Goal: Information Seeking & Learning: Compare options

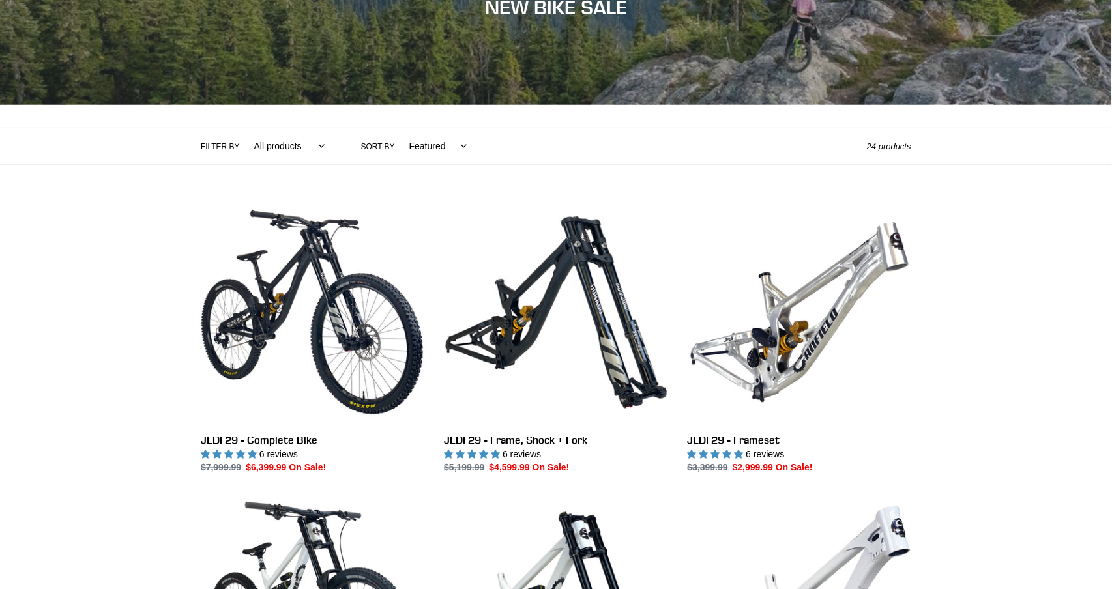
scroll to position [200, 0]
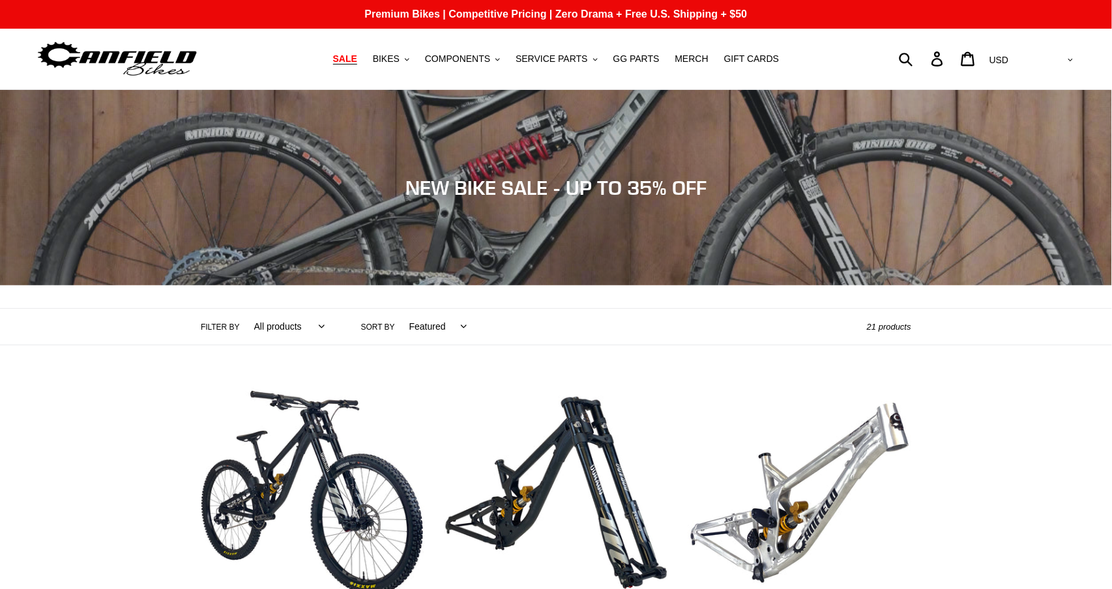
click at [350, 61] on span "SALE" at bounding box center [345, 58] width 24 height 11
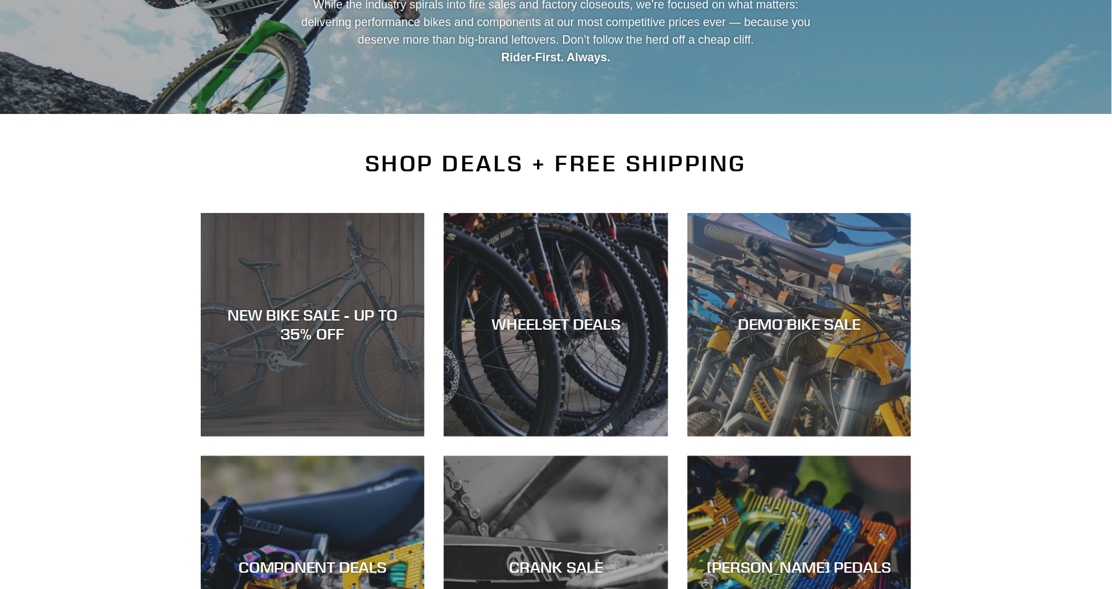
scroll to position [172, 0]
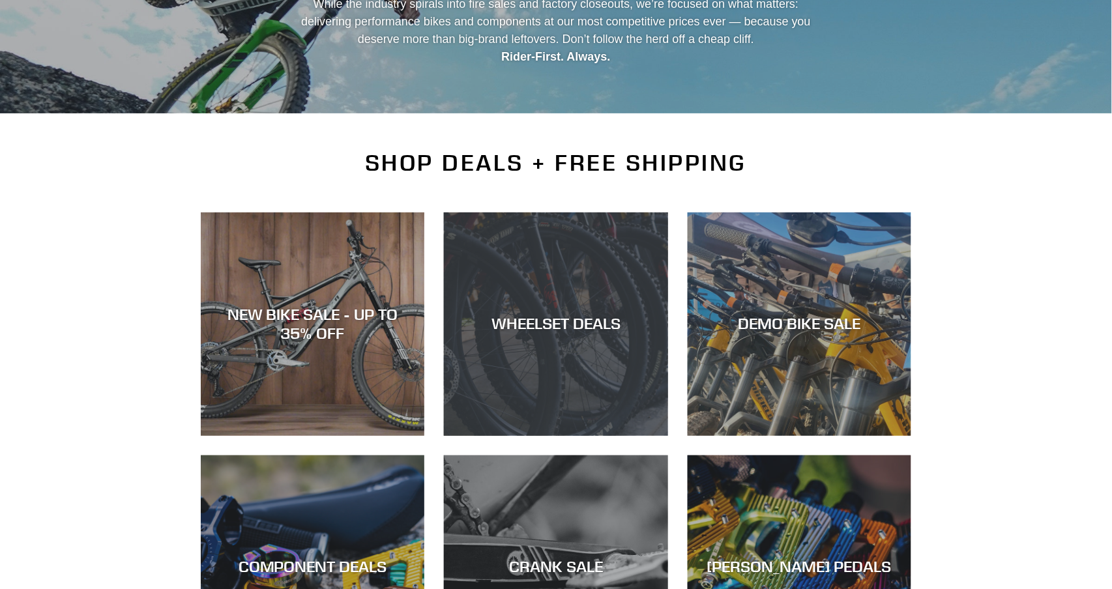
scroll to position [218, 0]
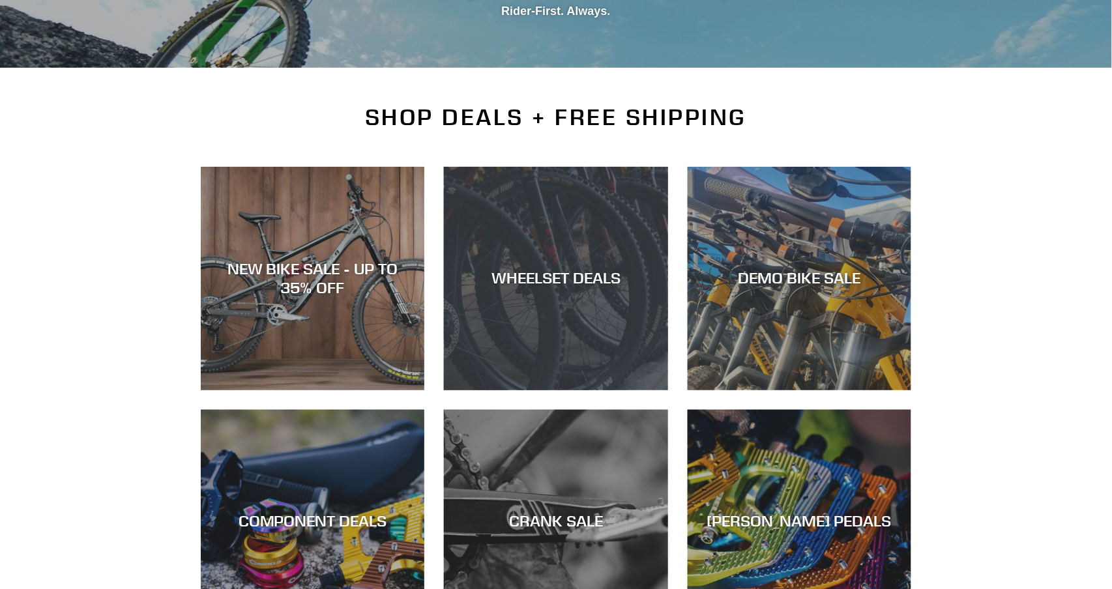
click at [599, 391] on div "WHEELSET DEALS" at bounding box center [556, 391] width 224 height 0
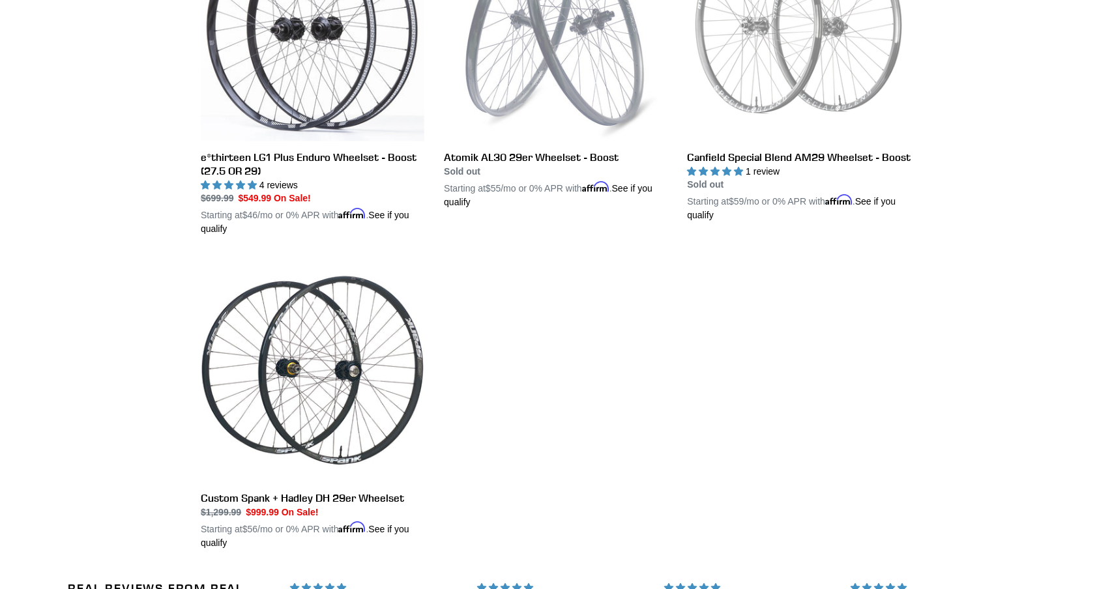
scroll to position [434, 0]
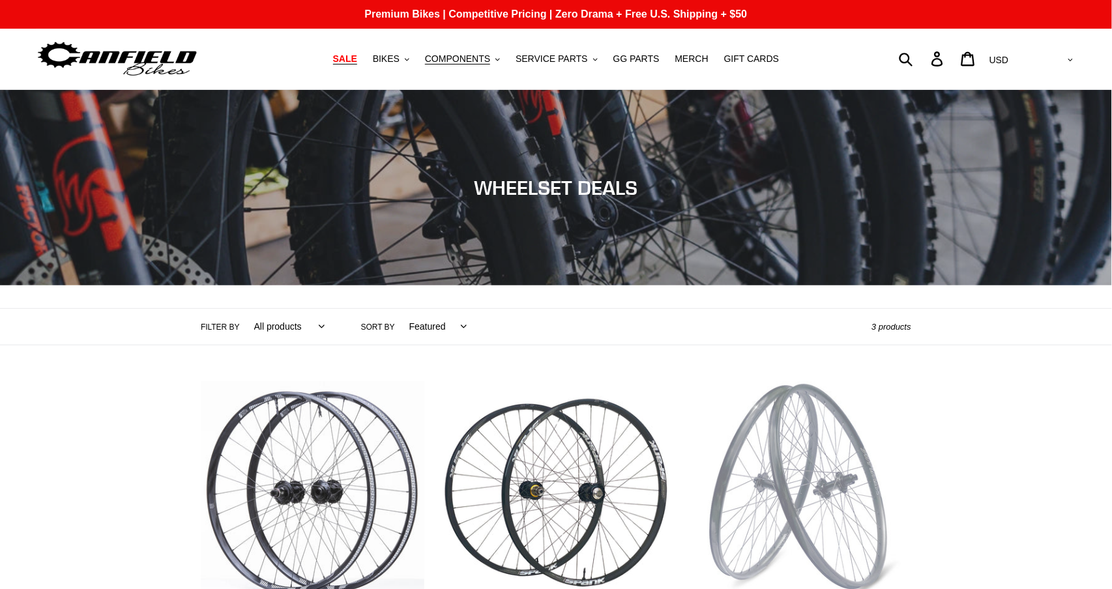
click at [356, 60] on span "SALE" at bounding box center [345, 58] width 24 height 11
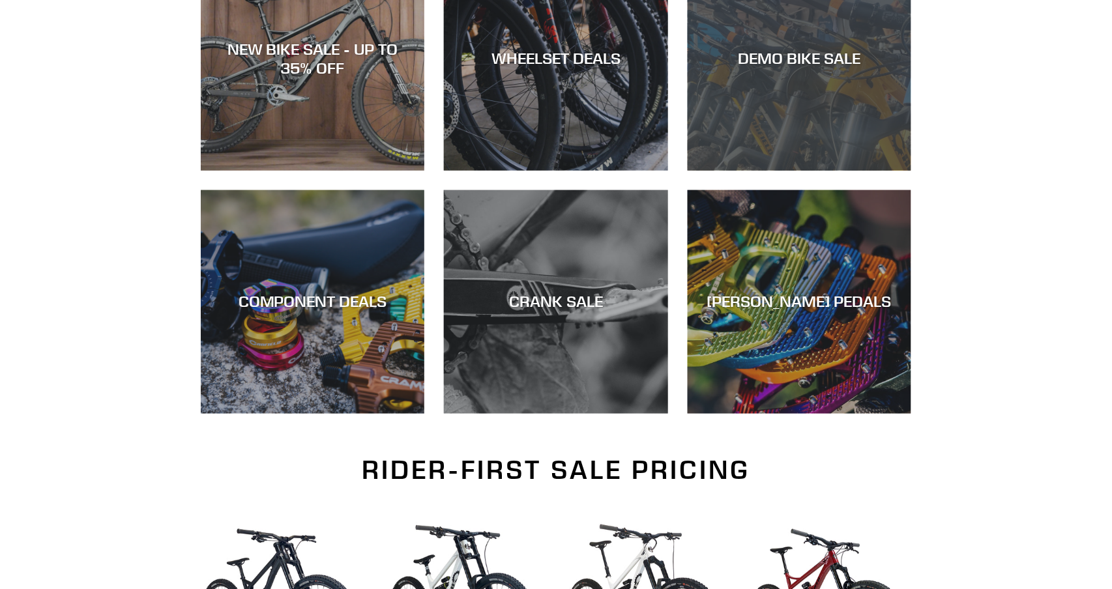
scroll to position [481, 0]
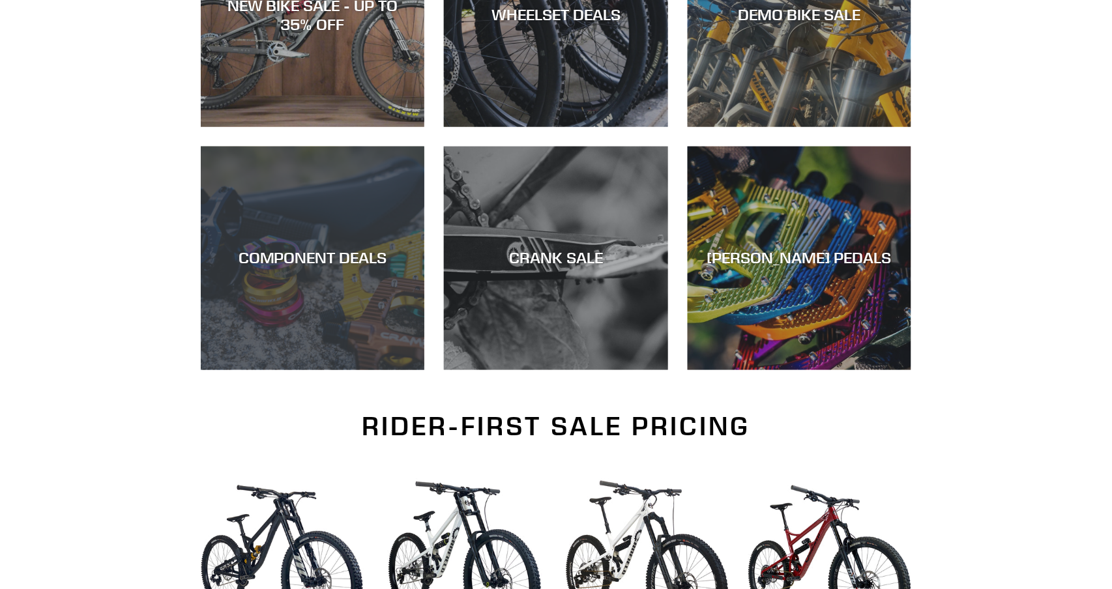
click at [318, 370] on div "COMPONENT DEALS" at bounding box center [313, 370] width 224 height 0
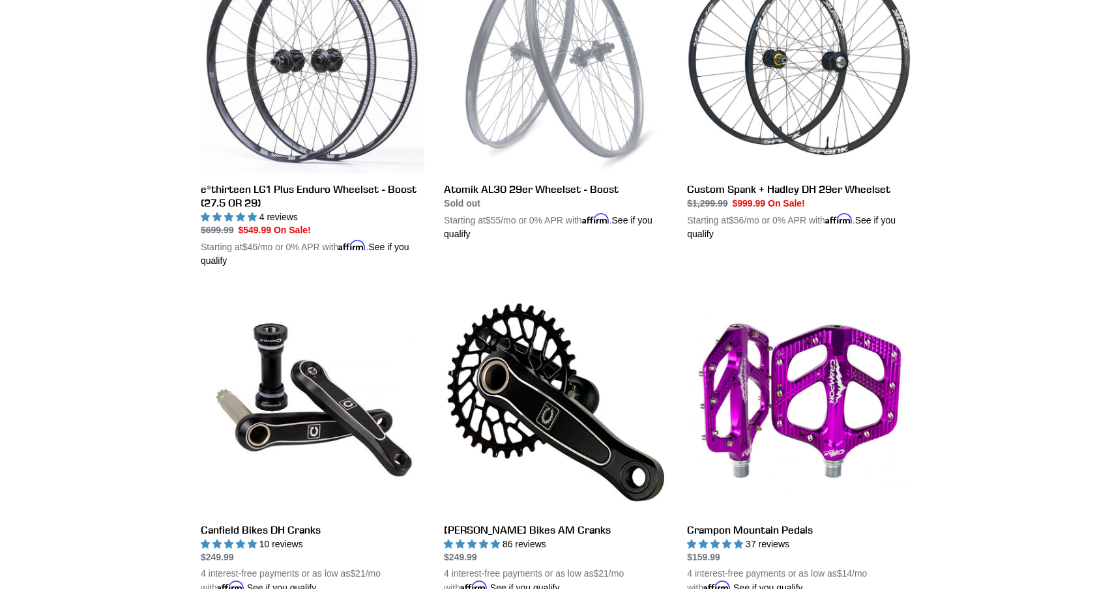
scroll to position [403, 0]
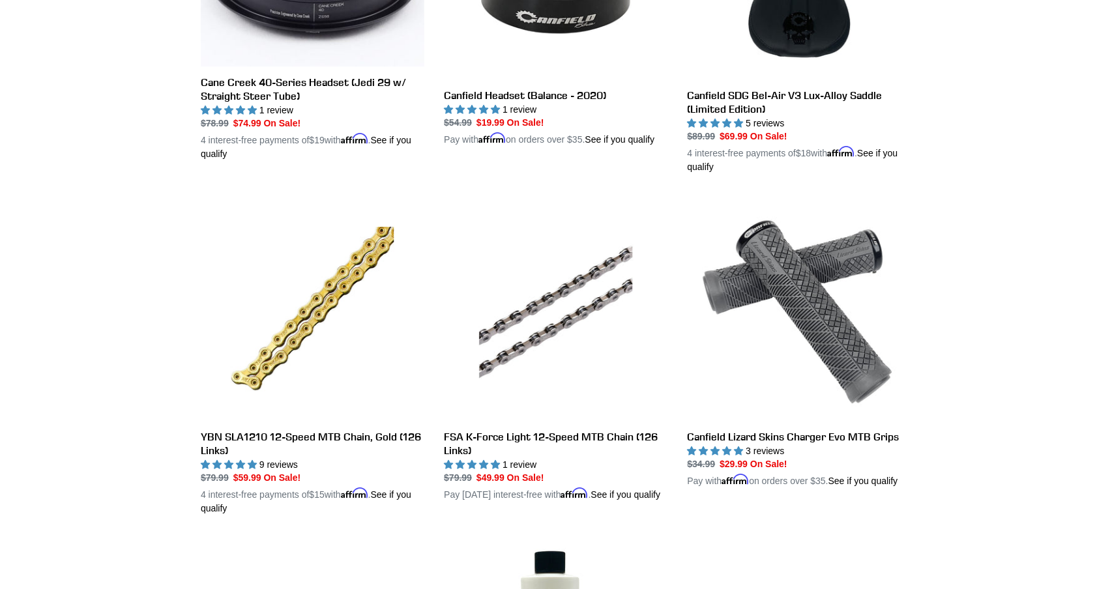
scroll to position [1210, 0]
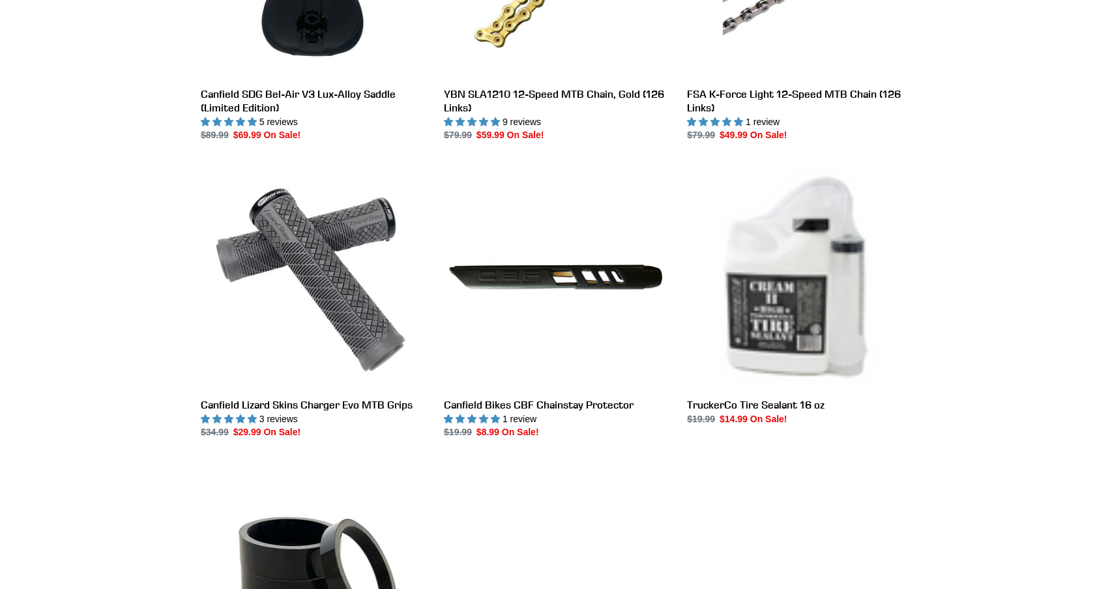
scroll to position [1210, 0]
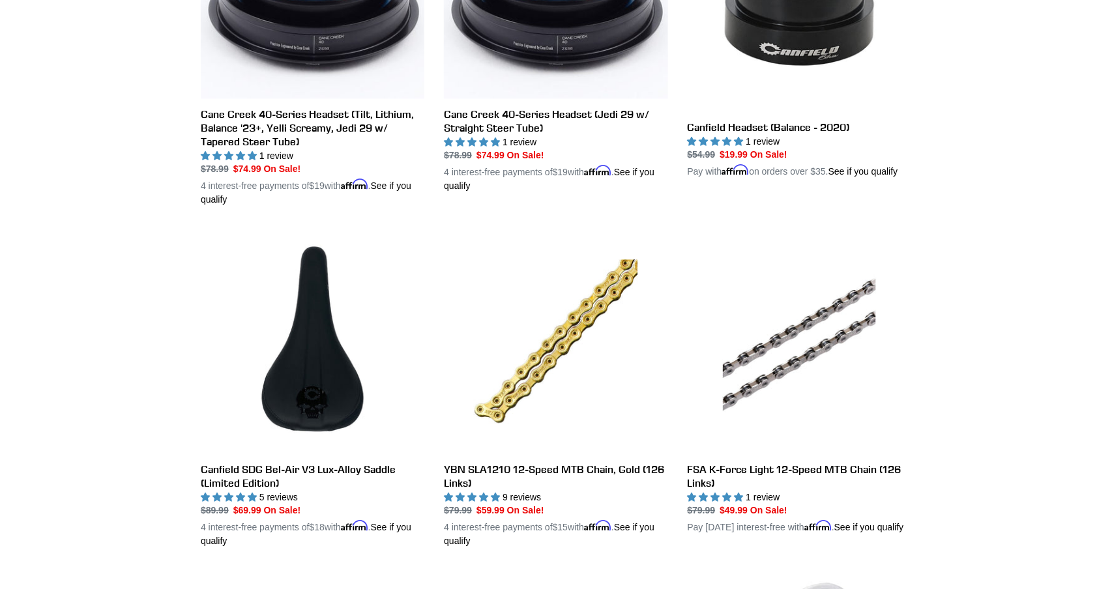
scroll to position [836, 0]
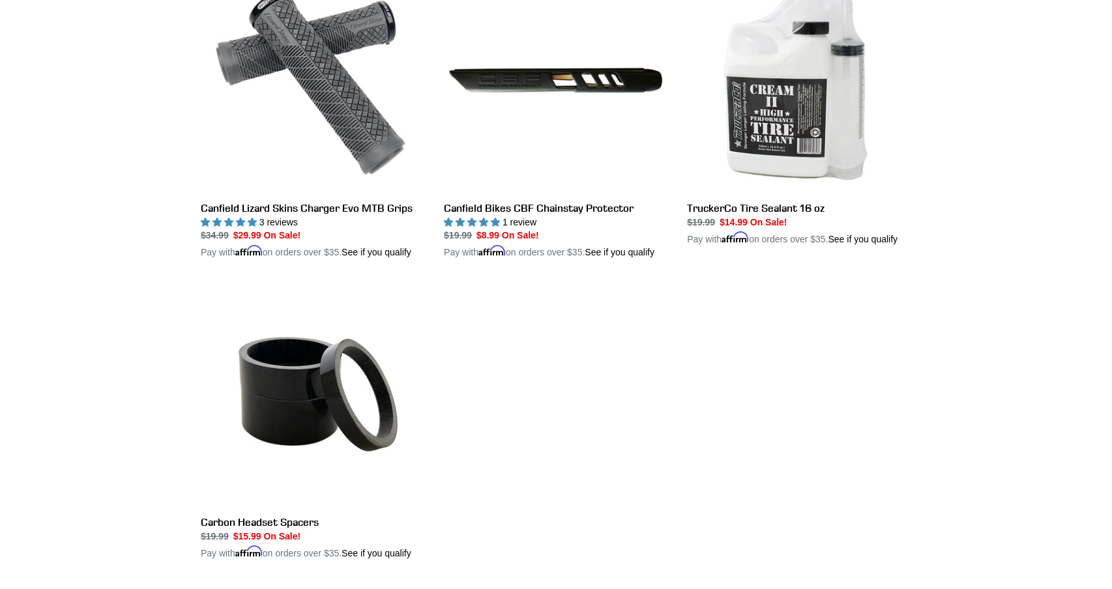
scroll to position [1440, 0]
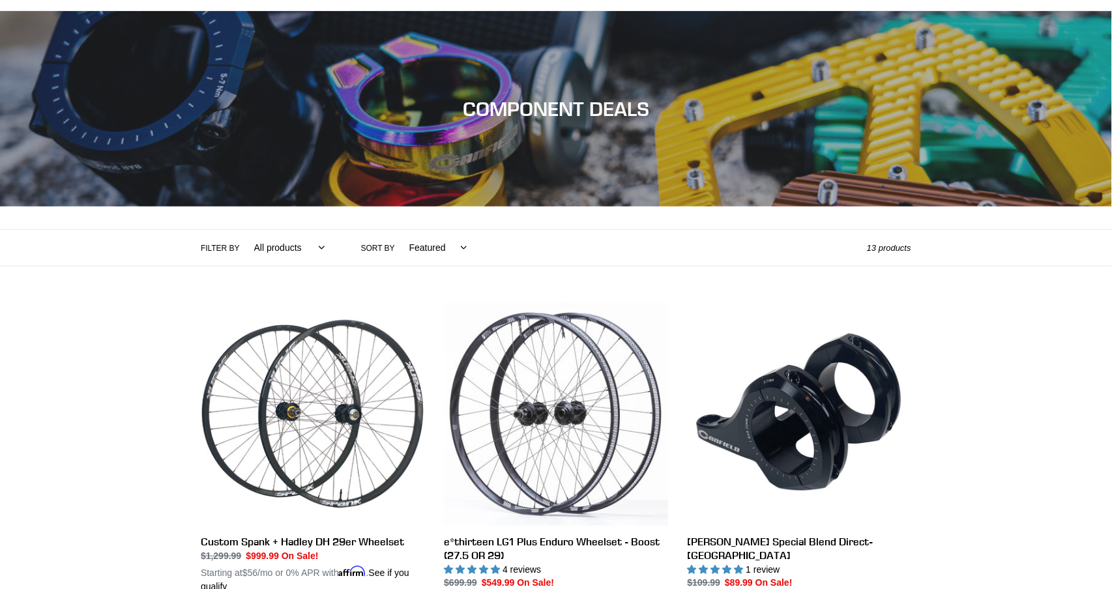
scroll to position [77, 0]
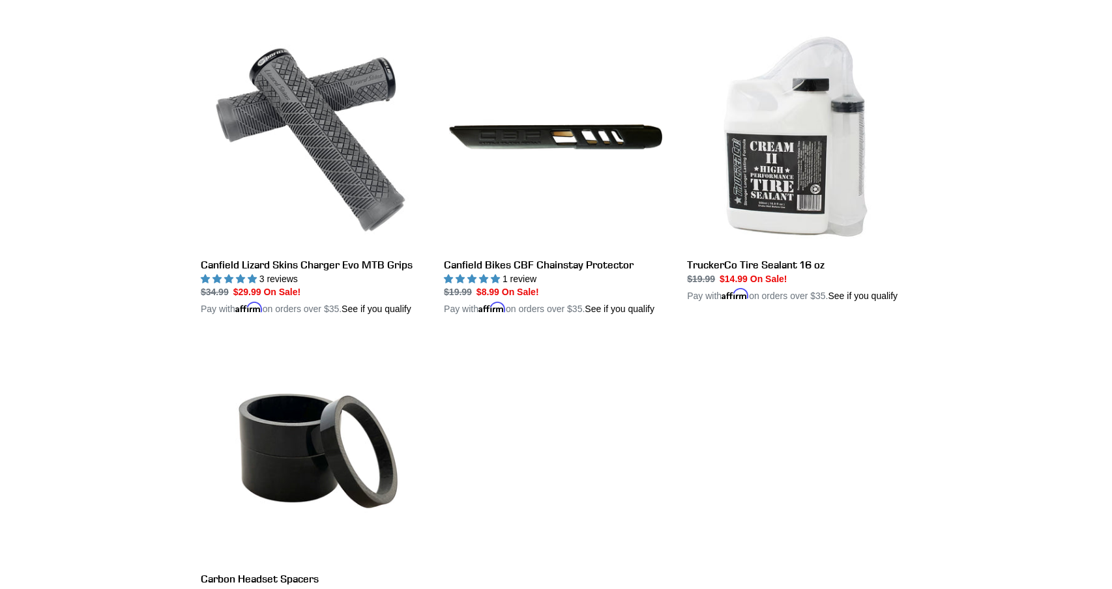
scroll to position [1468, 0]
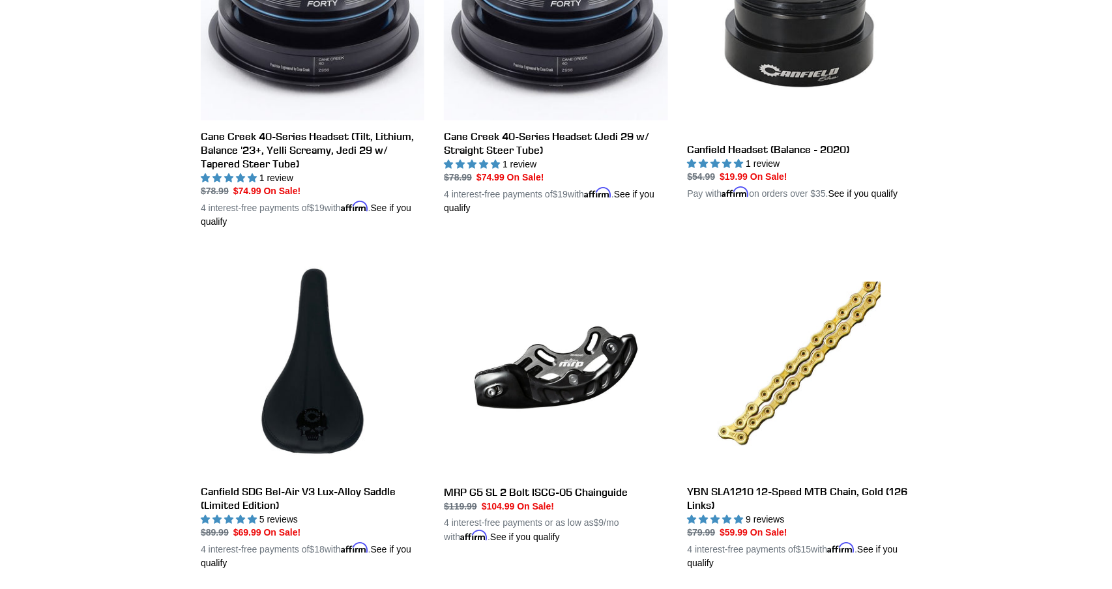
scroll to position [820, 0]
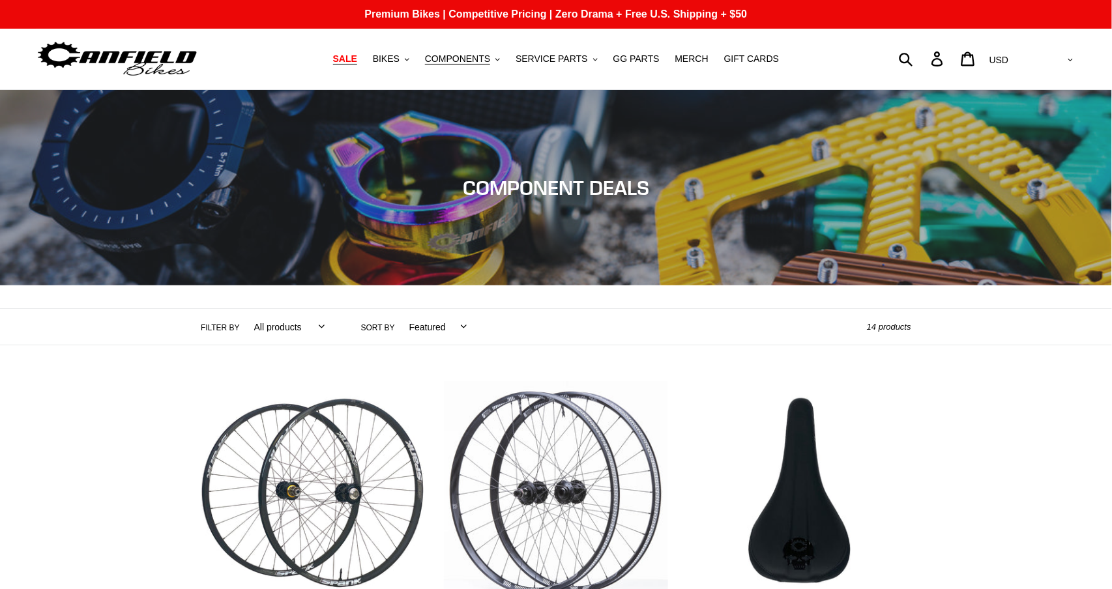
click at [353, 58] on span "SALE" at bounding box center [345, 58] width 24 height 11
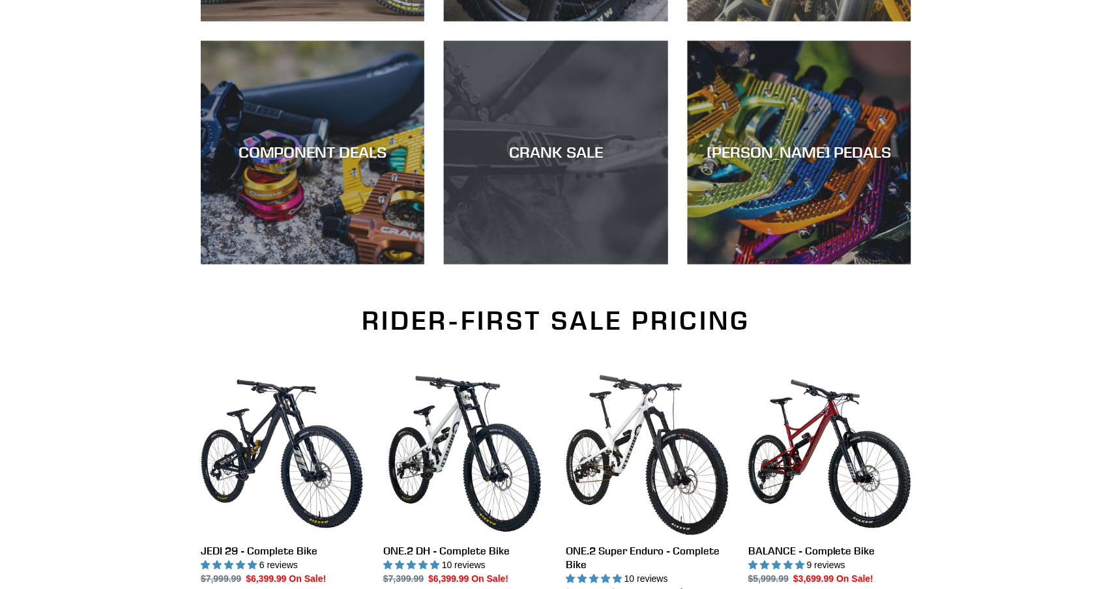
scroll to position [591, 0]
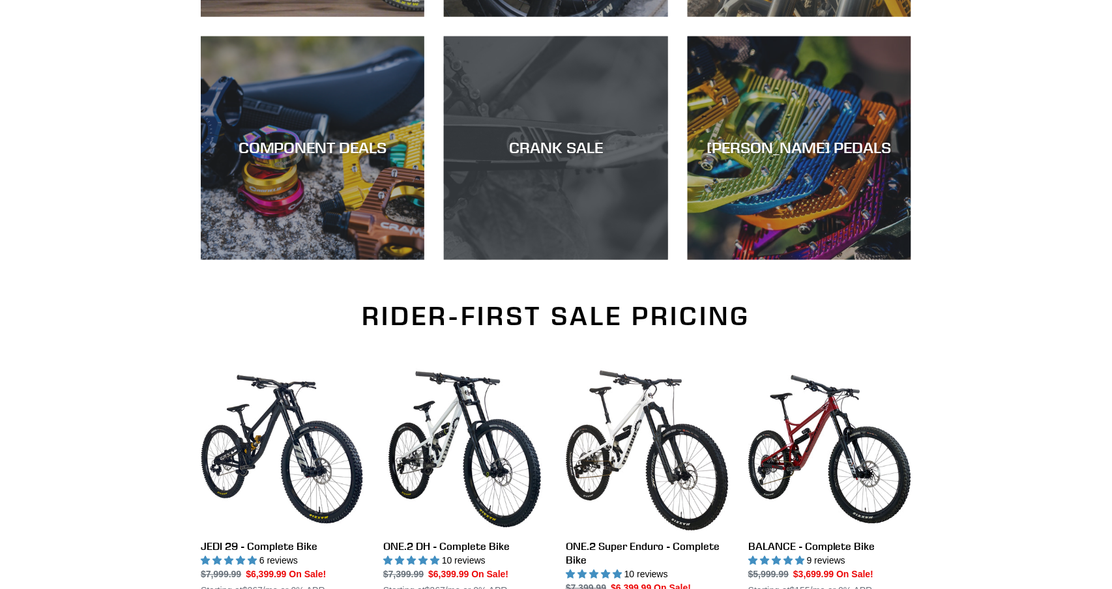
click at [573, 260] on div "CRANK SALE" at bounding box center [556, 260] width 224 height 0
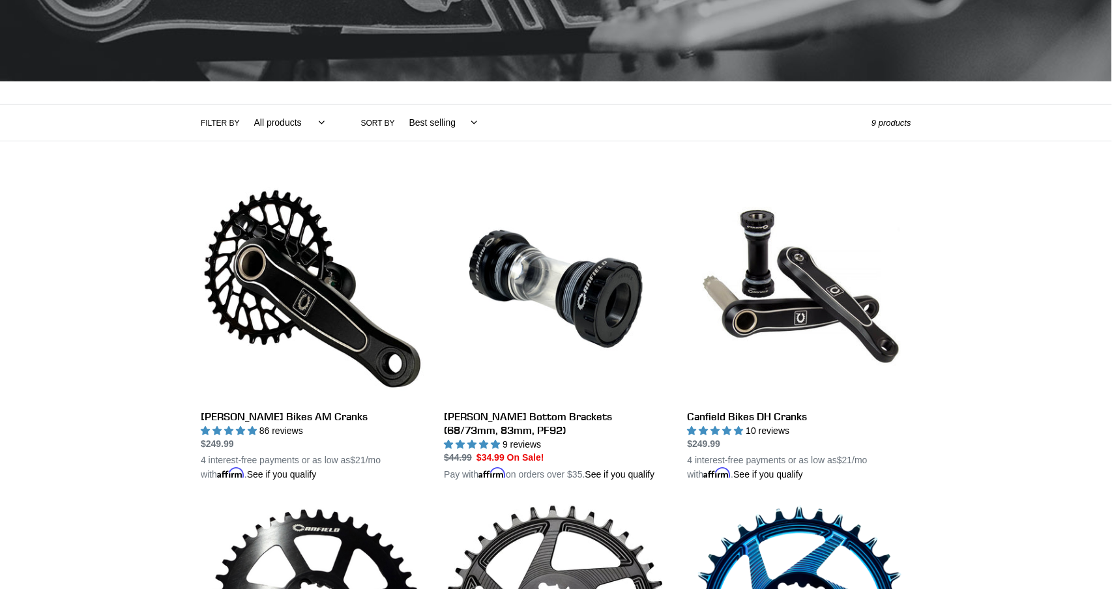
scroll to position [203, 0]
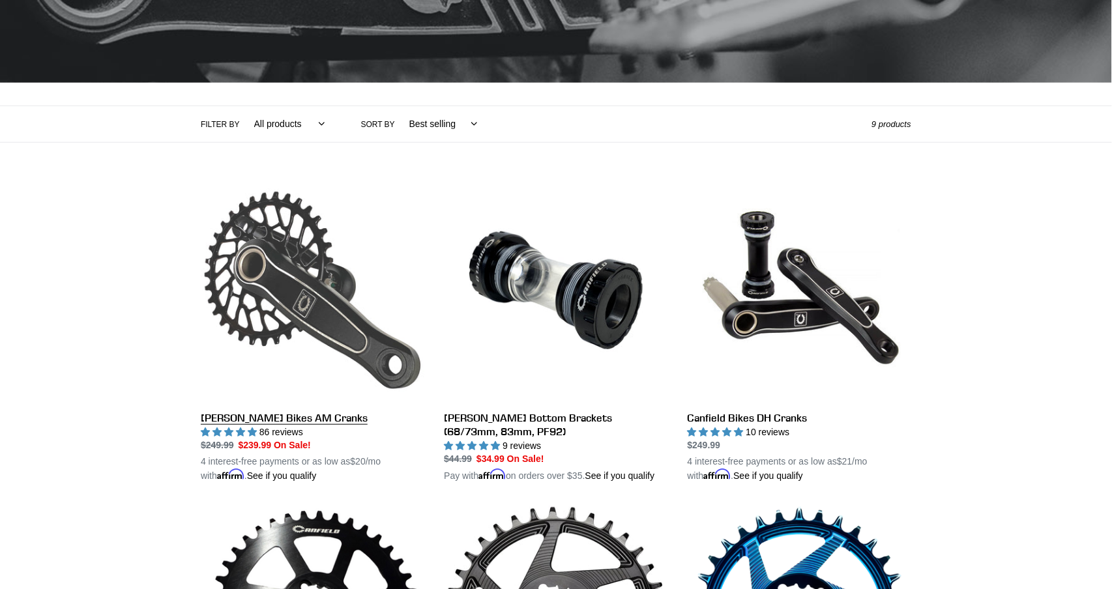
click at [239, 287] on link "[PERSON_NAME] Bikes AM Cranks" at bounding box center [313, 331] width 224 height 305
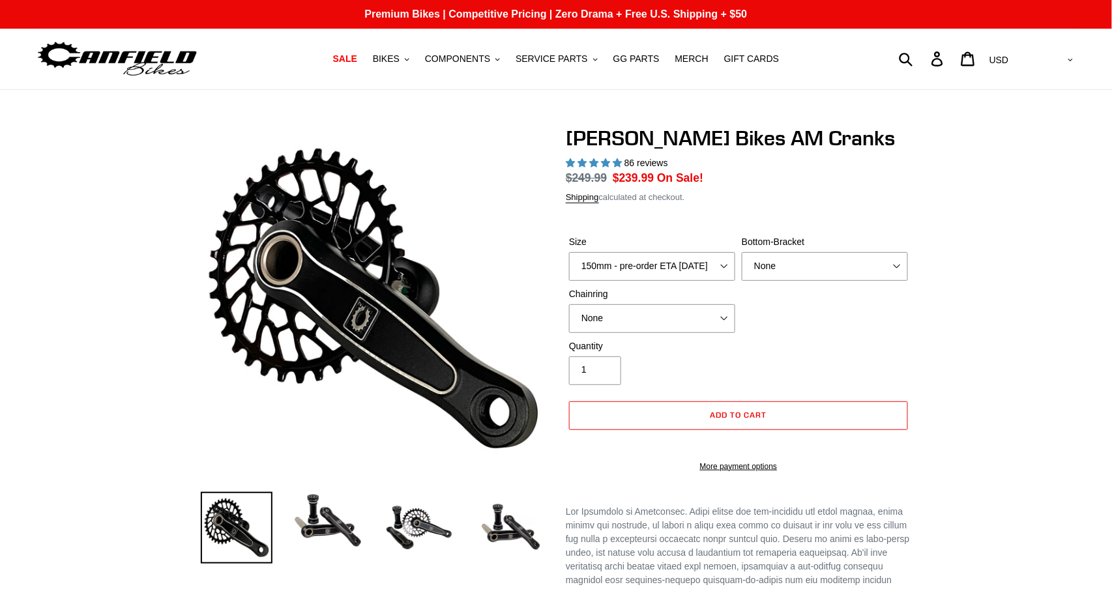
select select "highest-rating"
click at [643, 267] on select "150mm - pre-order ETA 9/30/25 155mm - pre-order ETA 9/30/25 160mm - pre-order E…" at bounding box center [652, 266] width 166 height 29
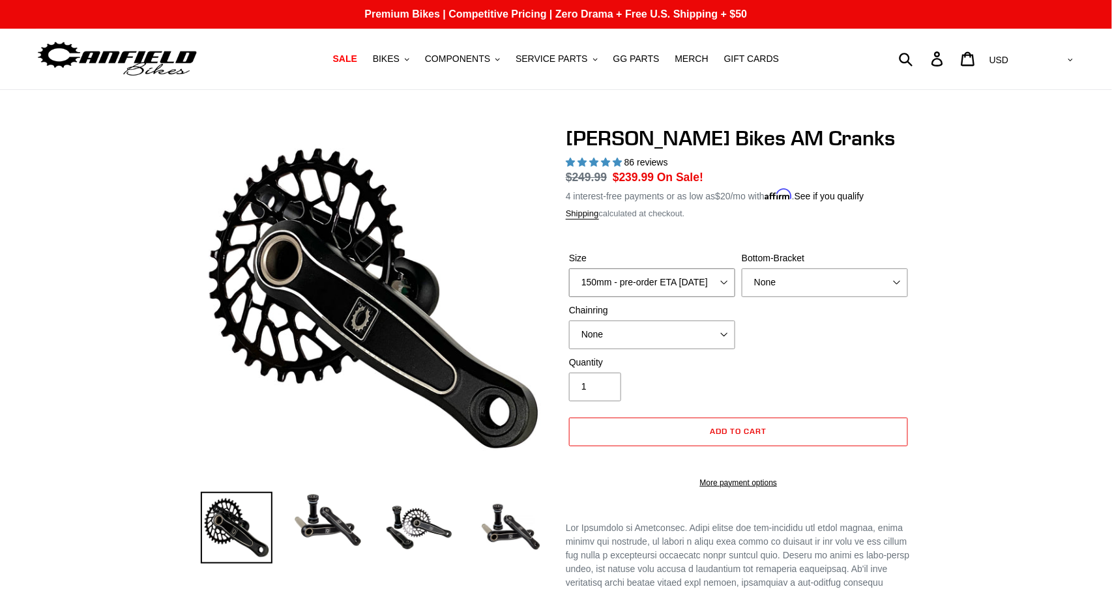
select select "155mm - pre-order ETA [DATE]"
click at [569, 269] on select "150mm - pre-order ETA 9/30/25 155mm - pre-order ETA 9/30/25 160mm - pre-order E…" at bounding box center [652, 283] width 166 height 29
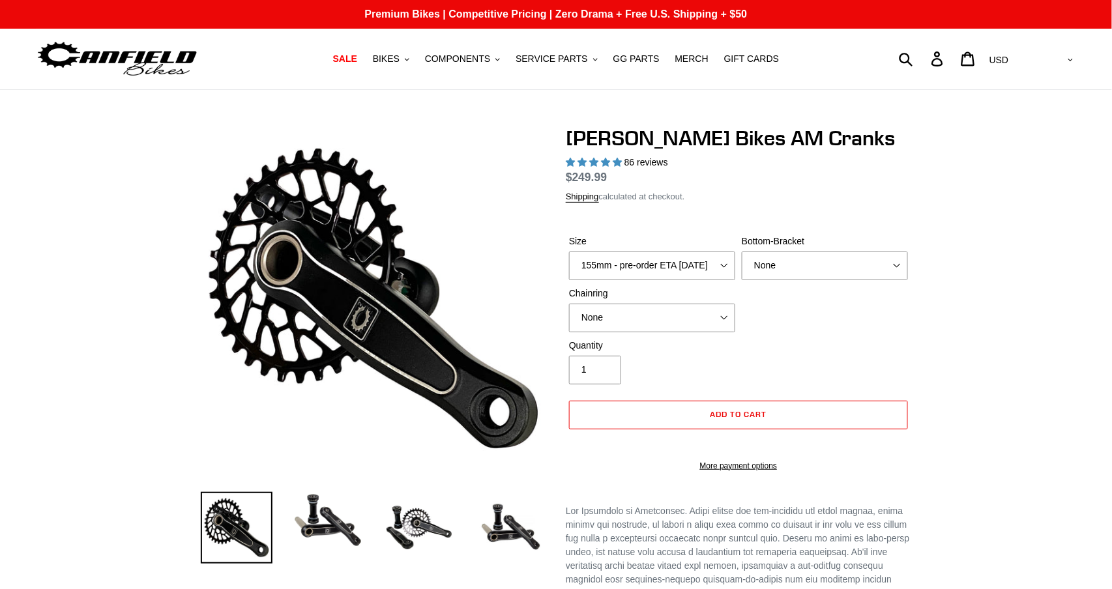
select select "highest-rating"
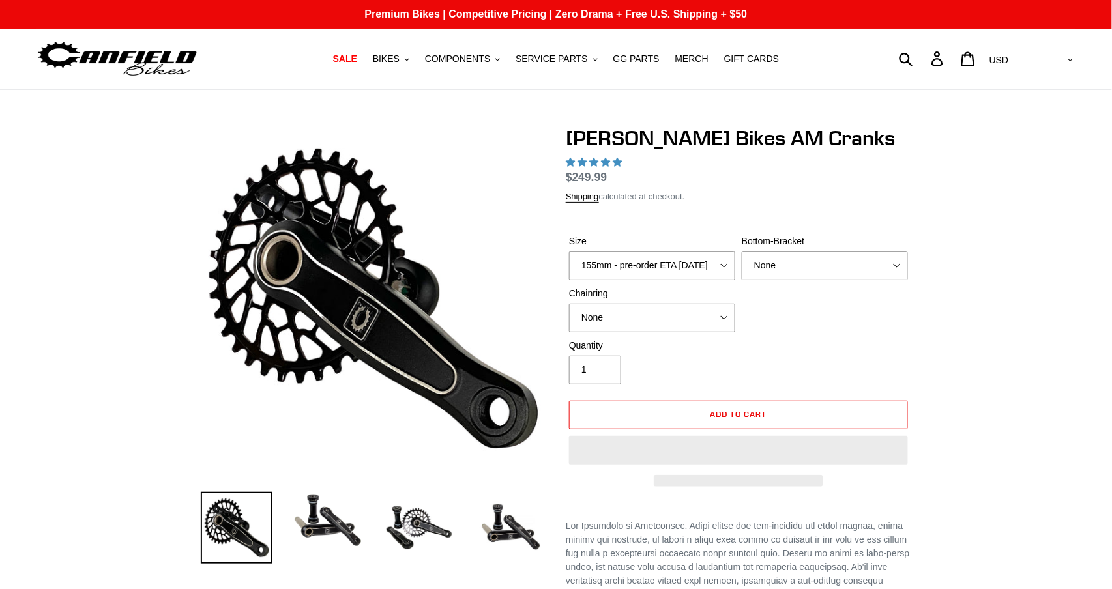
select select "highest-rating"
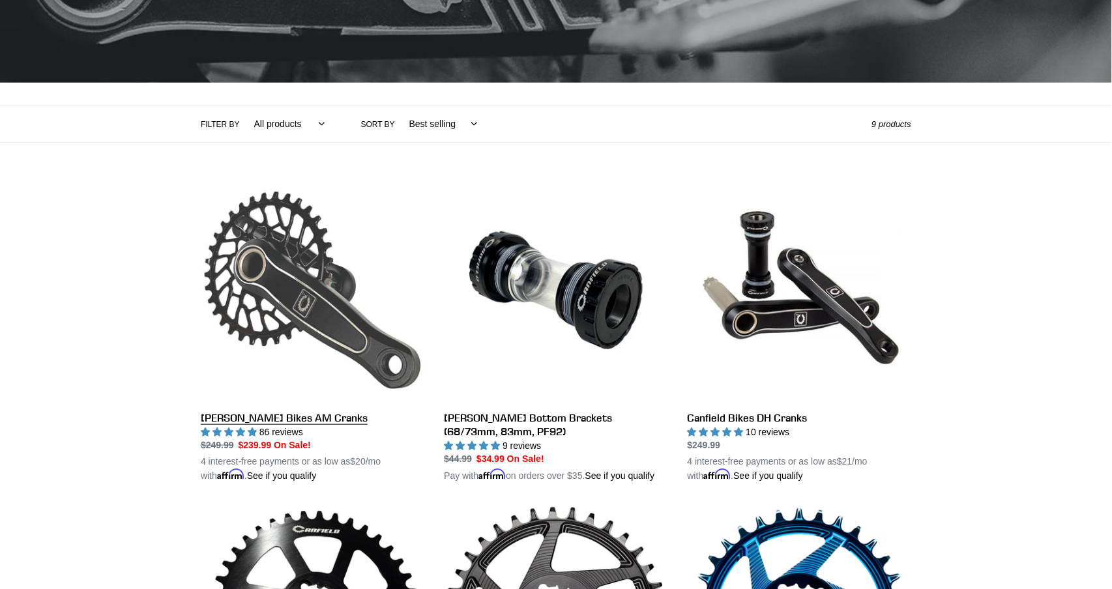
click at [284, 275] on link "[PERSON_NAME] Bikes AM Cranks" at bounding box center [313, 331] width 224 height 305
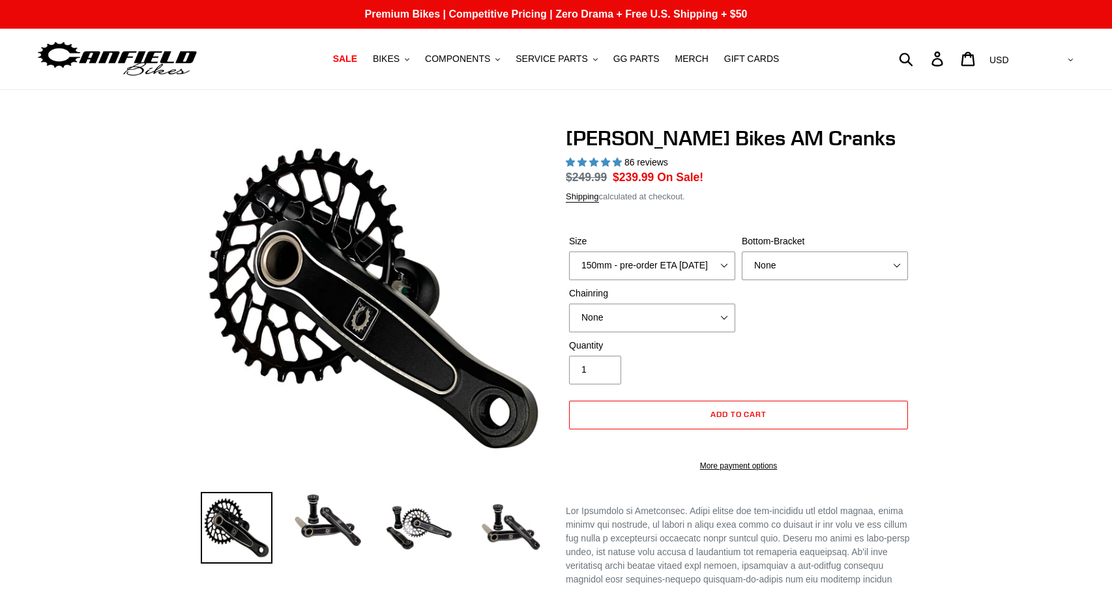
select select "highest-rating"
click at [348, 55] on span "SALE" at bounding box center [345, 58] width 24 height 11
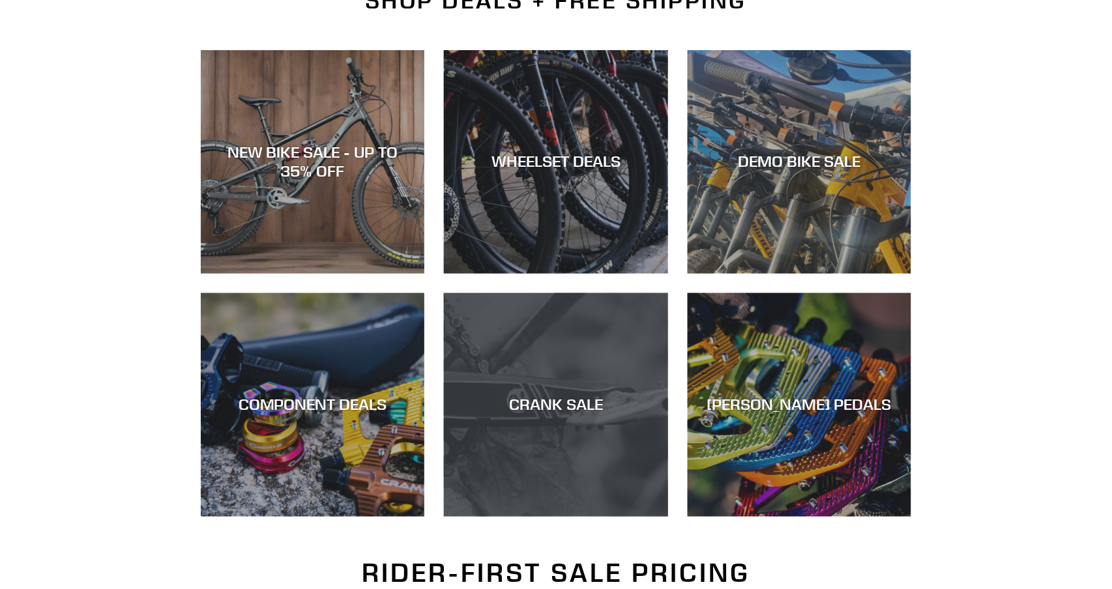
click at [544, 517] on div "CRANK SALE" at bounding box center [556, 517] width 224 height 0
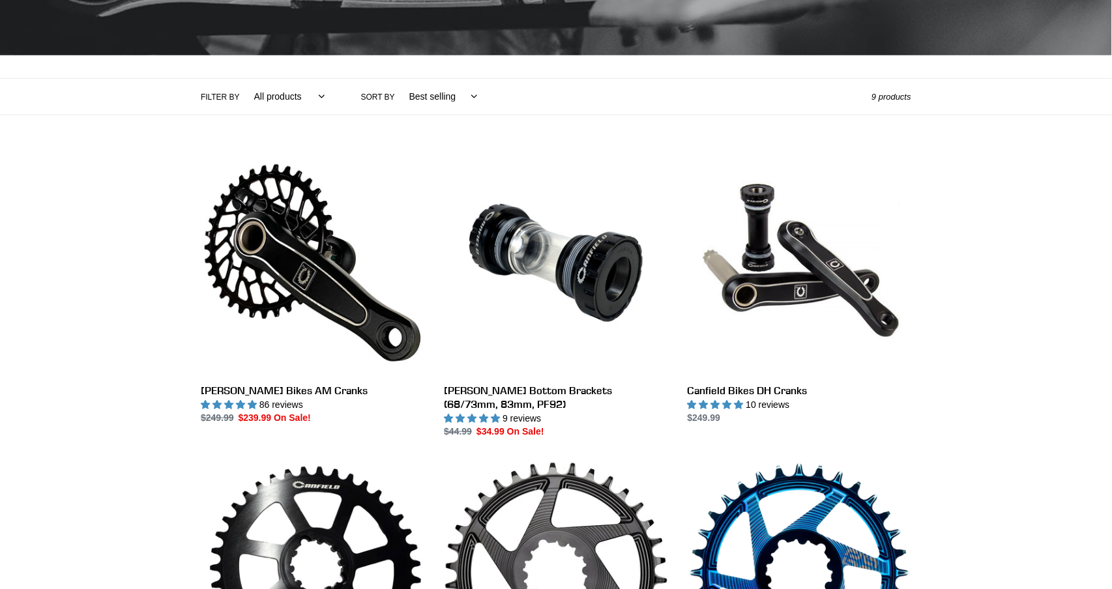
scroll to position [246, 0]
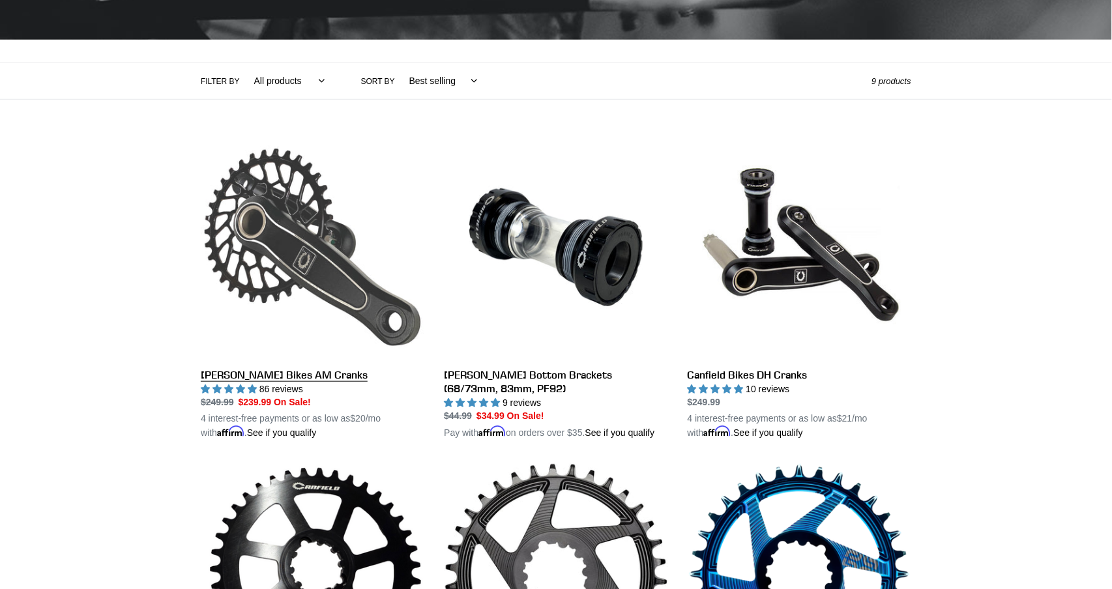
click at [298, 220] on link "[PERSON_NAME] Bikes AM Cranks" at bounding box center [313, 288] width 224 height 305
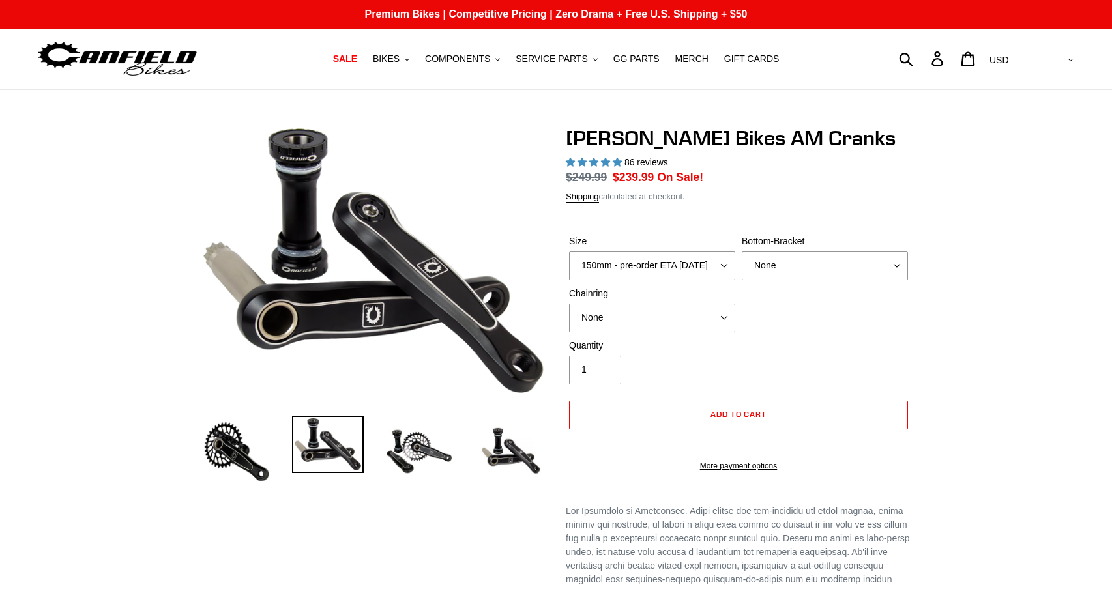
select select "highest-rating"
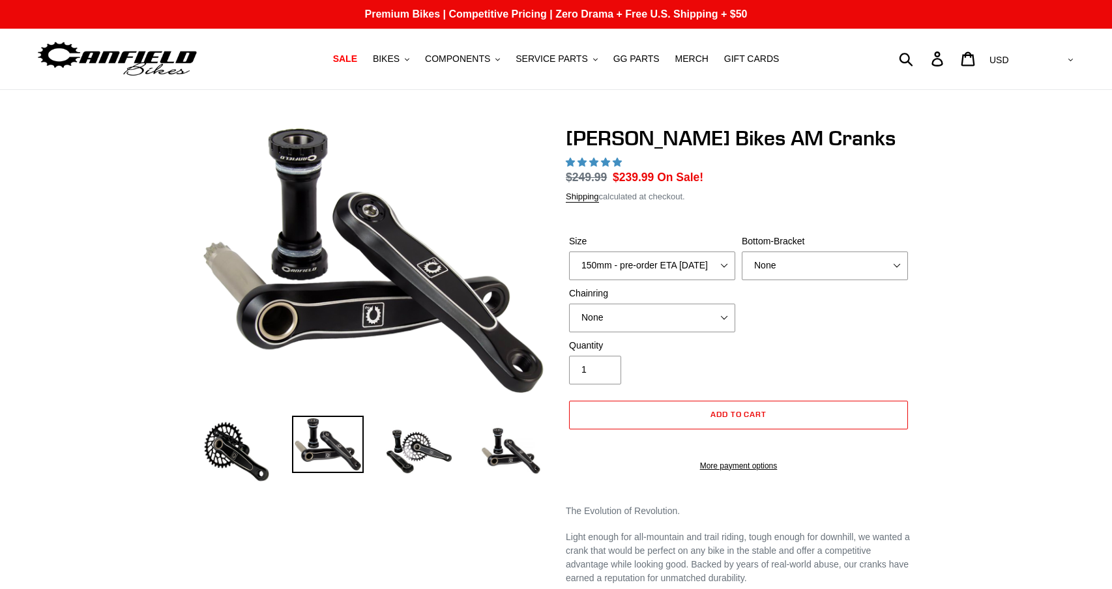
select select "highest-rating"
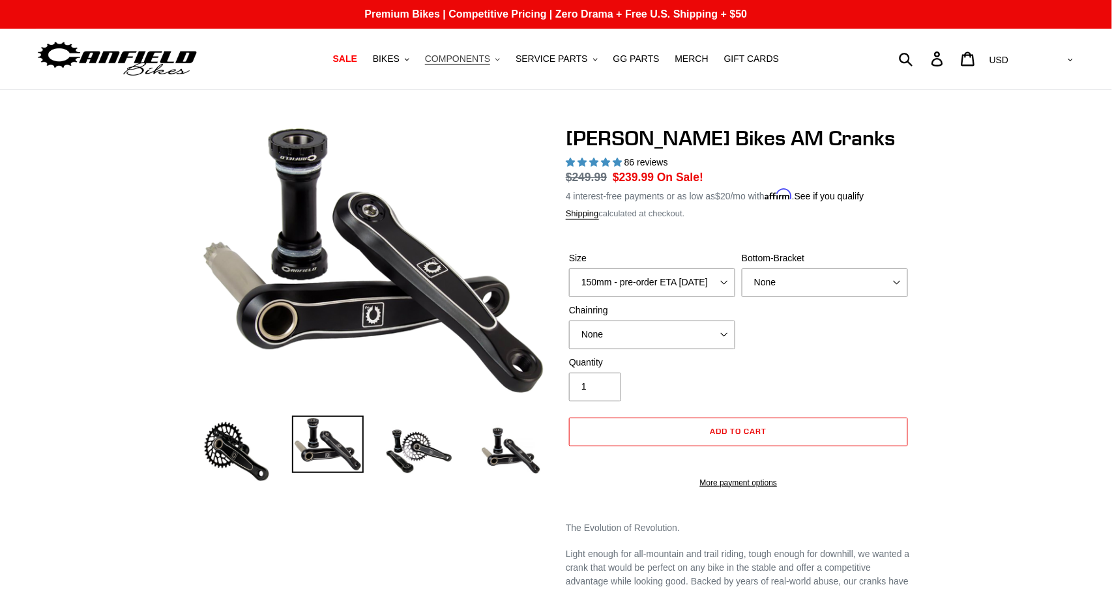
click at [490, 57] on span "COMPONENTS" at bounding box center [457, 58] width 65 height 11
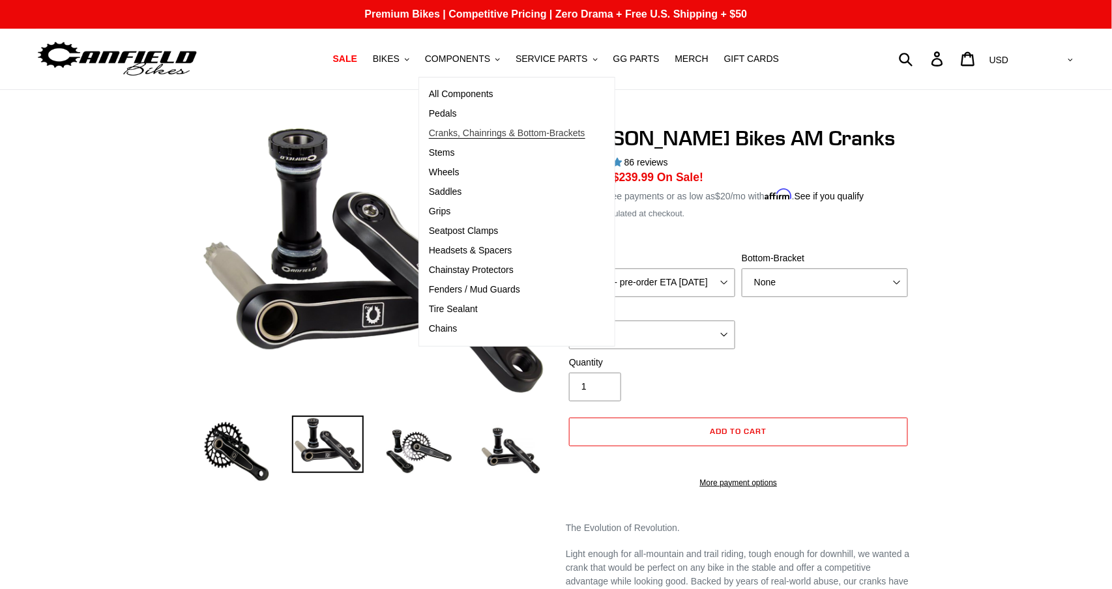
click at [490, 132] on span "Cranks, Chainrings & Bottom-Brackets" at bounding box center [507, 133] width 156 height 11
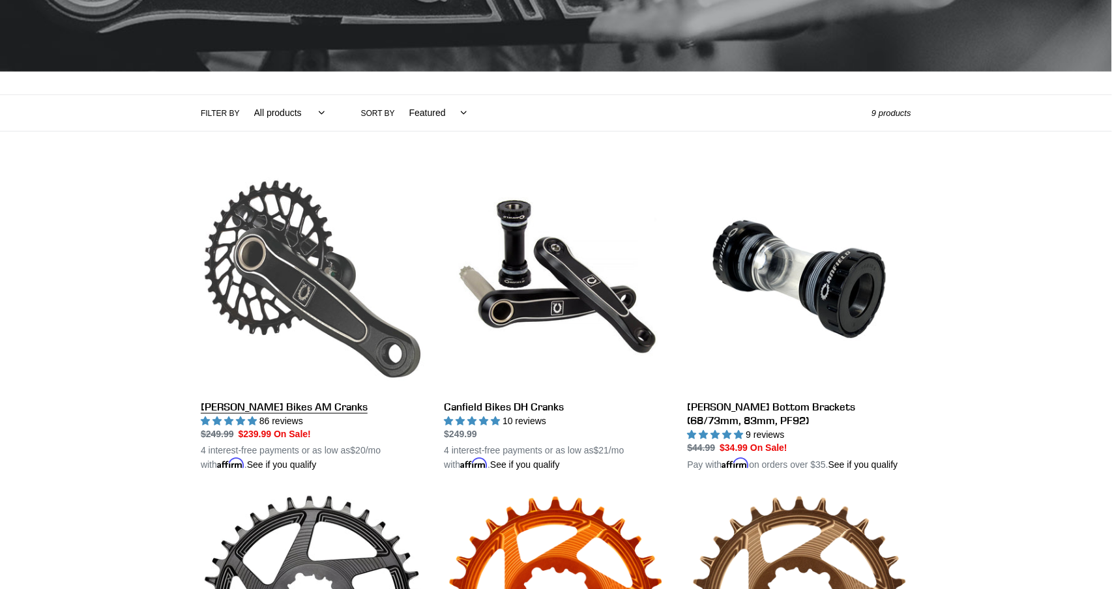
click at [291, 301] on link "[PERSON_NAME] Bikes AM Cranks" at bounding box center [313, 320] width 224 height 305
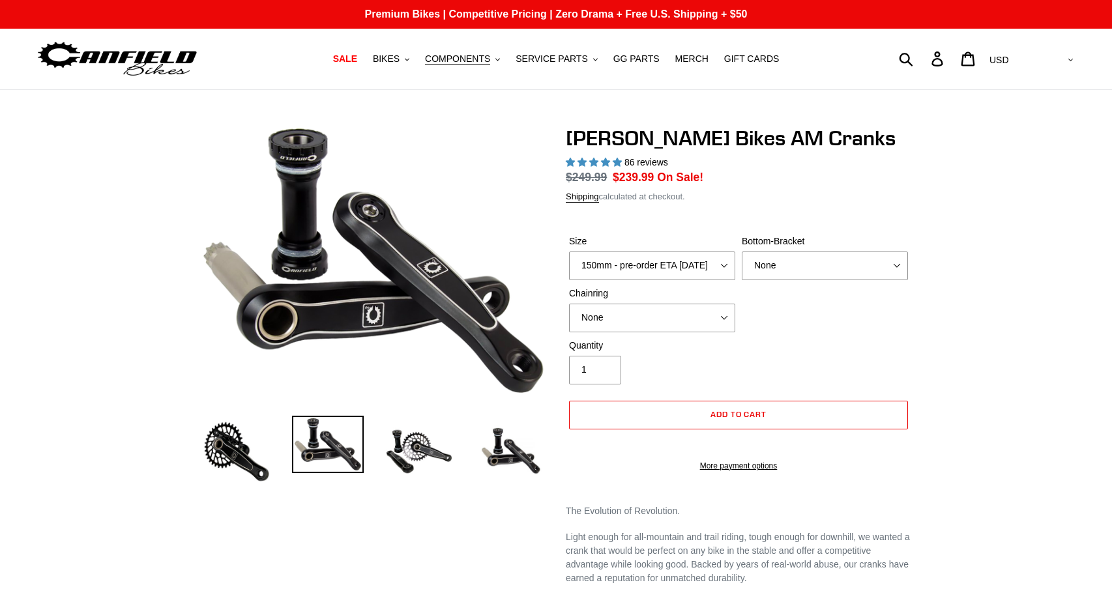
select select "highest-rating"
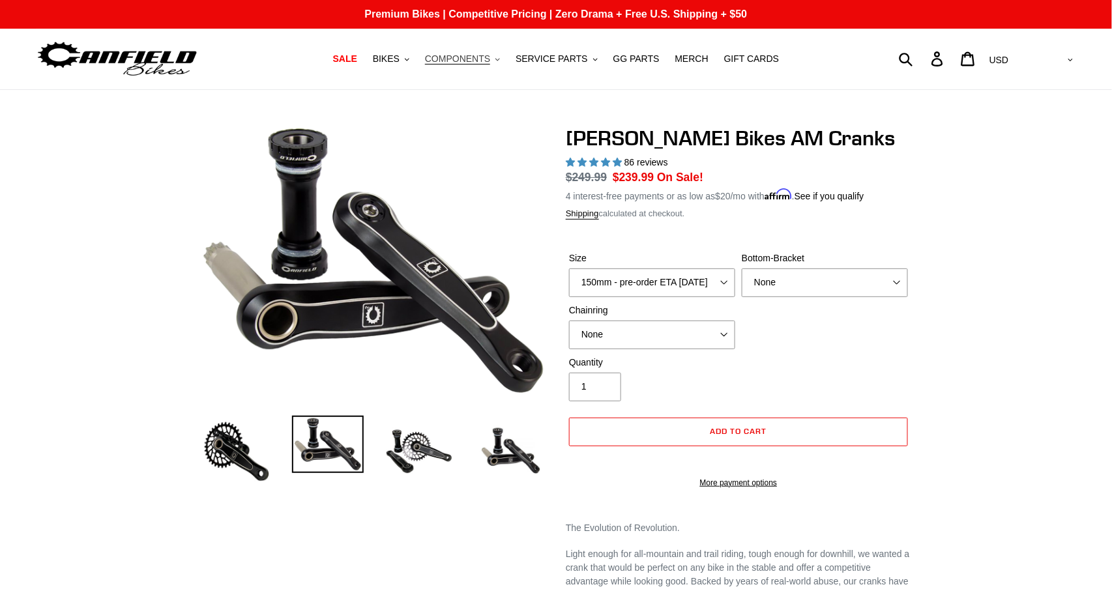
click at [483, 59] on span "COMPONENTS" at bounding box center [457, 58] width 65 height 11
click at [341, 57] on span "SALE" at bounding box center [345, 58] width 24 height 11
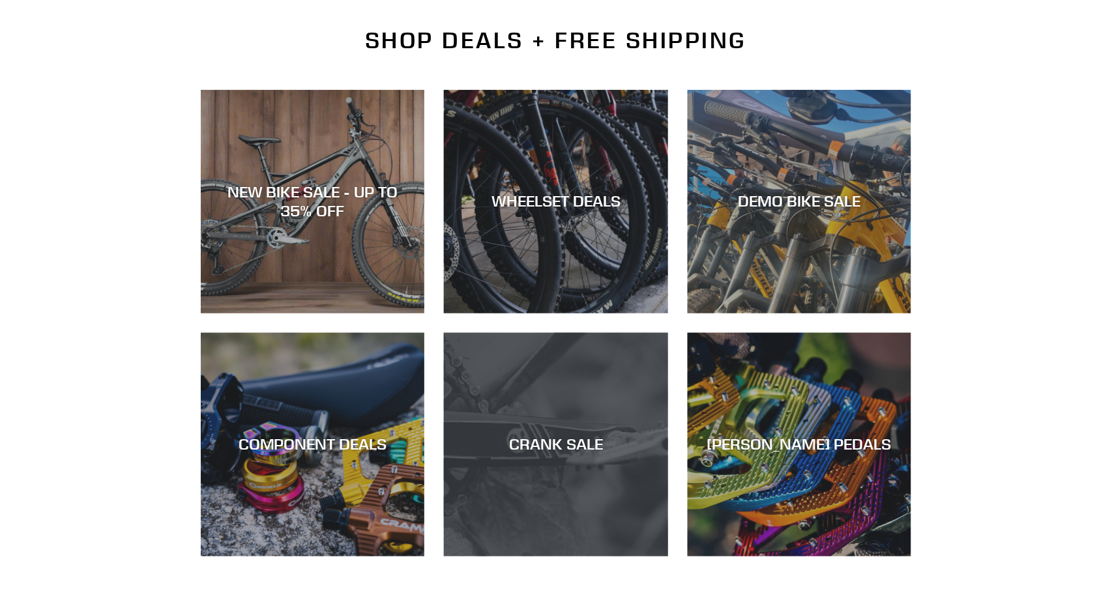
click at [606, 557] on div "CRANK SALE" at bounding box center [556, 557] width 224 height 0
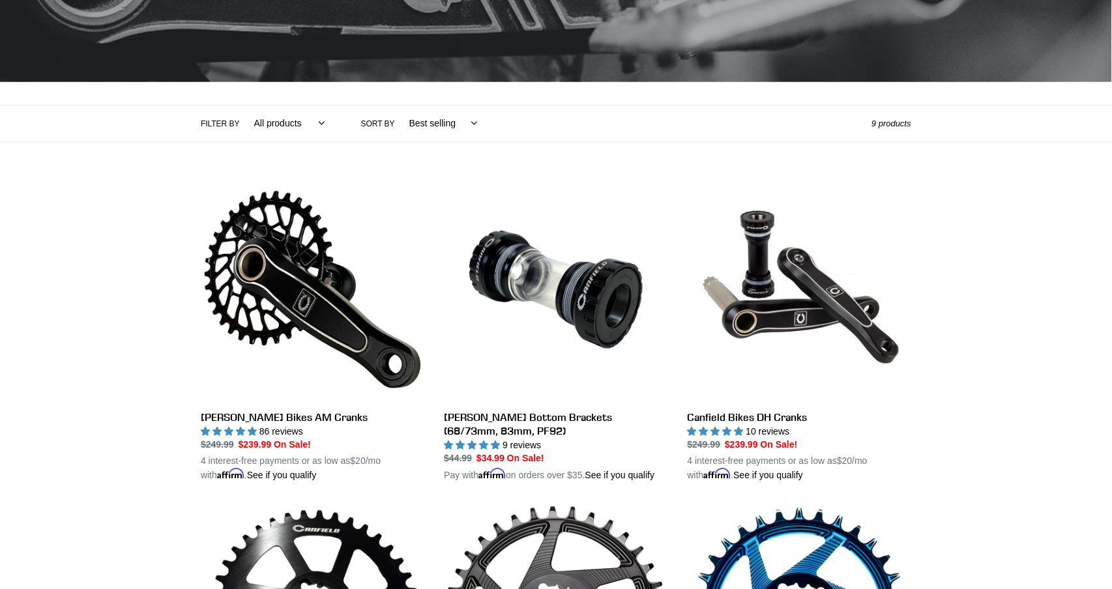
scroll to position [206, 0]
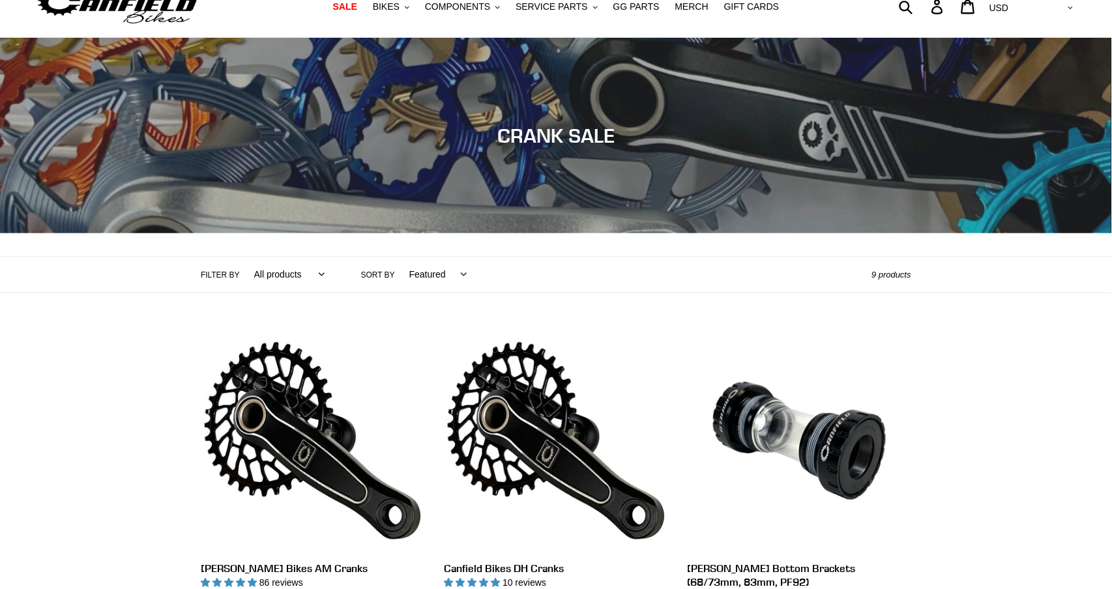
scroll to position [62, 0]
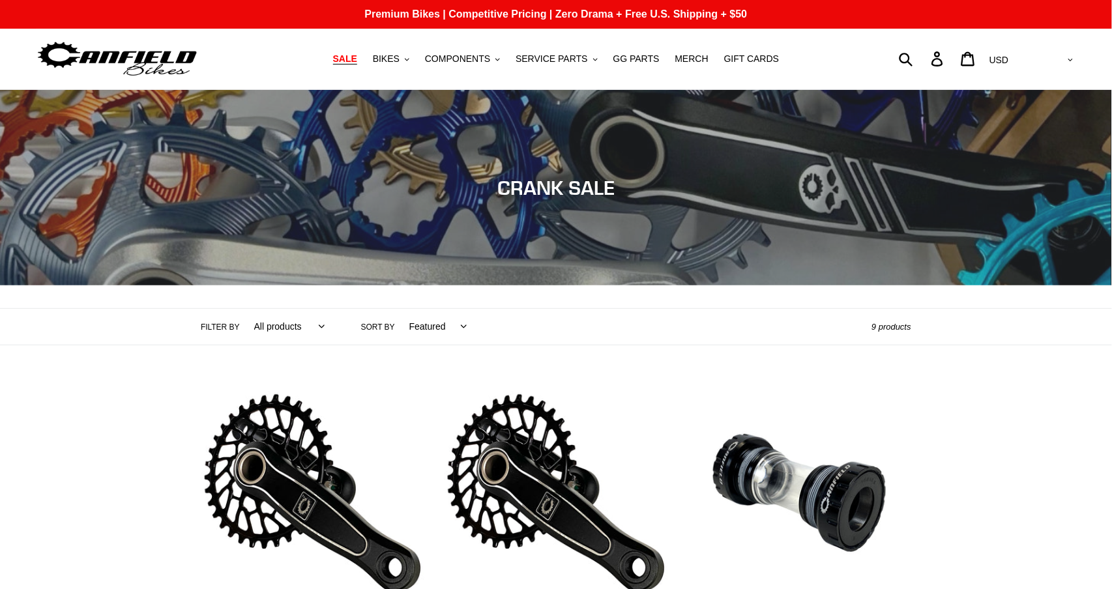
click at [350, 59] on span "SALE" at bounding box center [345, 58] width 24 height 11
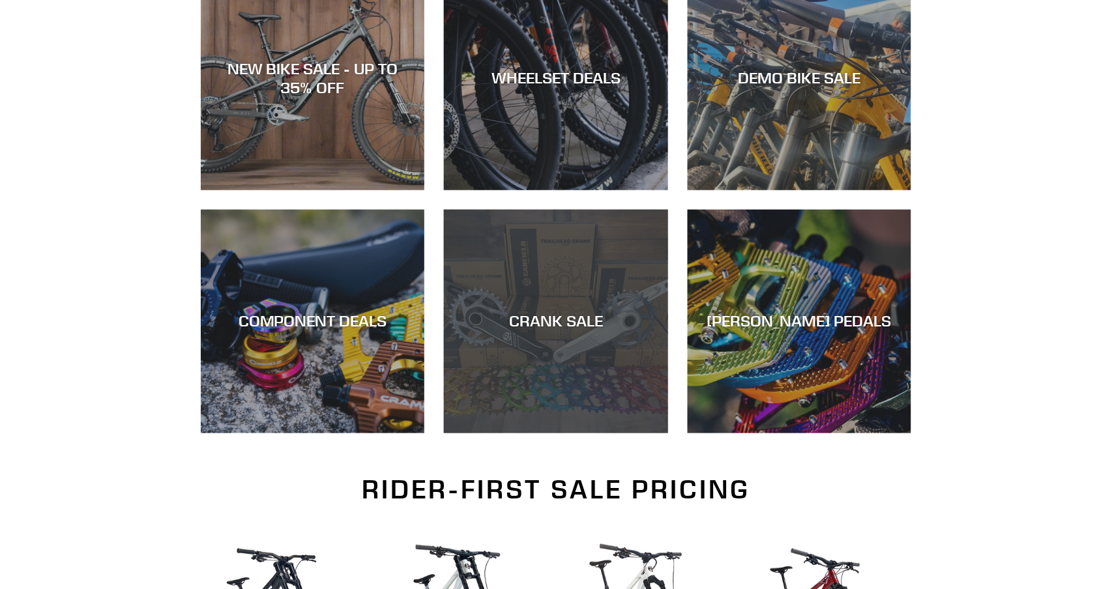
click at [551, 327] on div "CRANK SALE" at bounding box center [556, 321] width 224 height 19
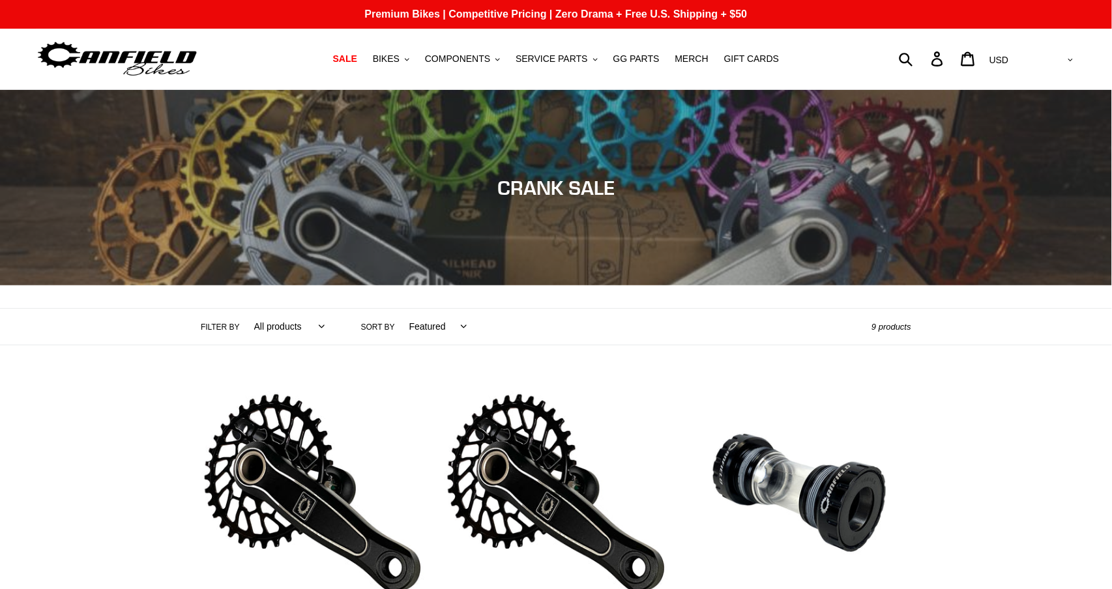
click at [288, 286] on div "Collection: CRANK SALE" at bounding box center [556, 286] width 1112 height 0
click at [350, 57] on span "SALE" at bounding box center [345, 58] width 24 height 11
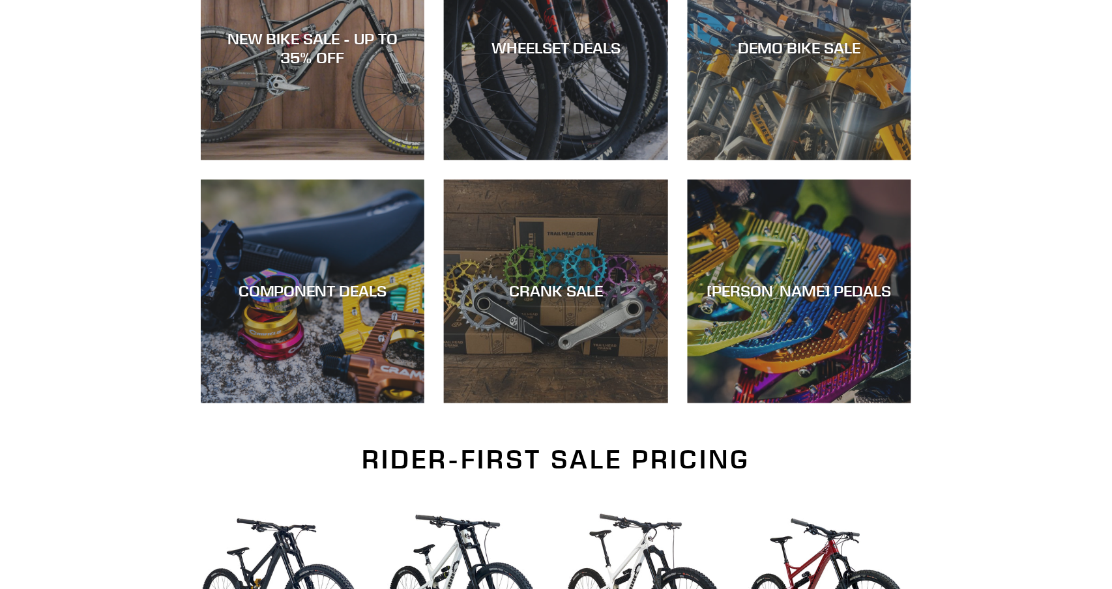
scroll to position [452, 0]
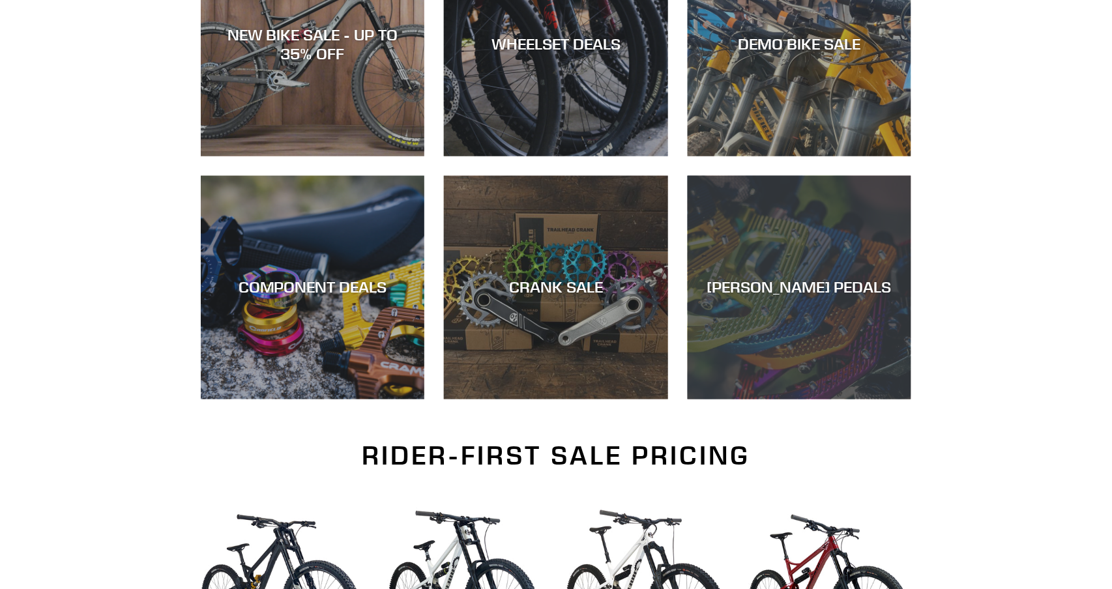
click at [874, 400] on div "CANFIELD PEDALS" at bounding box center [800, 400] width 224 height 0
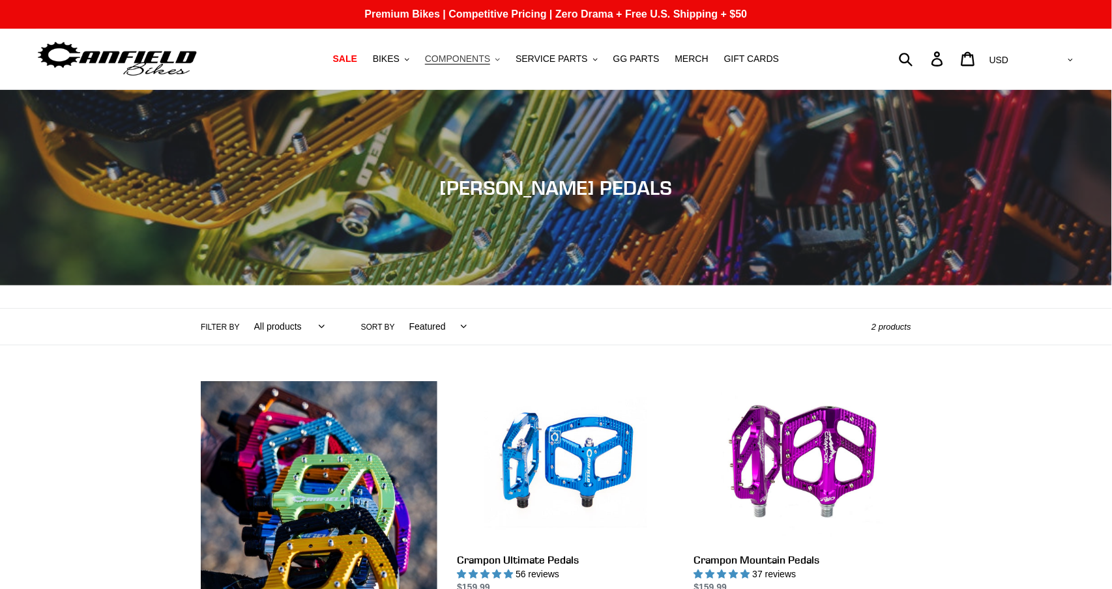
click at [434, 53] on button "COMPONENTS .cls-1{fill:#231f20}" at bounding box center [463, 59] width 88 height 18
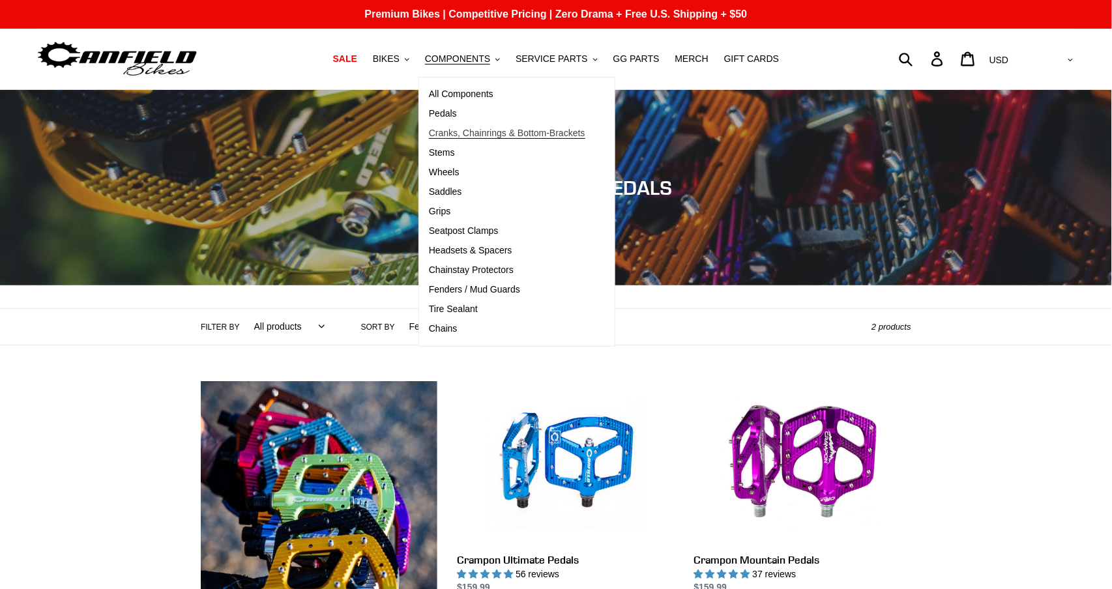
click at [462, 130] on span "Cranks, Chainrings & Bottom-Brackets" at bounding box center [507, 133] width 156 height 11
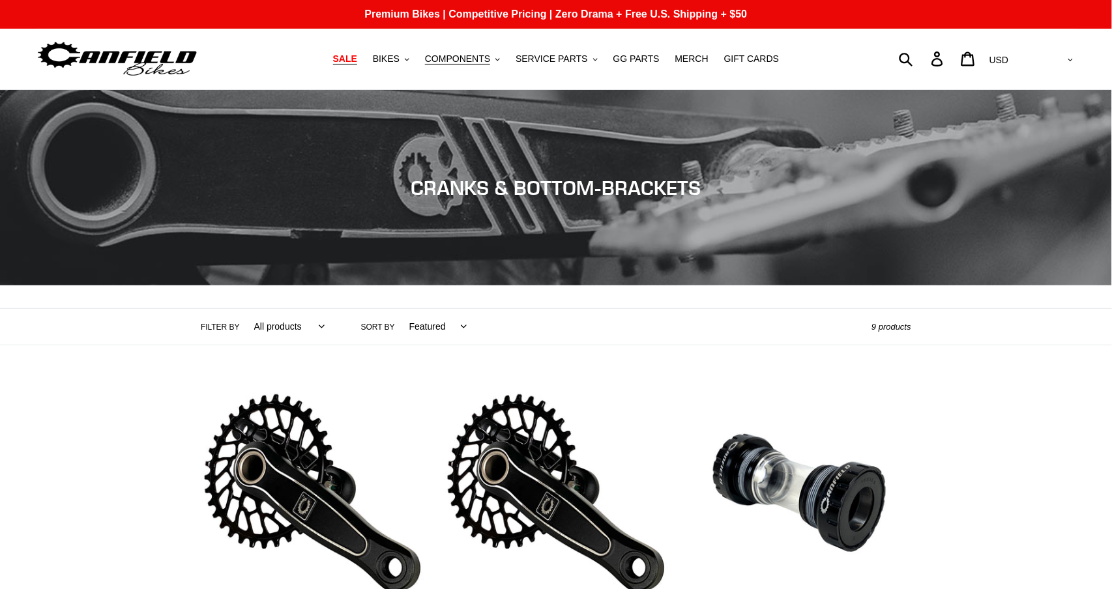
click at [348, 64] on span "SALE" at bounding box center [345, 58] width 24 height 11
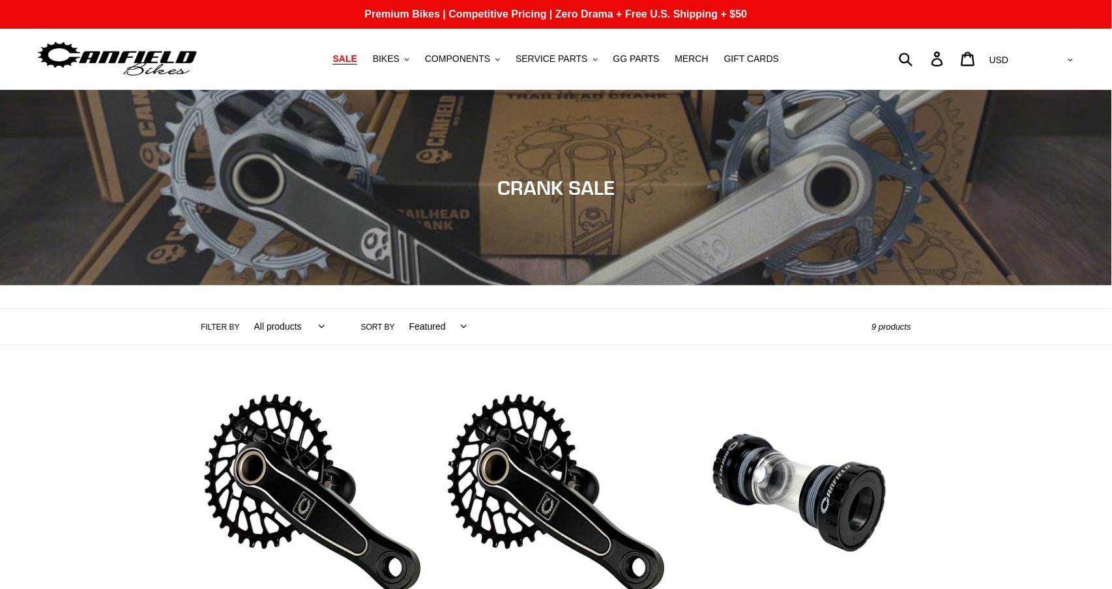
click at [357, 55] on span "SALE" at bounding box center [345, 58] width 24 height 11
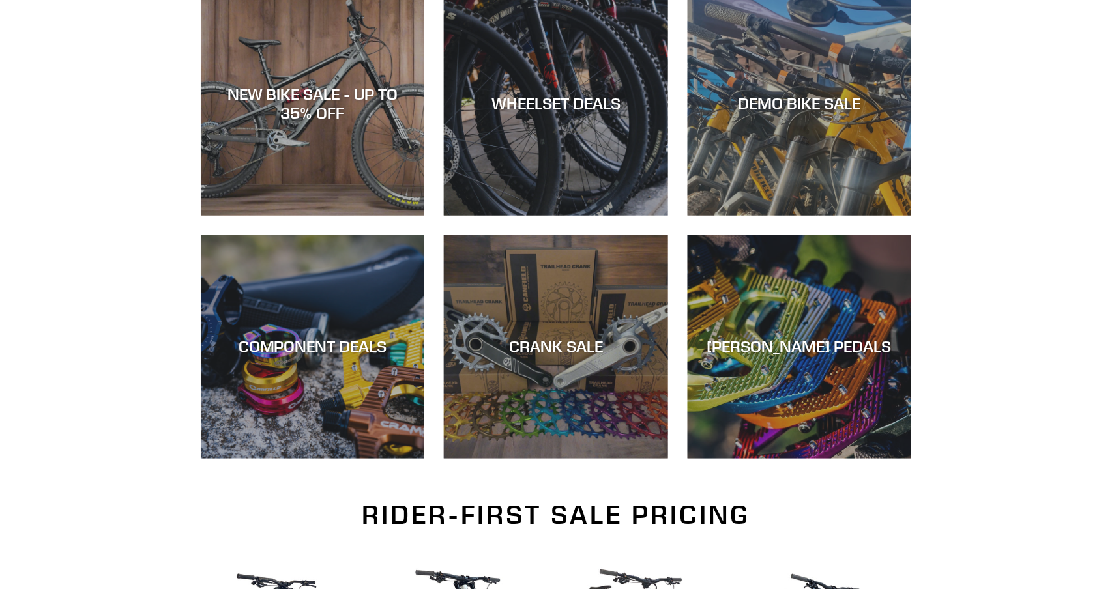
scroll to position [393, 0]
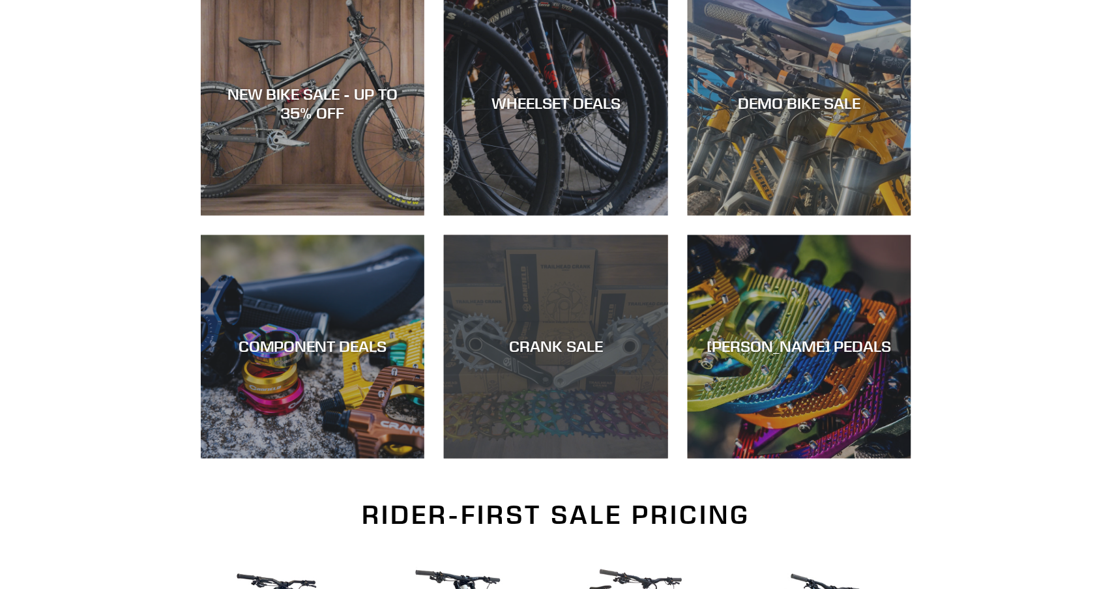
click at [484, 459] on div "CRANK SALE" at bounding box center [556, 459] width 224 height 0
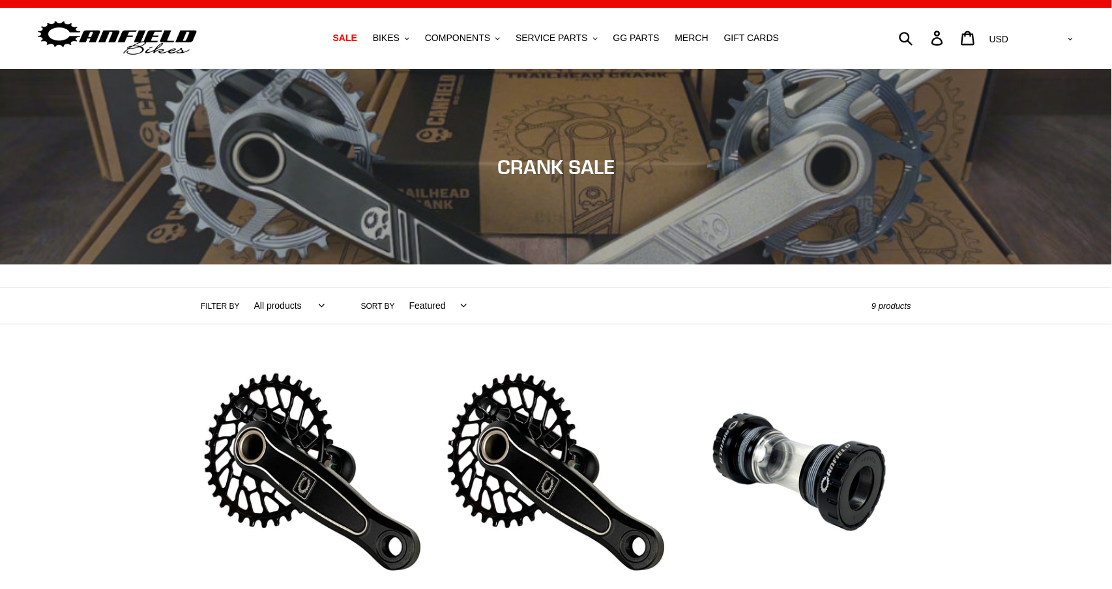
scroll to position [13, 0]
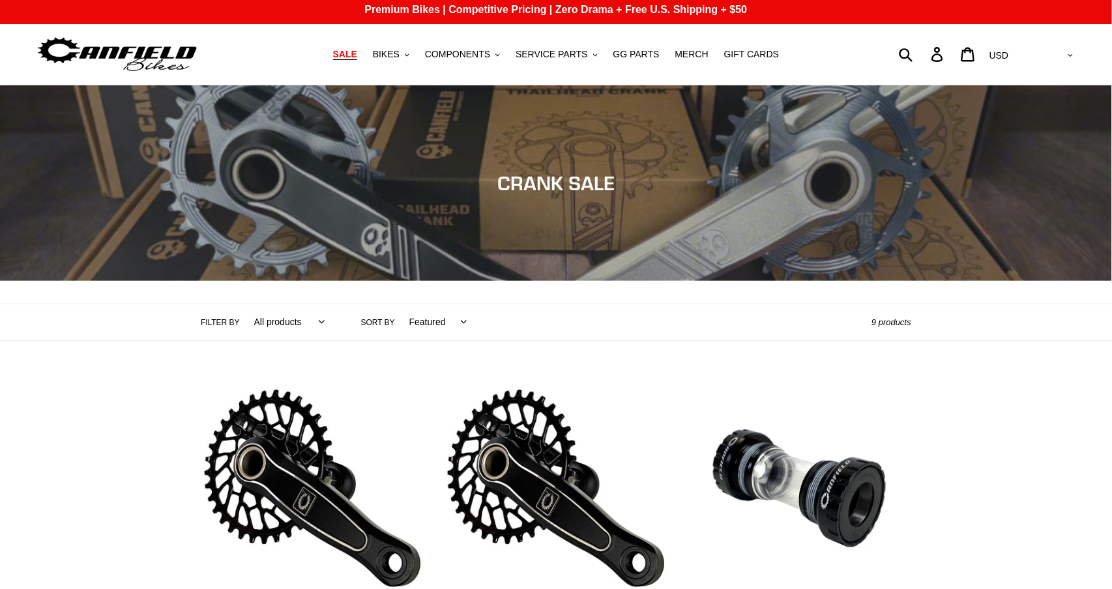
click at [346, 58] on span "SALE" at bounding box center [345, 54] width 24 height 11
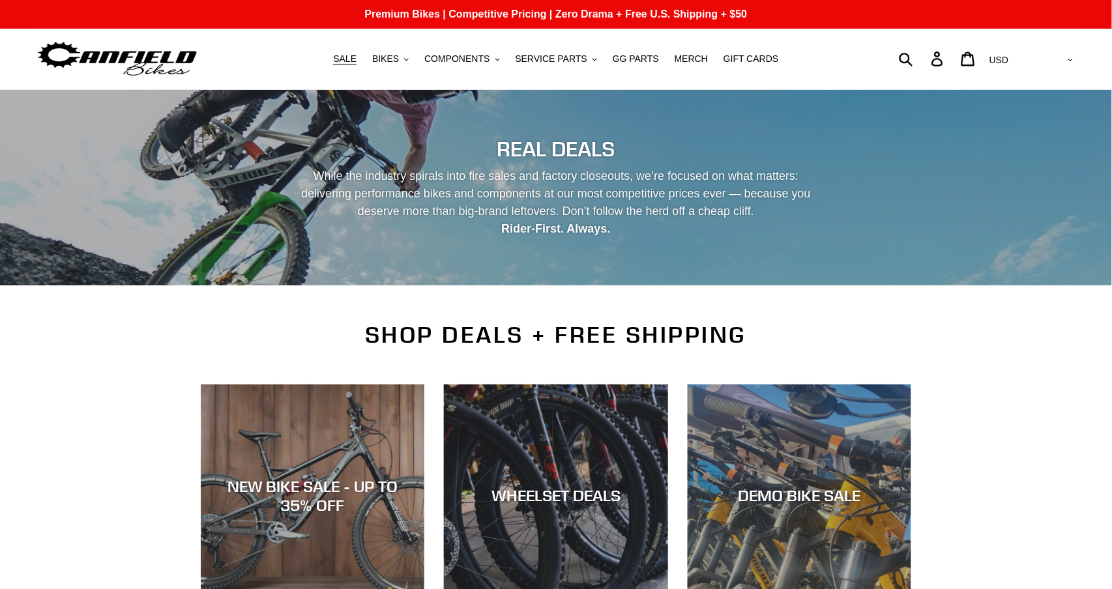
scroll to position [55, 0]
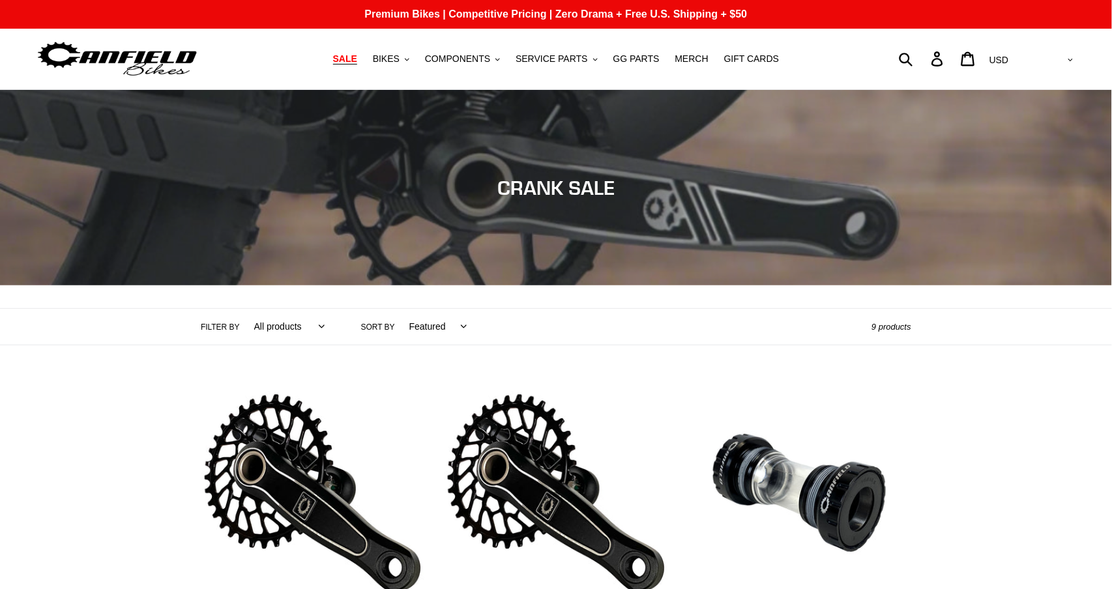
click at [348, 60] on span "SALE" at bounding box center [345, 58] width 24 height 11
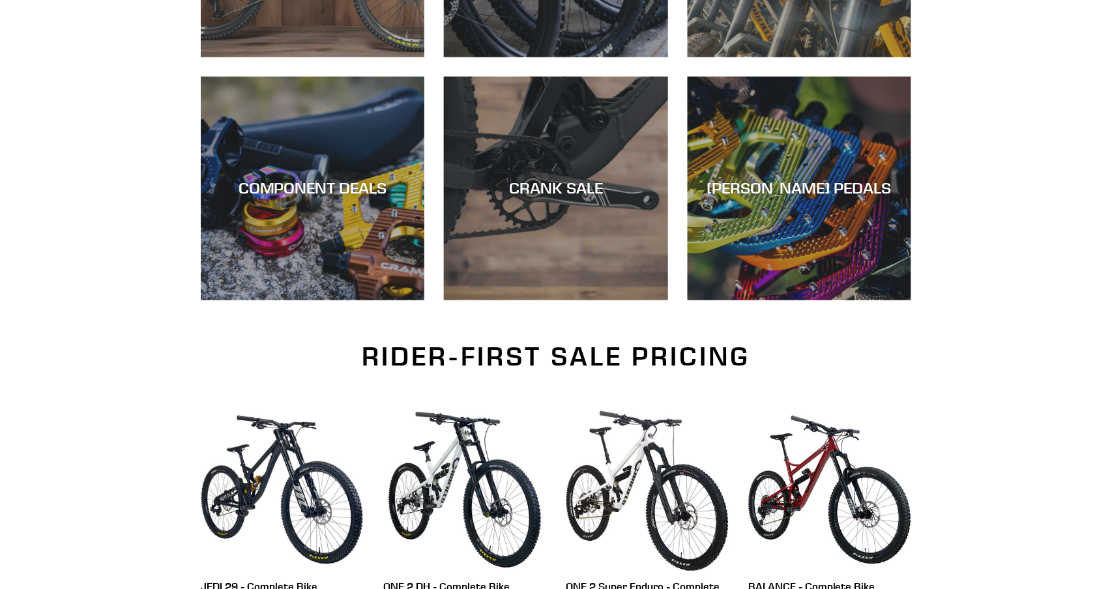
scroll to position [453, 0]
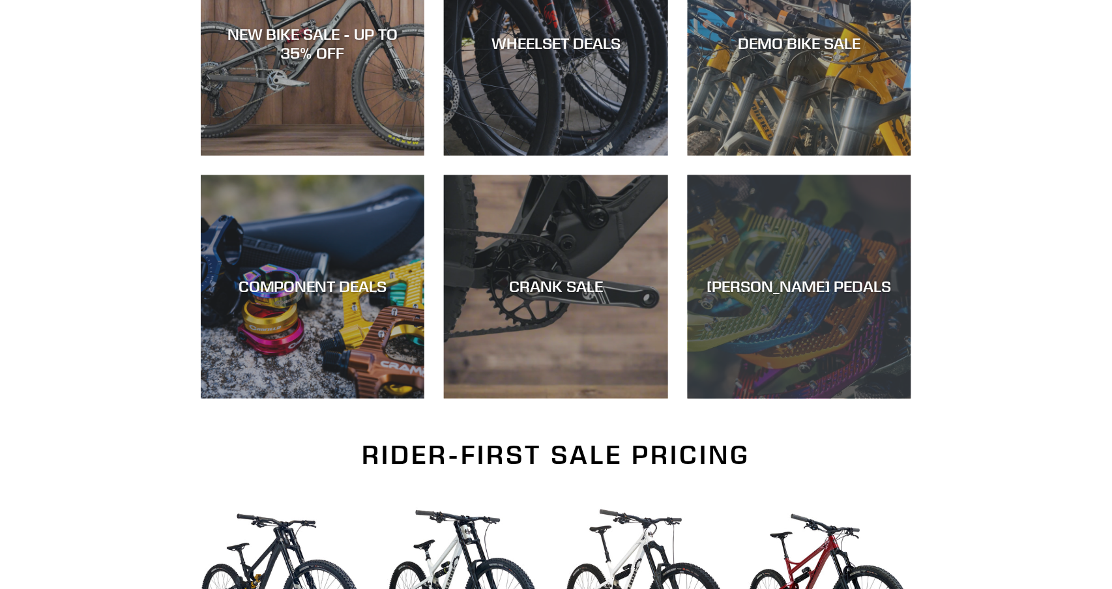
click at [812, 399] on div "[PERSON_NAME] PEDALS" at bounding box center [800, 399] width 224 height 0
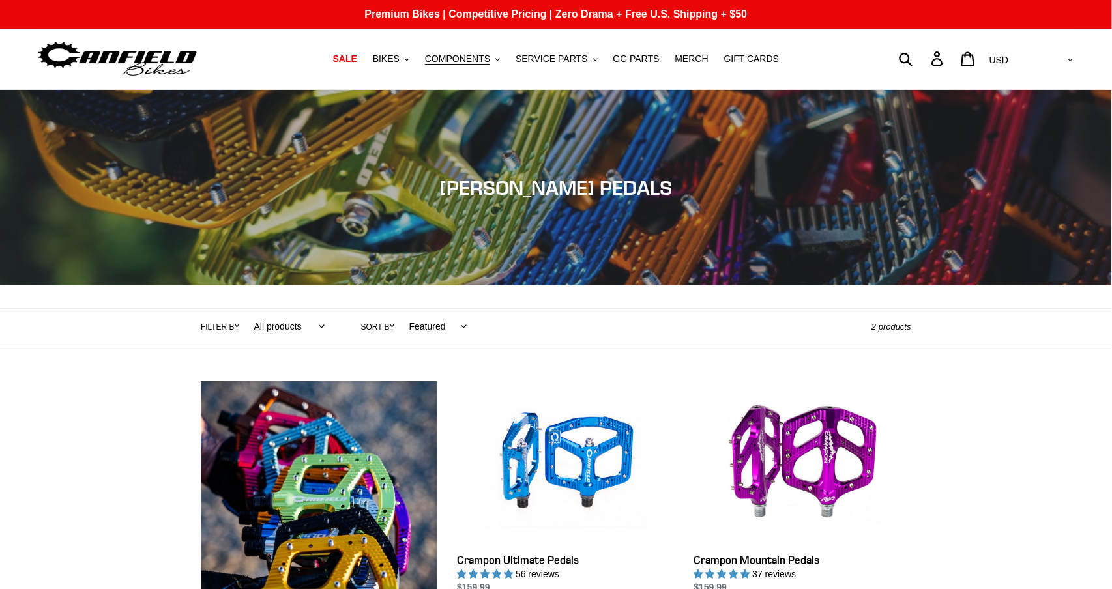
click at [104, 53] on img at bounding box center [117, 58] width 163 height 41
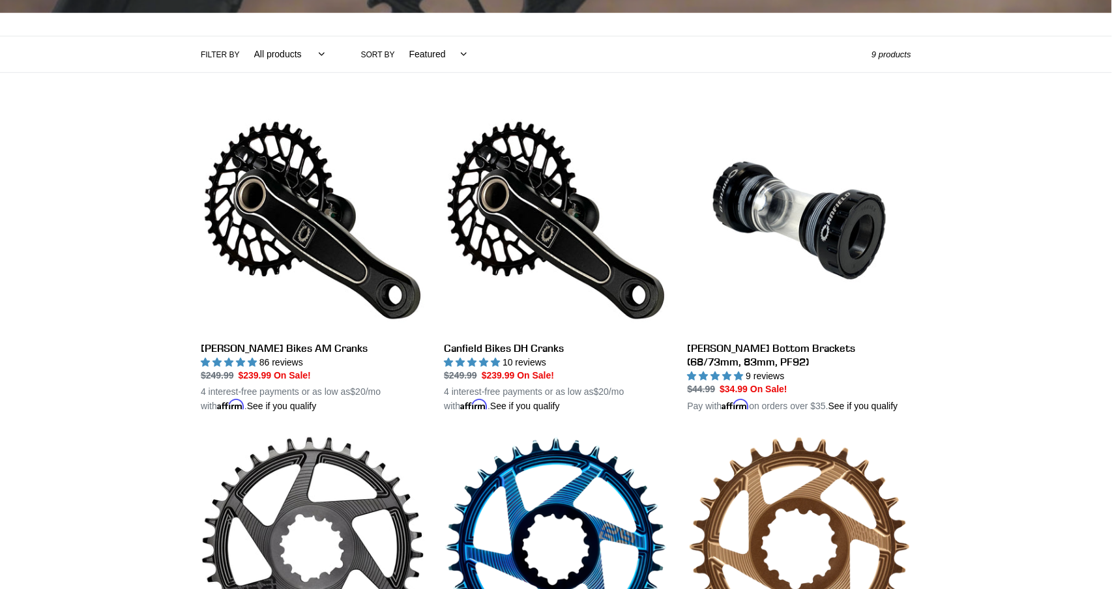
scroll to position [275, 0]
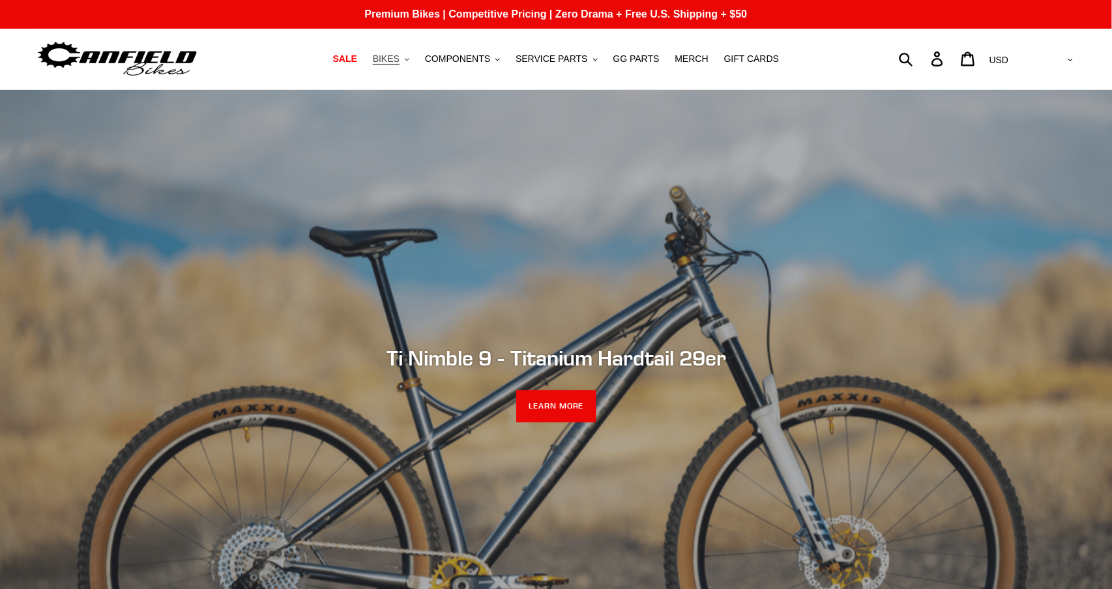
click at [393, 56] on span "BIKES" at bounding box center [386, 58] width 27 height 11
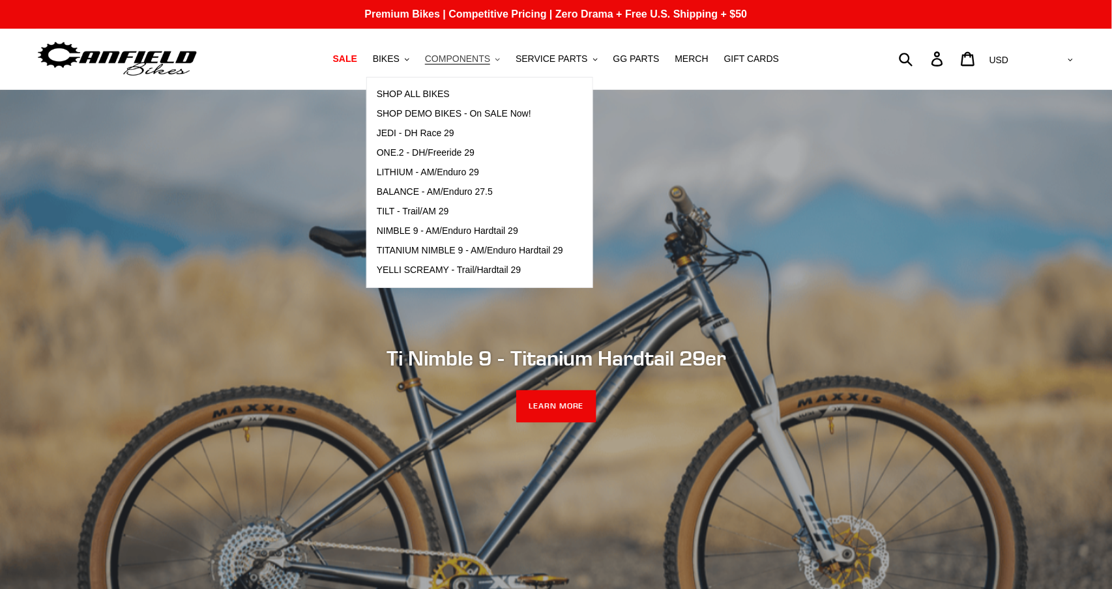
click at [463, 57] on span "COMPONENTS" at bounding box center [457, 58] width 65 height 11
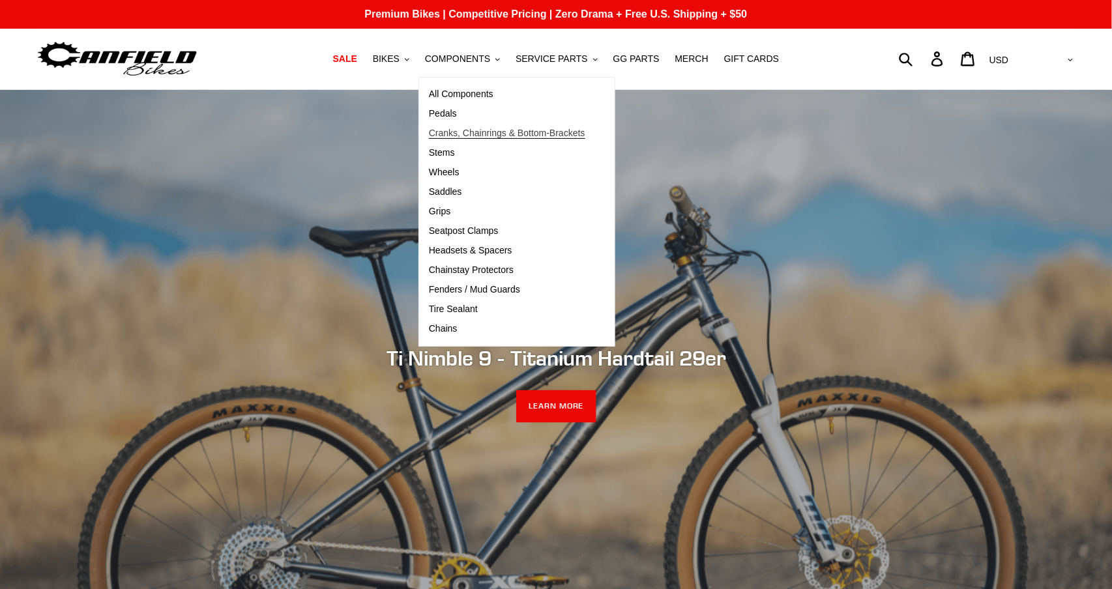
click at [482, 132] on span "Cranks, Chainrings & Bottom-Brackets" at bounding box center [507, 133] width 156 height 11
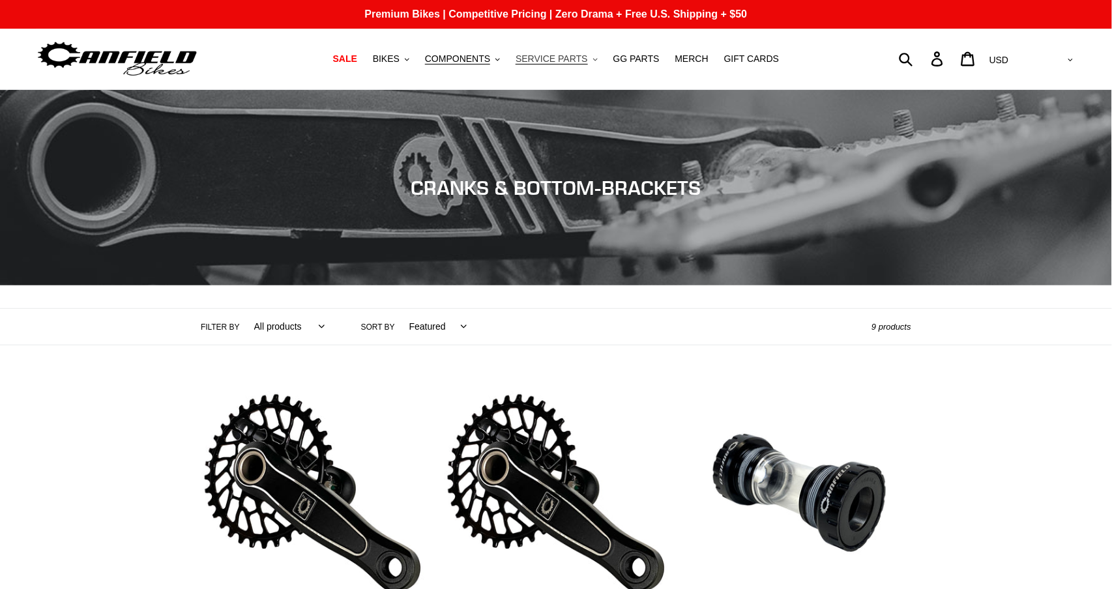
click at [573, 62] on span "SERVICE PARTS" at bounding box center [552, 58] width 72 height 11
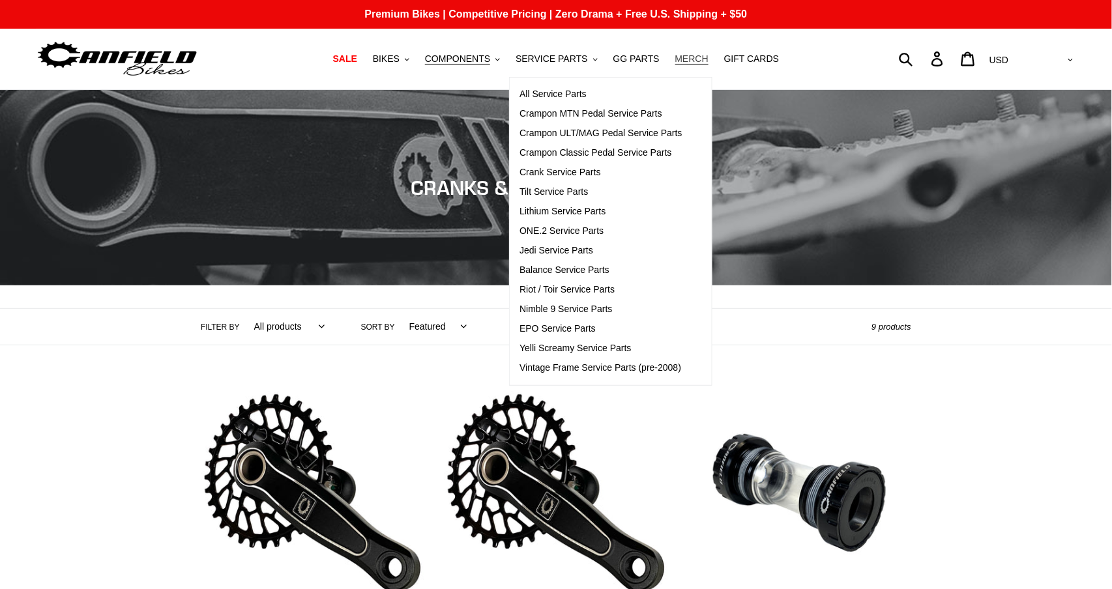
click at [697, 54] on span "MERCH" at bounding box center [692, 58] width 33 height 11
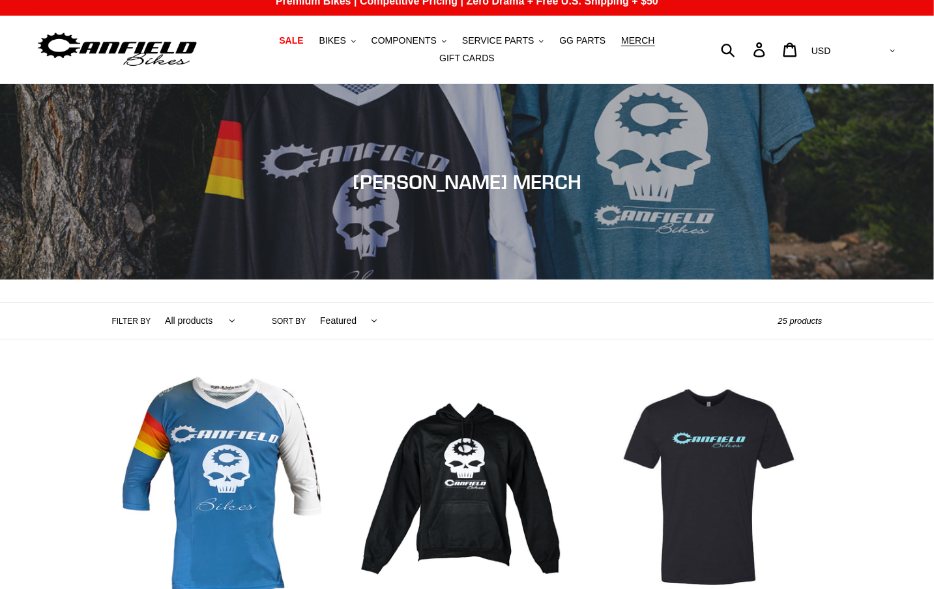
scroll to position [1, 0]
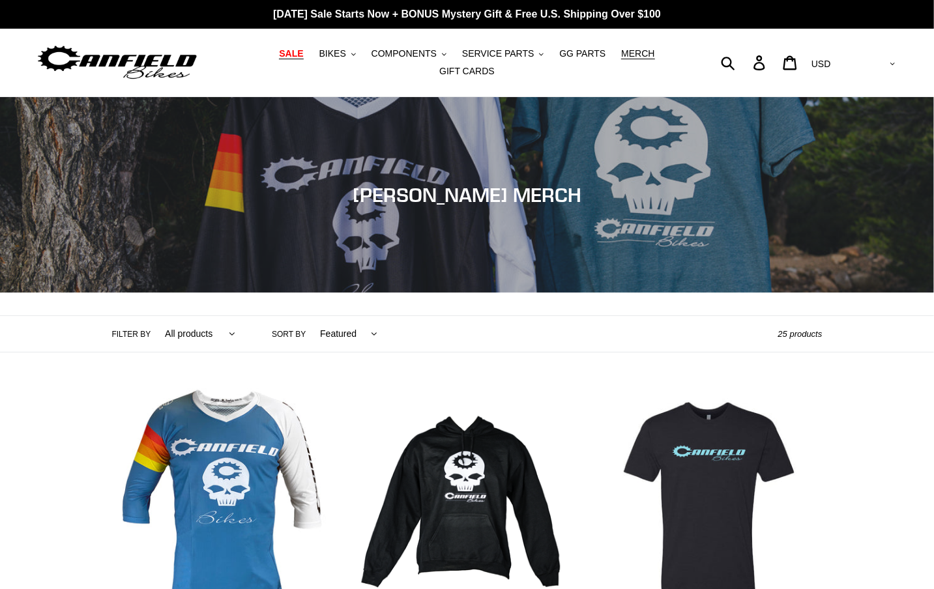
click at [296, 51] on span "SALE" at bounding box center [291, 53] width 24 height 11
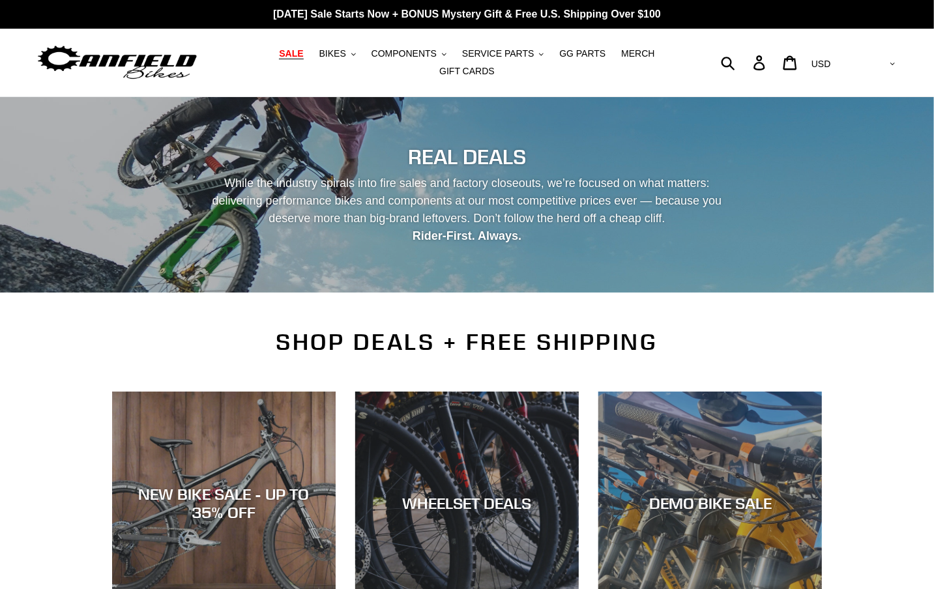
scroll to position [7, 0]
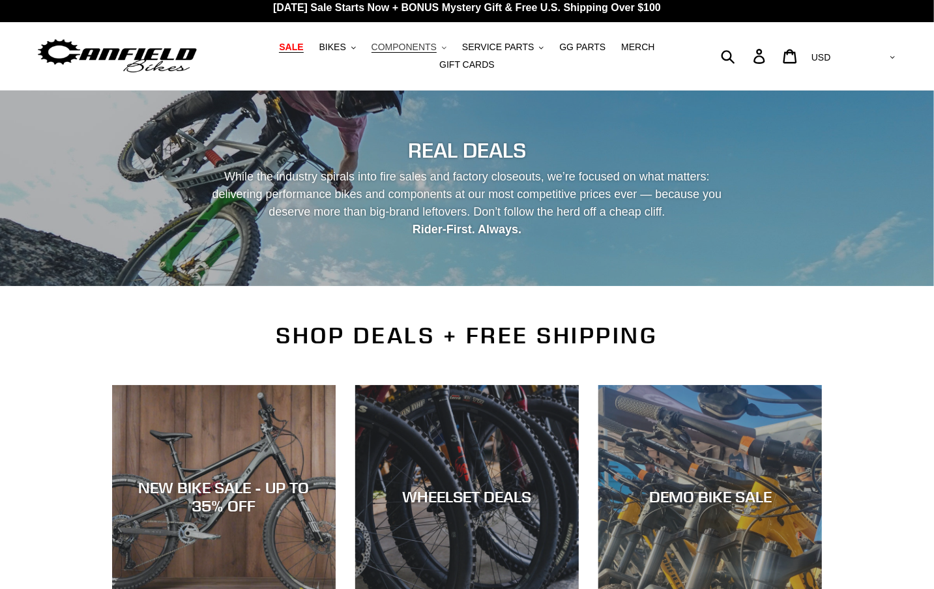
click at [434, 48] on span "COMPONENTS" at bounding box center [404, 47] width 65 height 11
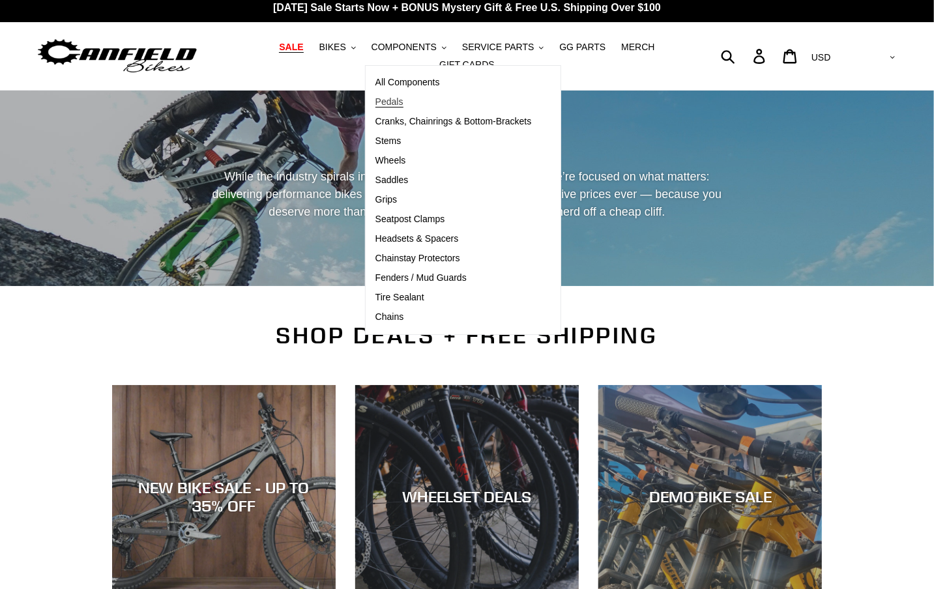
click at [400, 101] on span "Pedals" at bounding box center [390, 102] width 28 height 11
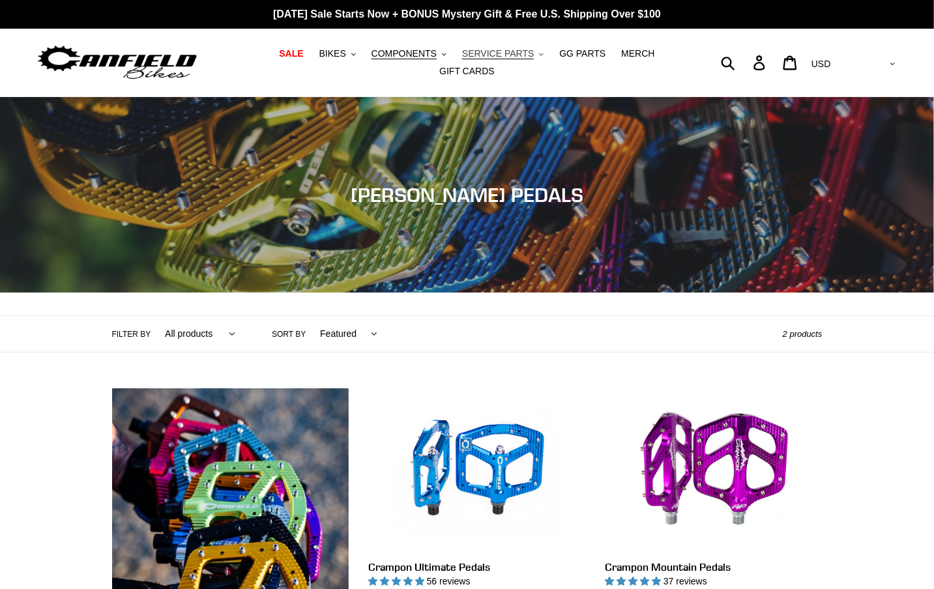
click at [531, 53] on span "SERVICE PARTS" at bounding box center [498, 53] width 72 height 11
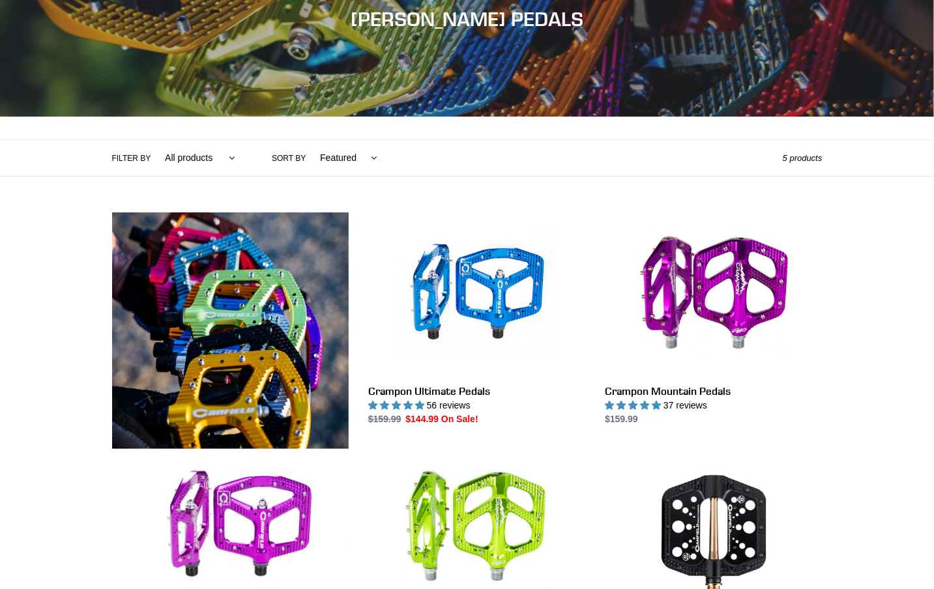
scroll to position [178, 0]
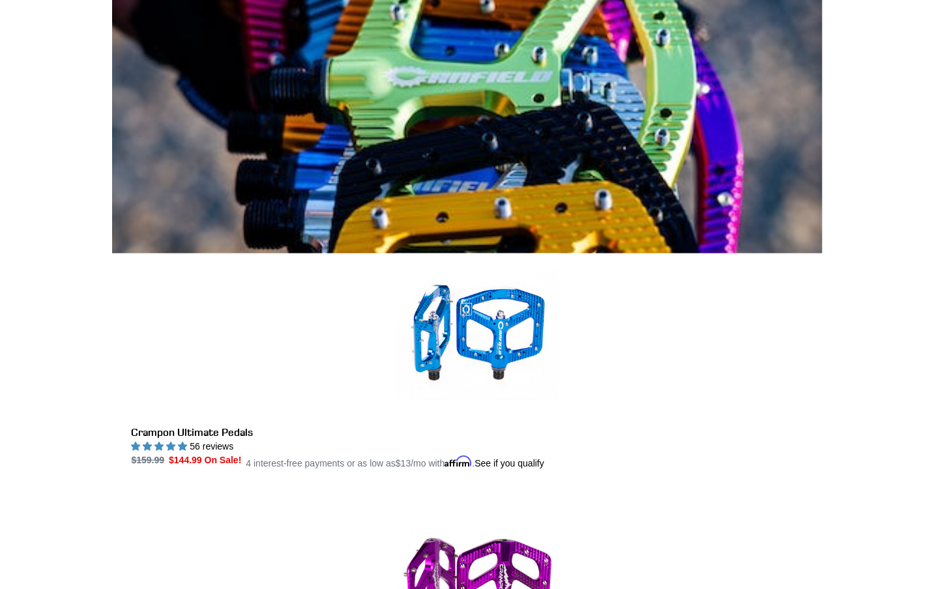
scroll to position [400, 0]
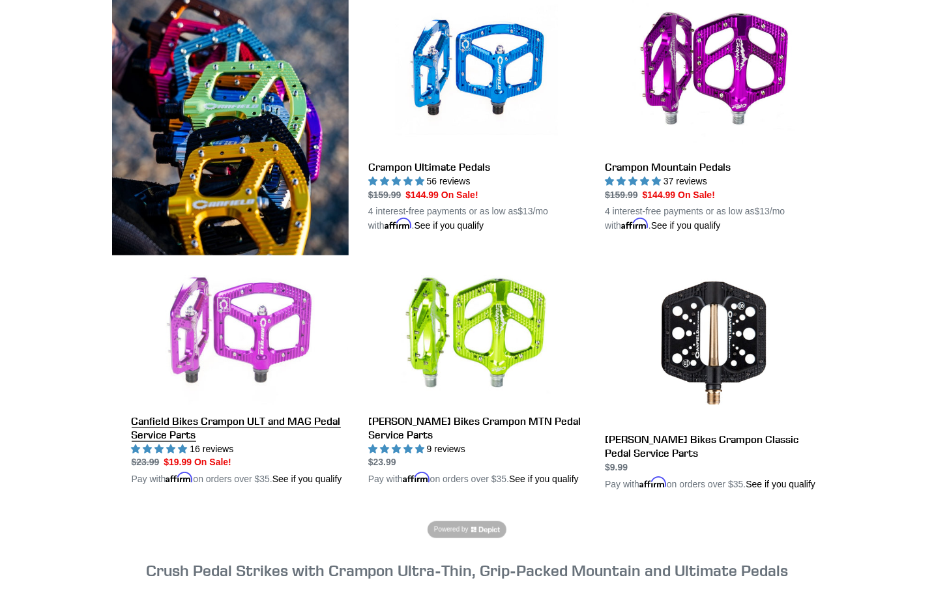
click at [196, 370] on link "Canfield Bikes Crampon ULT and MAG Pedal Service Parts" at bounding box center [240, 374] width 217 height 226
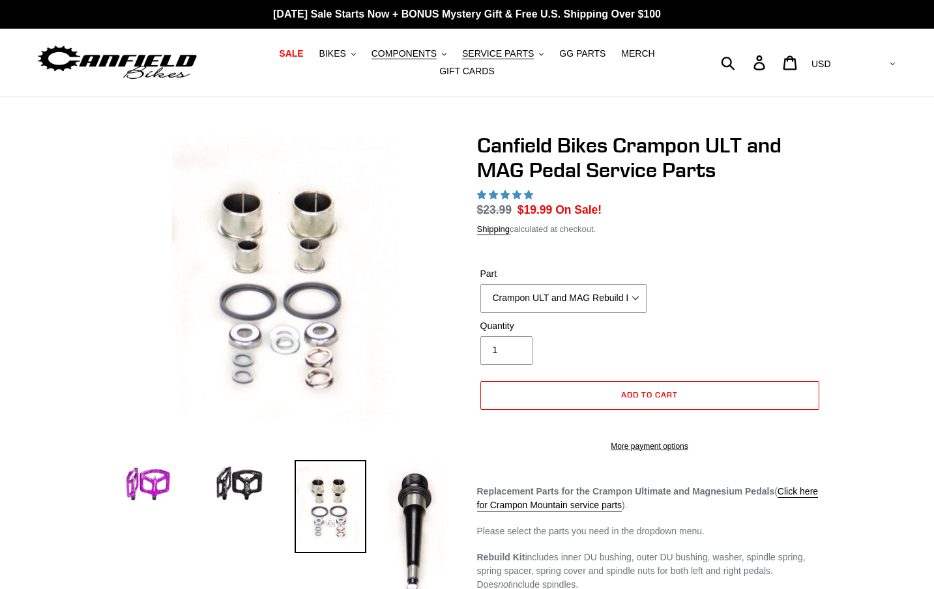
select select "highest-rating"
click at [571, 293] on select "Crampon ULT and MAG Rebuild Kit Crampon ULT and MAG 4mm x 8mm Pin Kit - Silver …" at bounding box center [564, 298] width 166 height 29
click at [481, 284] on select "Crampon ULT and MAG Rebuild Kit Crampon ULT and MAG 4mm x 8mm Pin Kit - Silver …" at bounding box center [564, 298] width 166 height 29
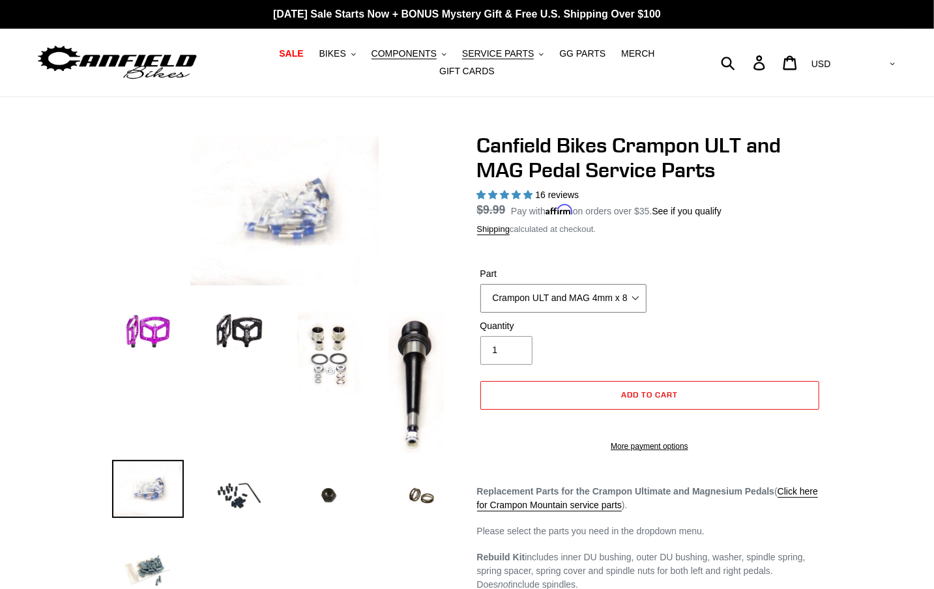
click at [615, 300] on select "Crampon ULT and MAG Rebuild Kit Crampon ULT and MAG 4mm x 8mm Pin Kit - Silver …" at bounding box center [564, 298] width 166 height 29
click at [481, 284] on select "Crampon ULT and MAG Rebuild Kit Crampon ULT and MAG 4mm x 8mm Pin Kit - Silver …" at bounding box center [564, 298] width 166 height 29
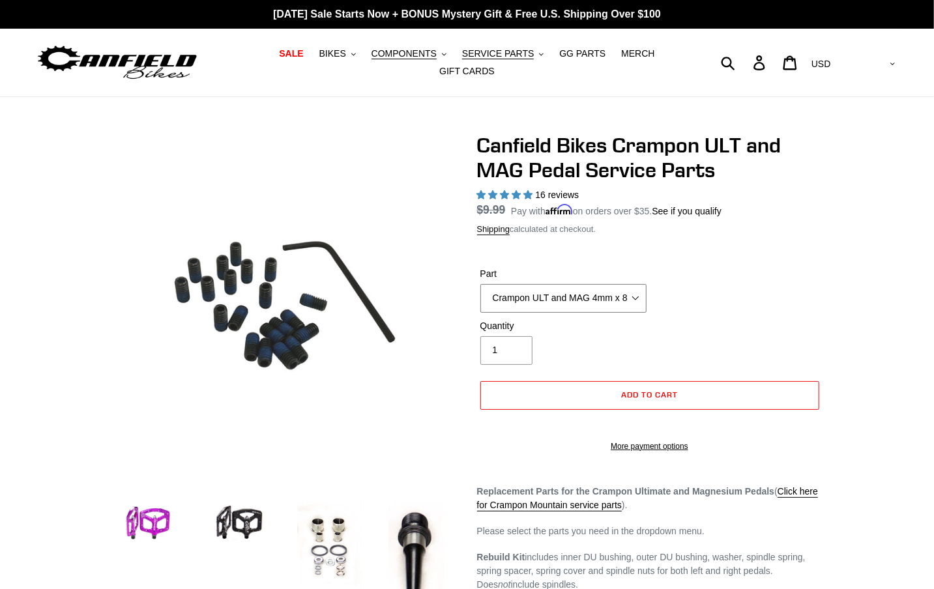
click at [631, 299] on select "Crampon ULT and MAG Rebuild Kit Crampon ULT and MAG 4mm x 8mm Pin Kit - Silver …" at bounding box center [564, 298] width 166 height 29
click at [481, 284] on select "Crampon ULT and MAG Rebuild Kit Crampon ULT and MAG 4mm x 8mm Pin Kit - Silver …" at bounding box center [564, 298] width 166 height 29
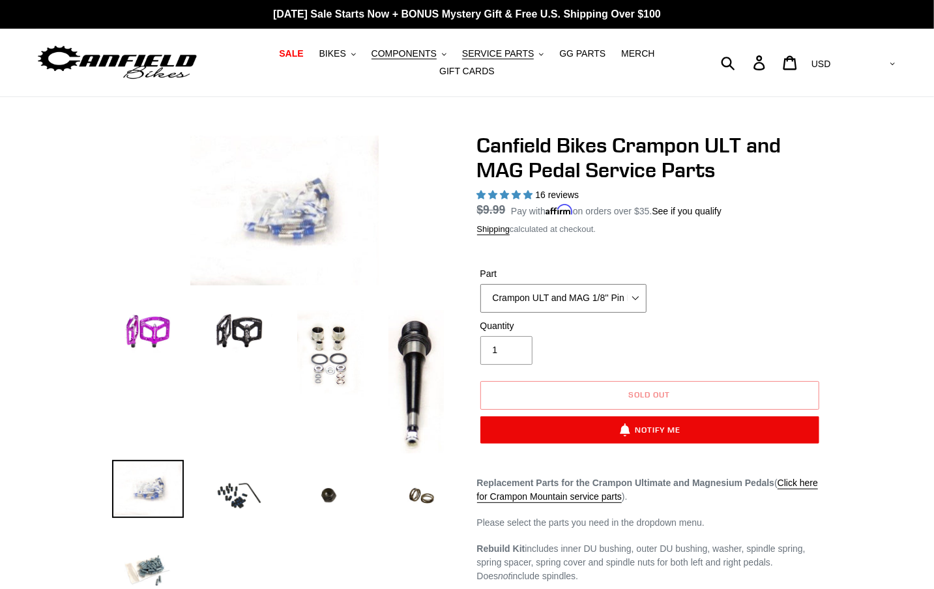
click at [633, 295] on select "Crampon ULT and MAG Rebuild Kit Crampon ULT and MAG 4mm x 8mm Pin Kit - Silver …" at bounding box center [564, 298] width 166 height 29
click at [481, 284] on select "Crampon ULT and MAG Rebuild Kit Crampon ULT and MAG 4mm x 8mm Pin Kit - Silver …" at bounding box center [564, 298] width 166 height 29
click at [628, 296] on select "Crampon ULT and MAG Rebuild Kit Crampon ULT and MAG 4mm x 8mm Pin Kit - Silver …" at bounding box center [564, 298] width 166 height 29
select select "Crampon ULT and MAG Drive/Right Side Spindle"
click at [481, 284] on select "Crampon ULT and MAG Rebuild Kit Crampon ULT and MAG 4mm x 8mm Pin Kit - Silver …" at bounding box center [564, 298] width 166 height 29
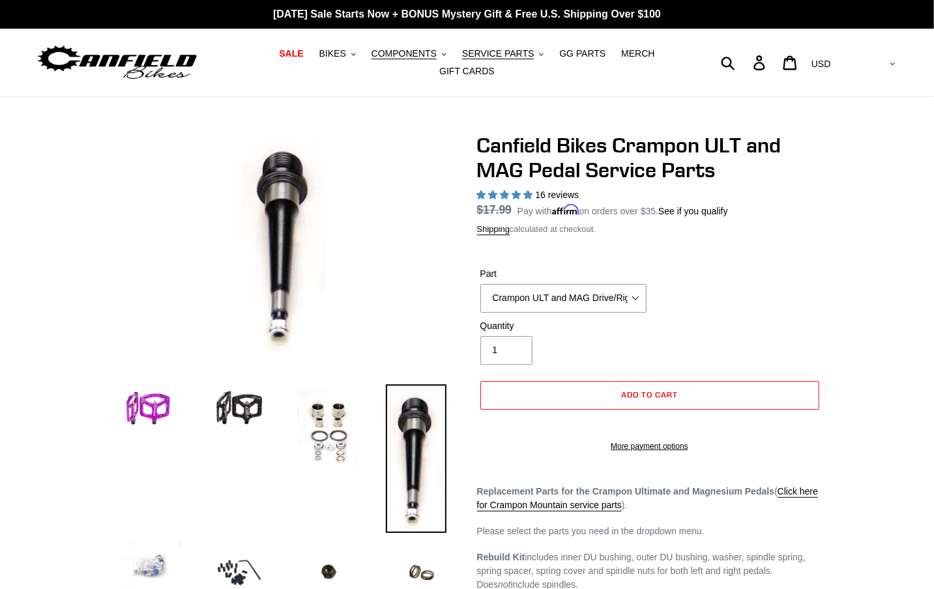
click at [502, 209] on s "$17.99" at bounding box center [494, 209] width 35 height 13
click at [532, 54] on button "SERVICE PARTS .cls-1{fill:#231f20}" at bounding box center [503, 54] width 95 height 18
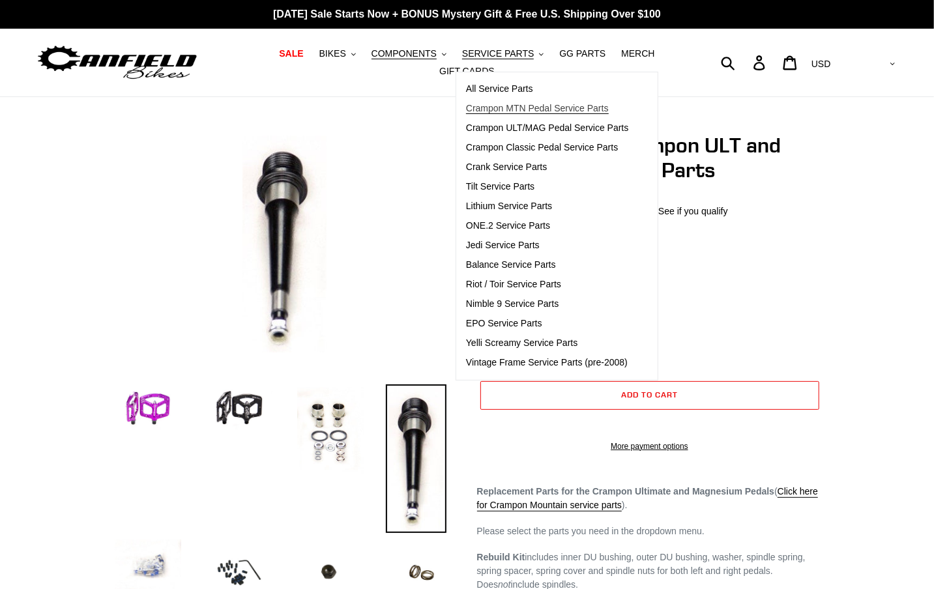
click at [531, 104] on span "Crampon MTN Pedal Service Parts" at bounding box center [537, 108] width 143 height 11
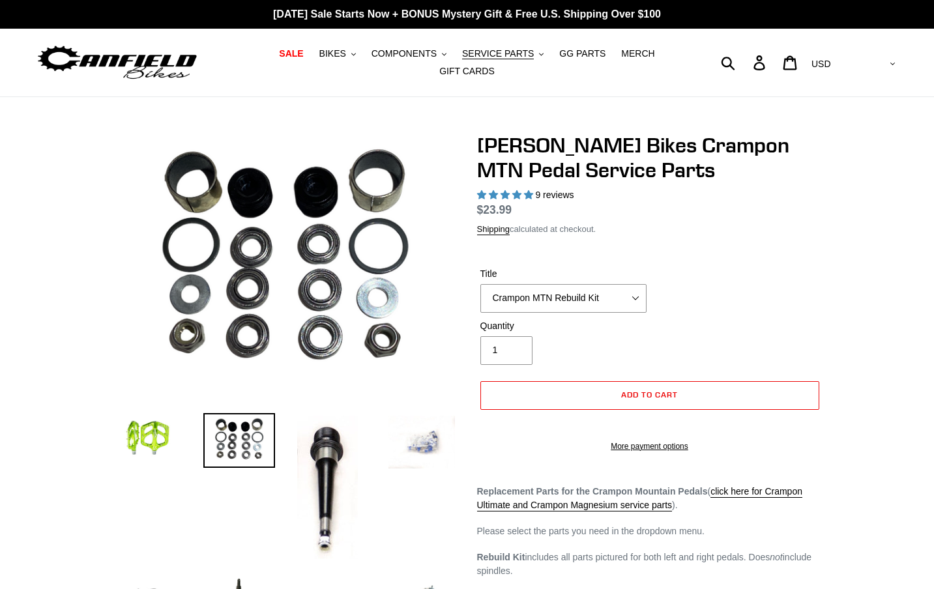
select select "highest-rating"
click at [621, 298] on select "Crampon MTN Rebuild Kit Crampon MTN 4mm x 8mm Pin Kit - Silver (20) Crampon MTN…" at bounding box center [564, 298] width 166 height 29
select select "Crampon MTN 4mm x 10mm 'Mud' Pin Kit (20)"
click at [481, 284] on select "Crampon MTN Rebuild Kit Crampon MTN 4mm x 8mm Pin Kit - Silver (20) Crampon MTN…" at bounding box center [564, 298] width 166 height 29
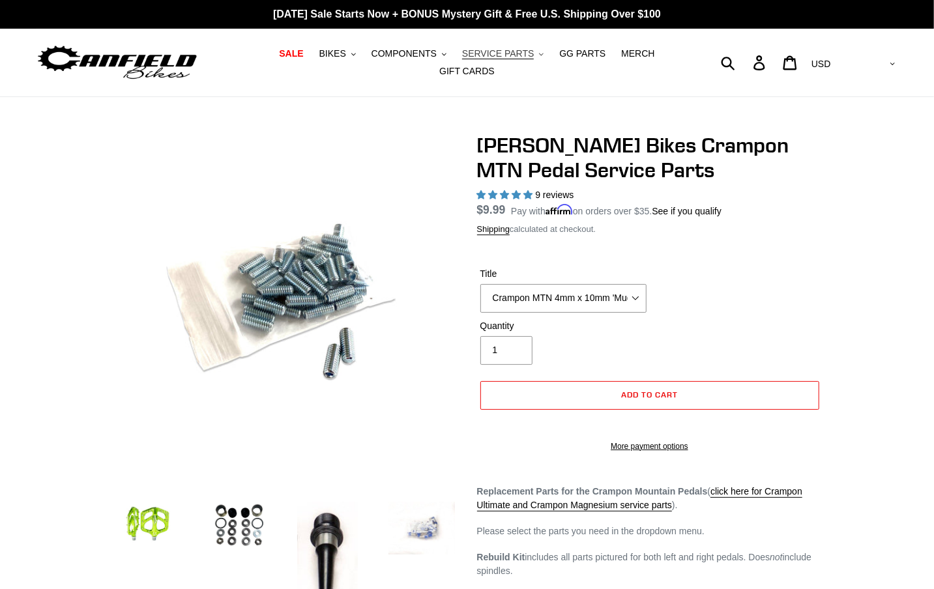
click at [524, 57] on span "SERVICE PARTS" at bounding box center [498, 53] width 72 height 11
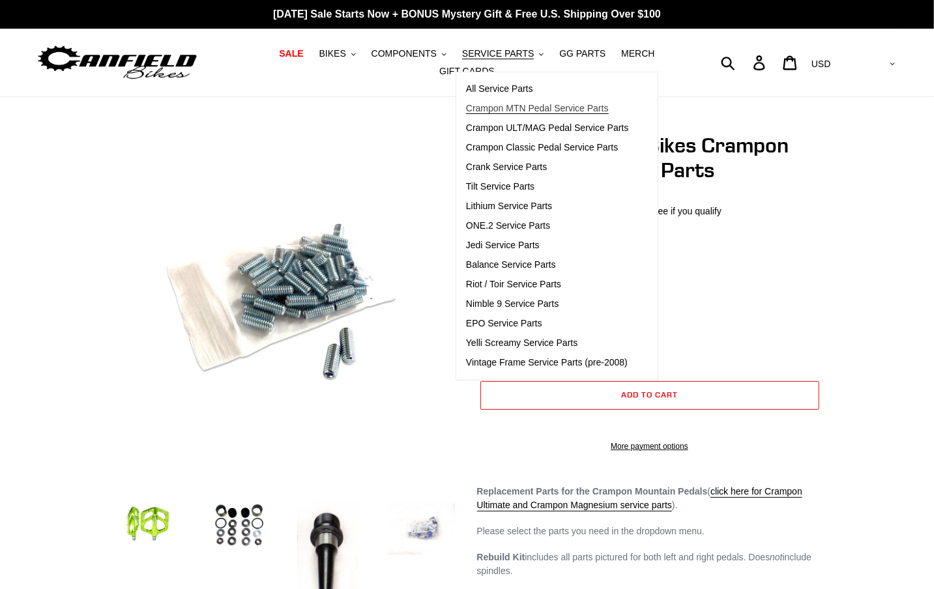
click at [524, 106] on span "Crampon MTN Pedal Service Parts" at bounding box center [537, 108] width 143 height 11
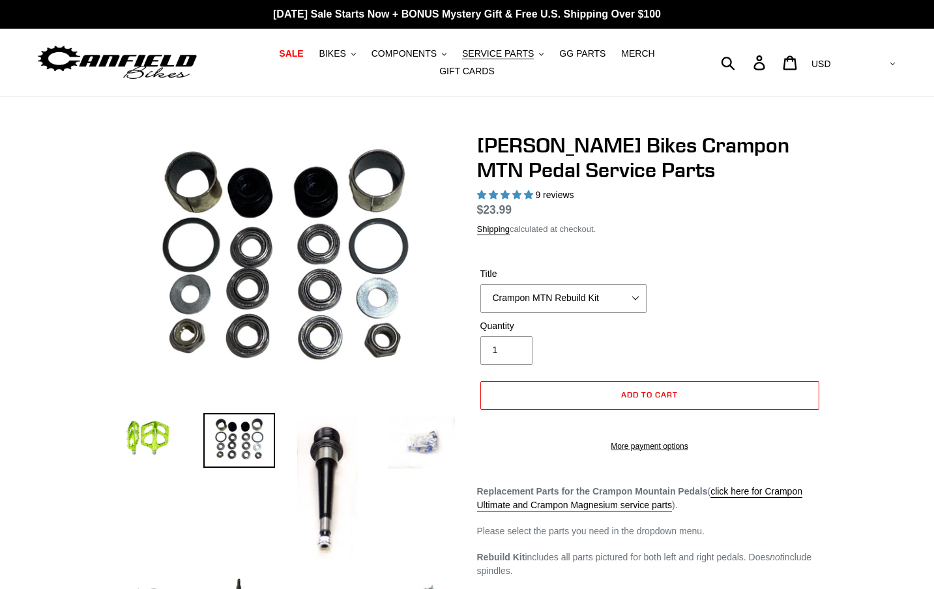
select select "highest-rating"
click at [524, 51] on span "SERVICE PARTS" at bounding box center [498, 53] width 72 height 11
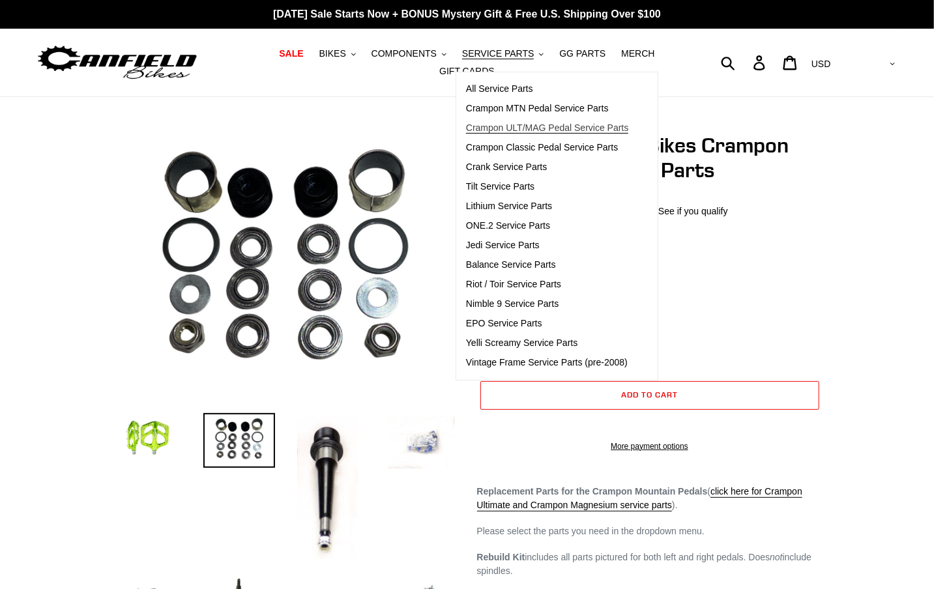
click at [522, 127] on span "Crampon ULT/MAG Pedal Service Parts" at bounding box center [547, 128] width 163 height 11
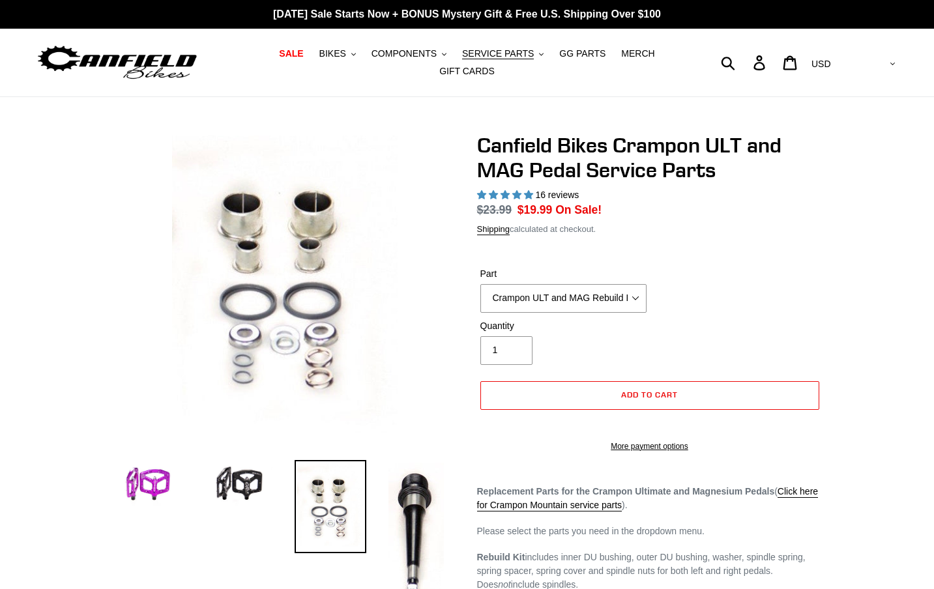
select select "highest-rating"
click at [575, 300] on select "Crampon ULT and MAG Rebuild Kit Crampon ULT and MAG 4mm x 8mm Pin Kit - Silver …" at bounding box center [564, 298] width 166 height 29
click at [481, 284] on select "Crampon ULT and MAG Rebuild Kit Crampon ULT and MAG 4mm x 8mm Pin Kit - Silver …" at bounding box center [564, 298] width 166 height 29
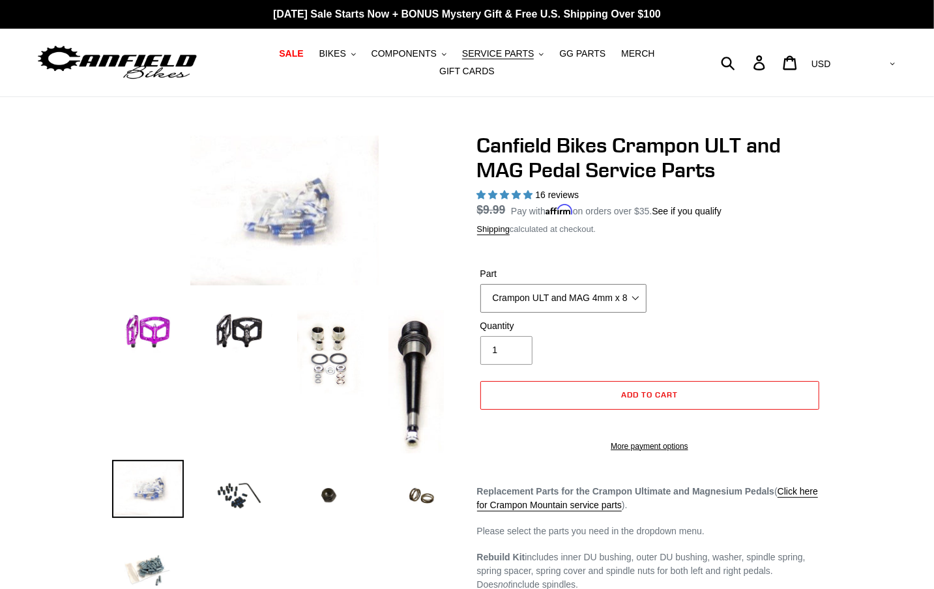
click at [596, 296] on select "Crampon ULT and MAG Rebuild Kit Crampon ULT and MAG 4mm x 8mm Pin Kit - Silver …" at bounding box center [564, 298] width 166 height 29
click at [481, 284] on select "Crampon ULT and MAG Rebuild Kit Crampon ULT and MAG 4mm x 8mm Pin Kit - Silver …" at bounding box center [564, 298] width 166 height 29
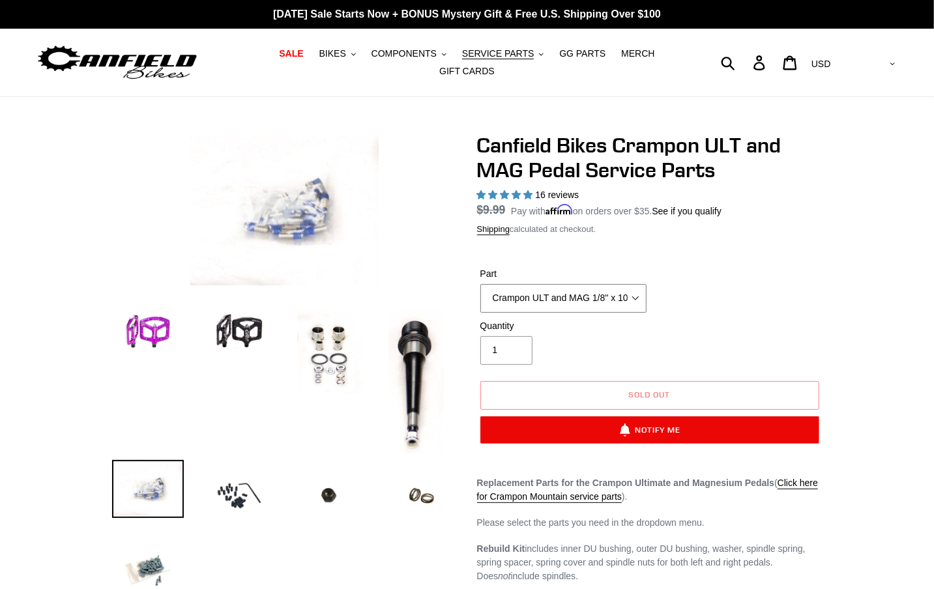
click at [625, 303] on select "Crampon ULT and MAG Rebuild Kit Crampon ULT and MAG 4mm x 8mm Pin Kit - Silver …" at bounding box center [564, 298] width 166 height 29
click at [481, 284] on select "Crampon ULT and MAG Rebuild Kit Crampon ULT and MAG 4mm x 8mm Pin Kit - Silver …" at bounding box center [564, 298] width 166 height 29
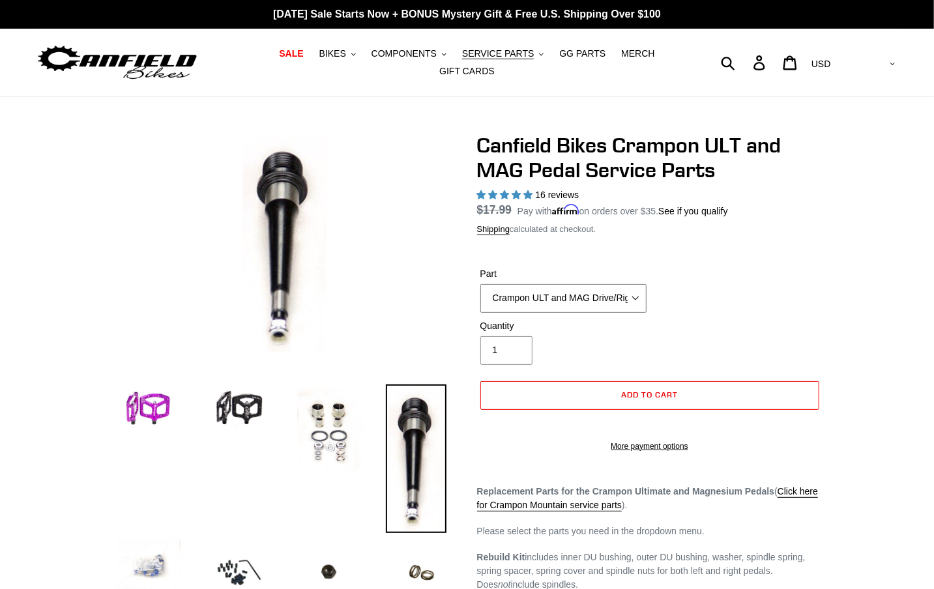
click at [614, 301] on select "Crampon ULT and MAG Rebuild Kit Crampon ULT and MAG 4mm x 8mm Pin Kit - Silver …" at bounding box center [564, 298] width 166 height 29
select select "Crampon ULT and MAG Spindle Nut - Non-Drive/Left Side (1 each - standard thread)"
click at [481, 284] on select "Crampon ULT and MAG Rebuild Kit Crampon ULT and MAG 4mm x 8mm Pin Kit - Silver …" at bounding box center [564, 298] width 166 height 29
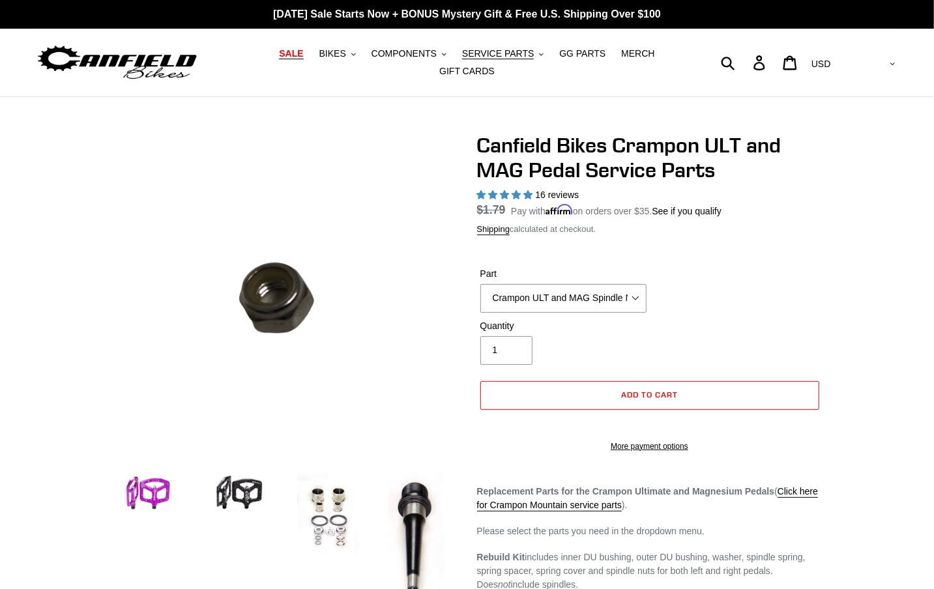
click at [287, 53] on span "SALE" at bounding box center [291, 53] width 24 height 11
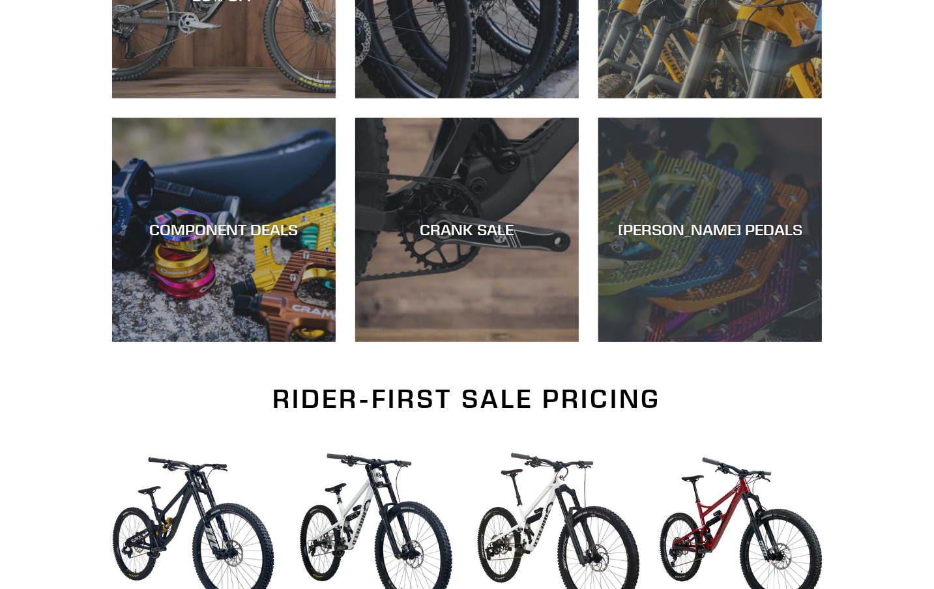
click at [704, 342] on div "[PERSON_NAME] PEDALS" at bounding box center [711, 342] width 224 height 0
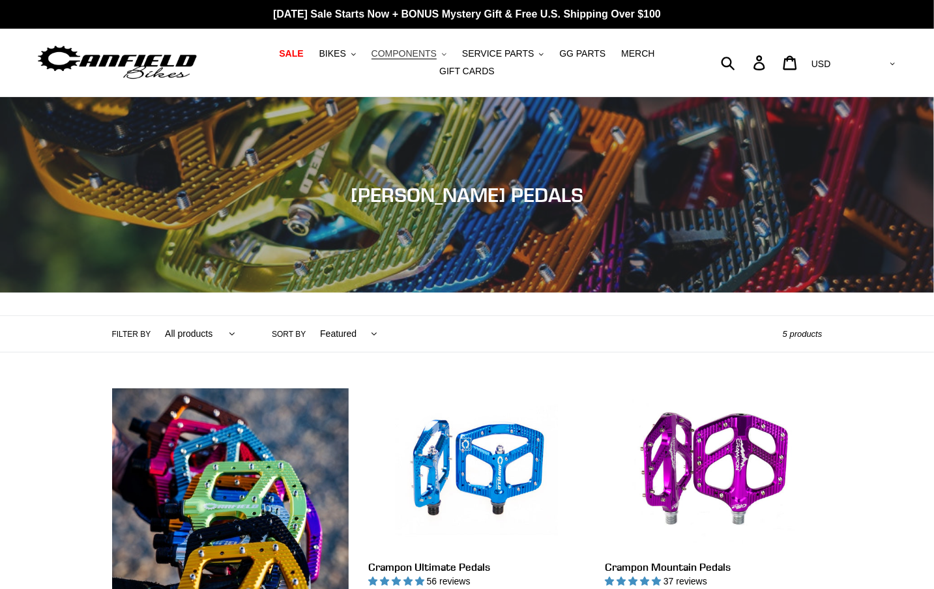
click at [433, 50] on span "COMPONENTS" at bounding box center [404, 53] width 65 height 11
click at [648, 56] on span "MERCH" at bounding box center [637, 53] width 33 height 11
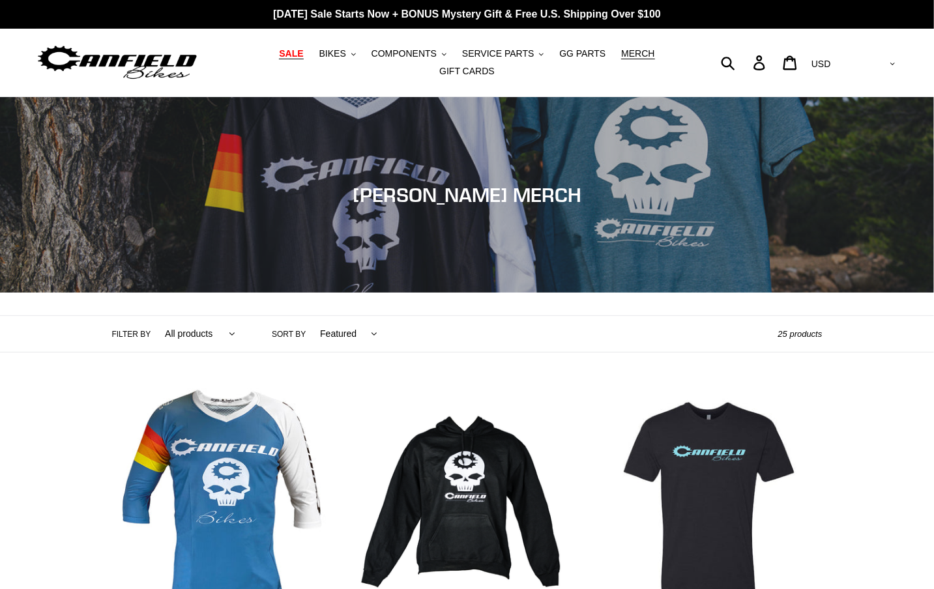
click at [294, 56] on span "SALE" at bounding box center [291, 53] width 24 height 11
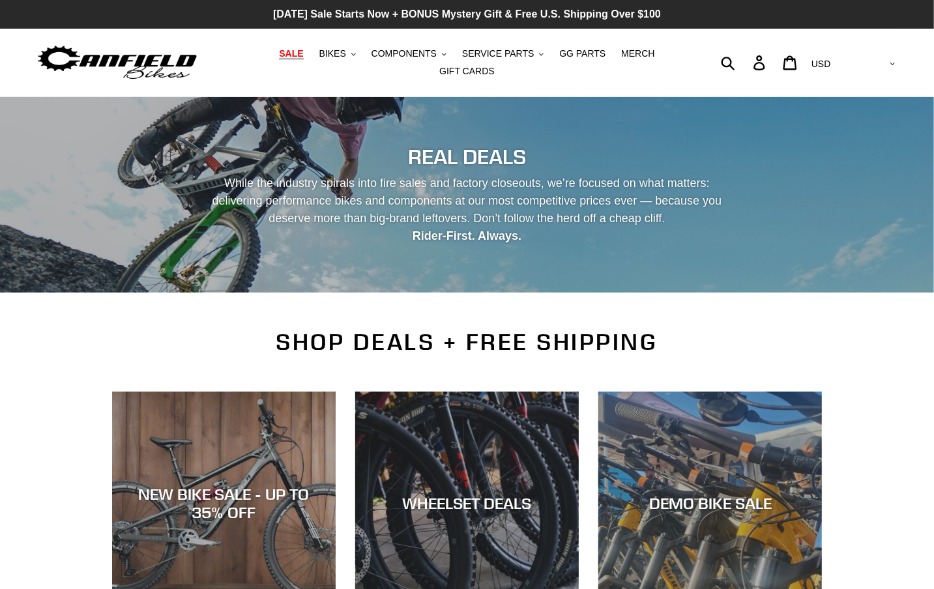
click at [380, 12] on p "[DATE] Sale Starts Now + BONUS Mystery Gift & Free U.S. Shipping Over $100" at bounding box center [467, 14] width 934 height 29
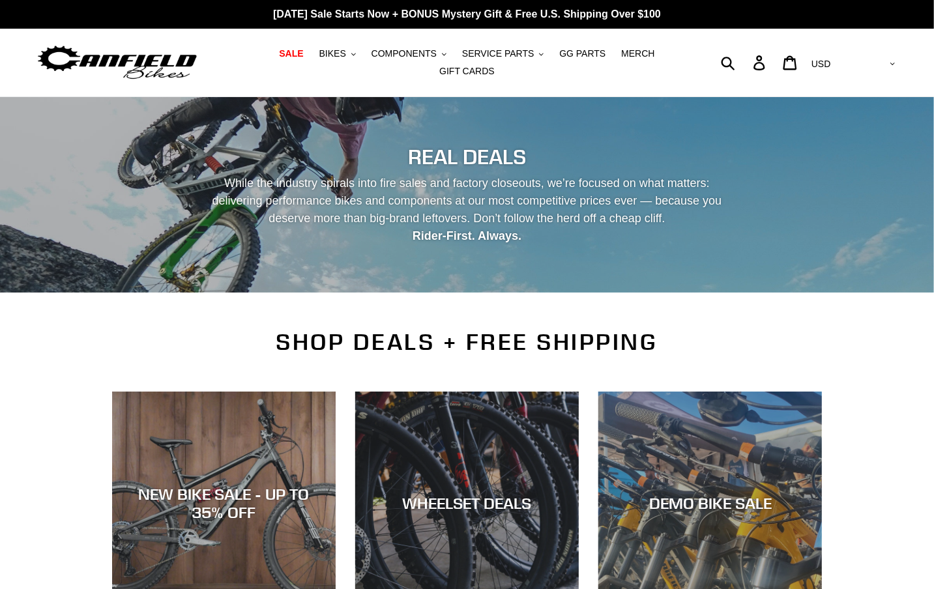
click at [149, 59] on img at bounding box center [117, 62] width 163 height 41
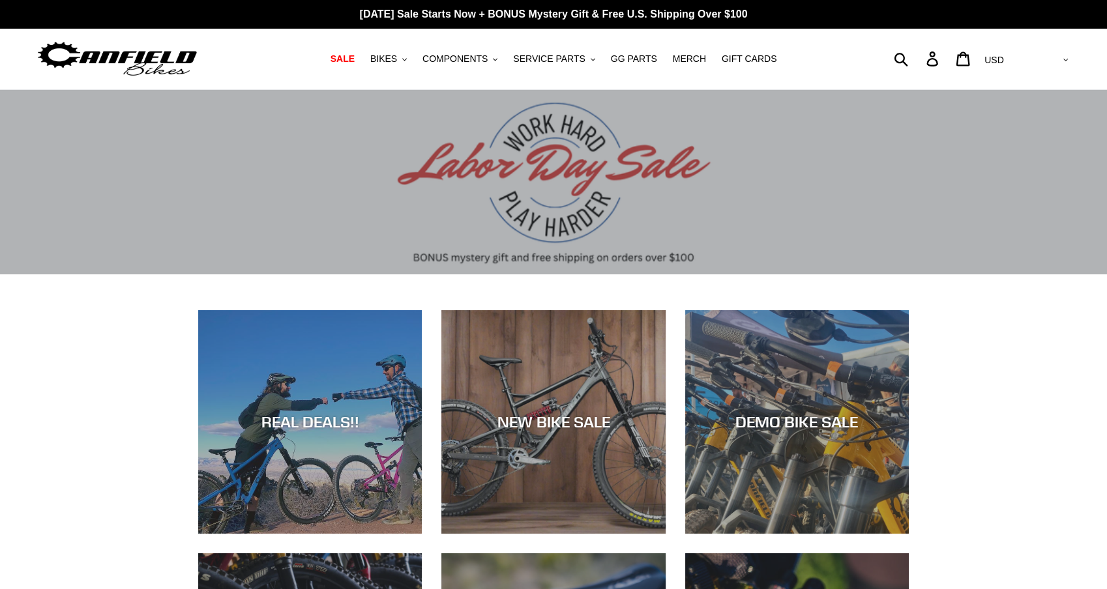
click at [396, 235] on div "slideshow" at bounding box center [553, 182] width 1107 height 185
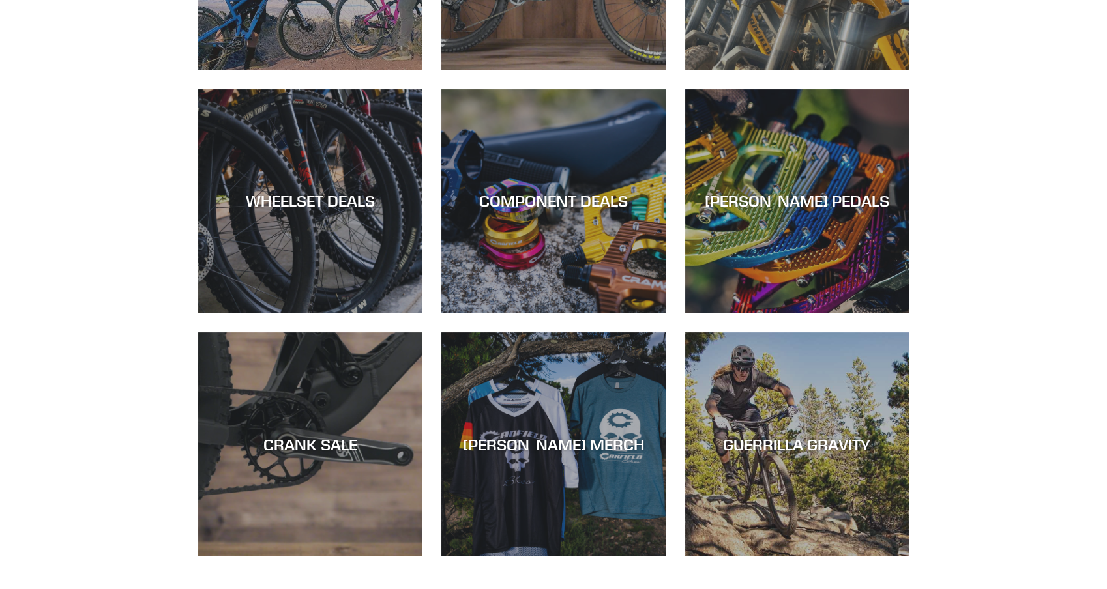
scroll to position [467, 0]
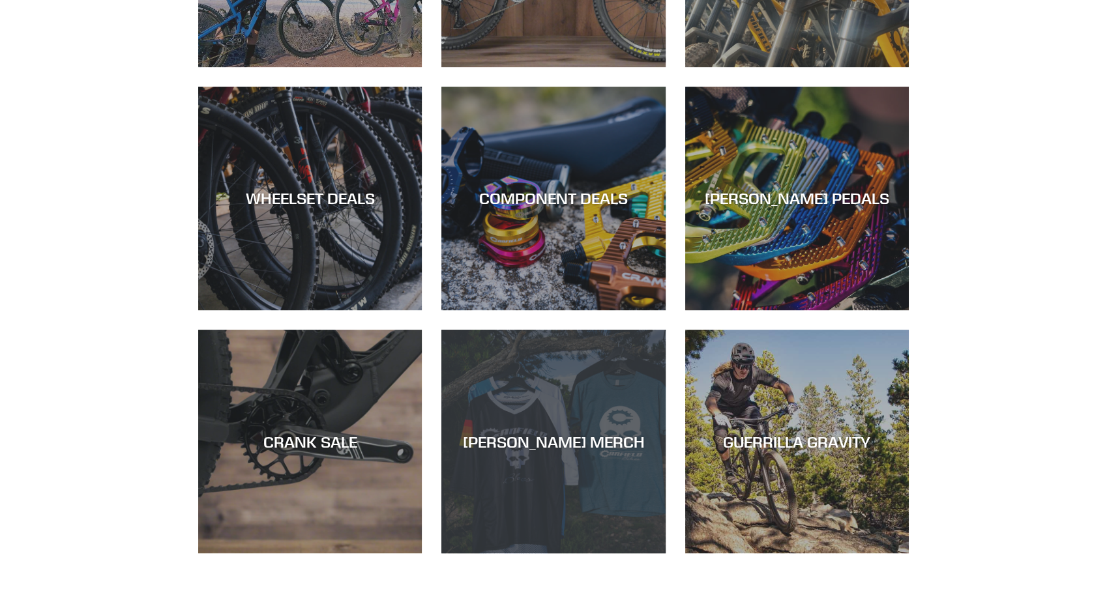
click at [526, 554] on div "CANFIELD MERCH" at bounding box center [553, 554] width 224 height 0
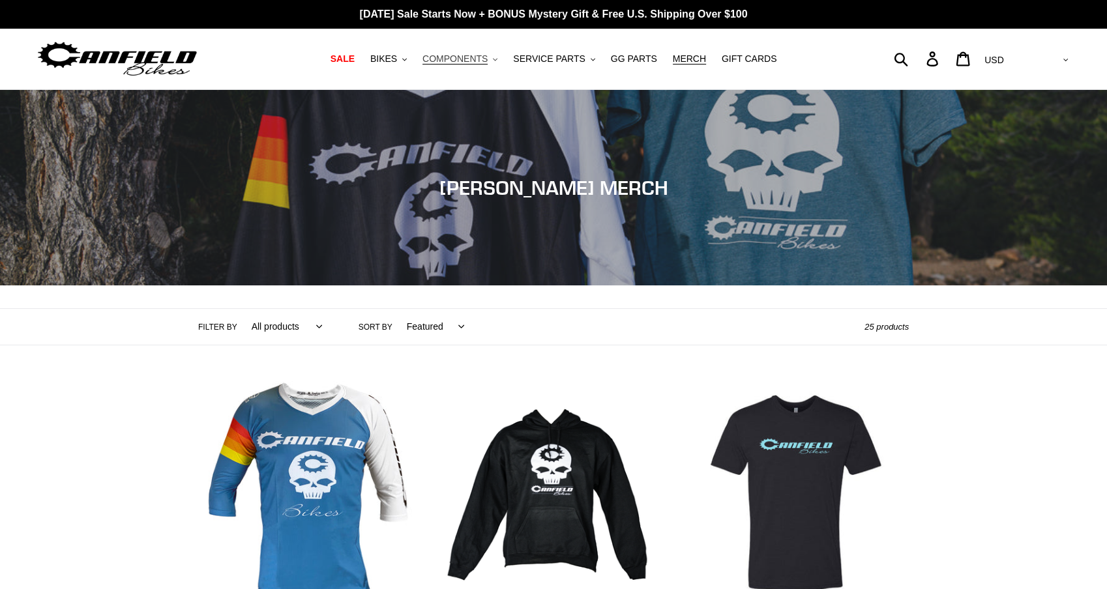
click at [468, 55] on span "COMPONENTS" at bounding box center [455, 58] width 65 height 11
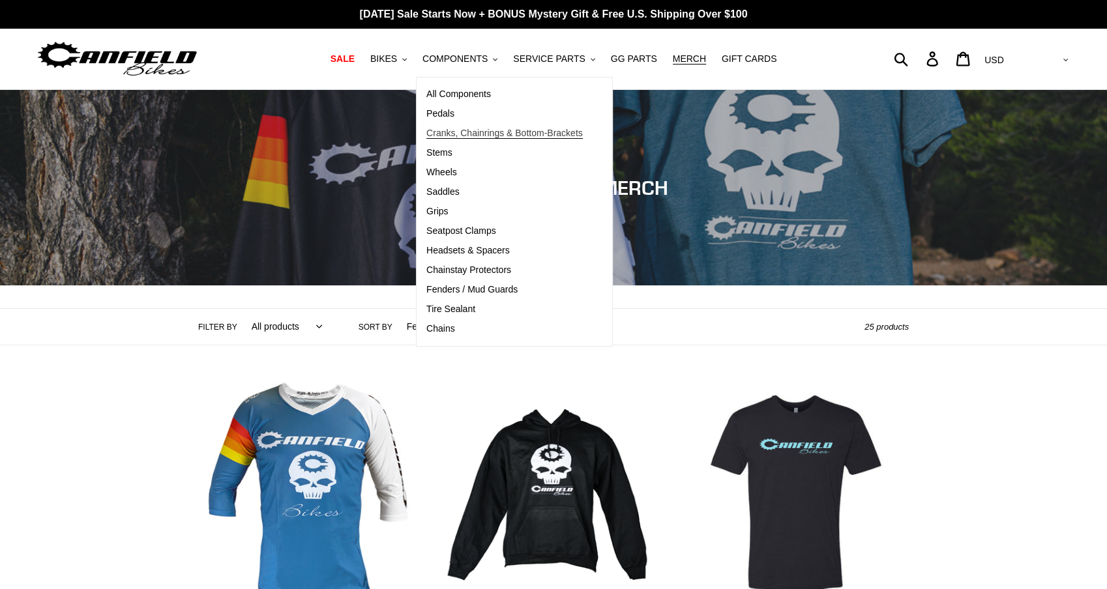
click at [449, 130] on span "Cranks, Chainrings & Bottom-Brackets" at bounding box center [504, 133] width 156 height 11
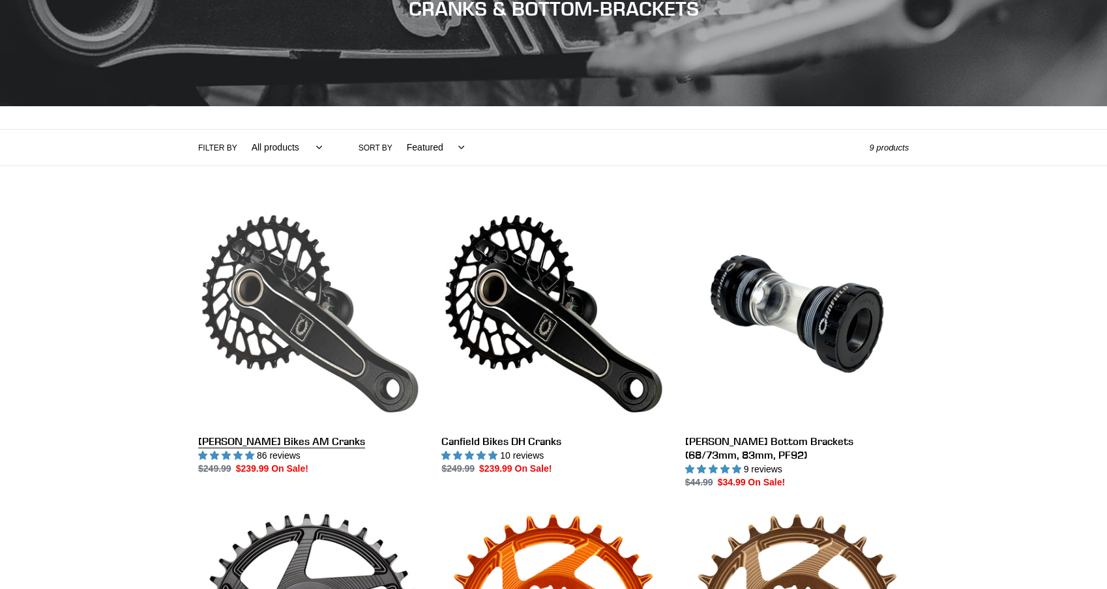
click at [304, 333] on link "[PERSON_NAME] Bikes AM Cranks" at bounding box center [310, 339] width 224 height 275
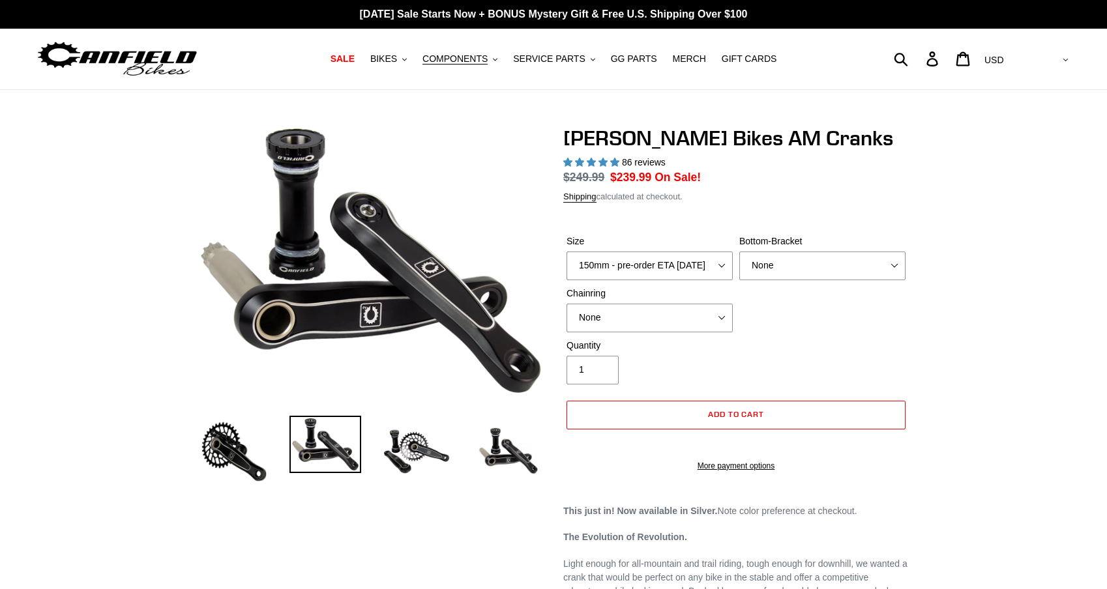
select select "highest-rating"
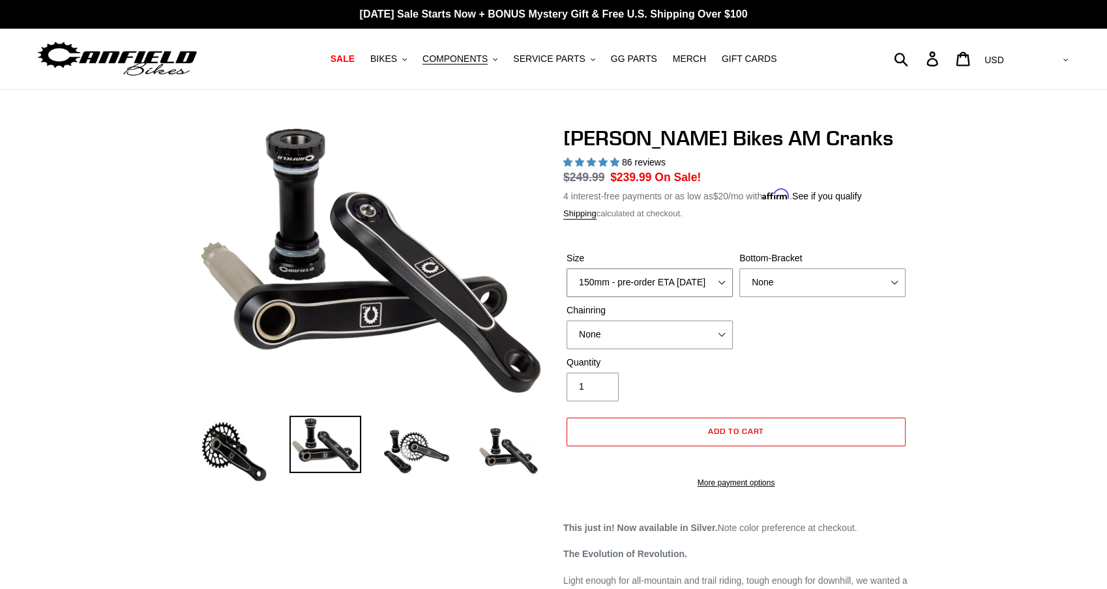
click at [618, 283] on select "150mm - pre-order ETA 9/30/25 155mm - pre-order ETA 9/30/25 160mm - pre-order E…" at bounding box center [650, 283] width 166 height 29
click at [567, 269] on select "150mm - pre-order ETA 9/30/25 155mm - pre-order ETA 9/30/25 160mm - pre-order E…" at bounding box center [650, 283] width 166 height 29
click at [716, 283] on select "150mm - pre-order ETA 9/30/25 155mm - pre-order ETA 9/30/25 160mm - pre-order E…" at bounding box center [650, 283] width 166 height 29
click at [567, 269] on select "150mm - pre-order ETA 9/30/25 155mm - pre-order ETA 9/30/25 160mm - pre-order E…" at bounding box center [650, 283] width 166 height 29
click at [646, 278] on select "150mm - pre-order ETA 9/30/25 155mm - pre-order ETA 9/30/25 160mm - pre-order E…" at bounding box center [650, 283] width 166 height 29
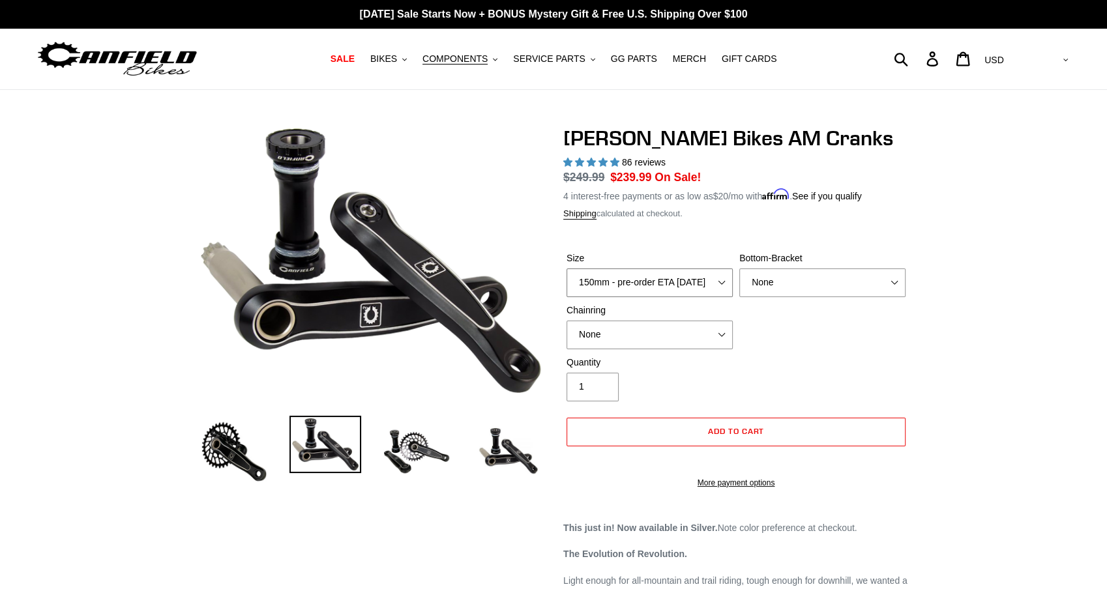
click at [646, 278] on select "150mm - pre-order ETA 9/30/25 155mm - pre-order ETA 9/30/25 160mm - pre-order E…" at bounding box center [650, 283] width 166 height 29
click at [567, 269] on select "150mm - pre-order ETA 9/30/25 155mm - pre-order ETA 9/30/25 160mm - pre-order E…" at bounding box center [650, 283] width 166 height 29
click at [650, 276] on select "150mm - pre-order ETA 9/30/25 155mm - pre-order ETA 9/30/25 160mm - pre-order E…" at bounding box center [650, 283] width 166 height 29
click at [567, 269] on select "150mm - pre-order ETA 9/30/25 155mm - pre-order ETA 9/30/25 160mm - pre-order E…" at bounding box center [650, 283] width 166 height 29
click at [479, 58] on span "COMPONENTS" at bounding box center [455, 58] width 65 height 11
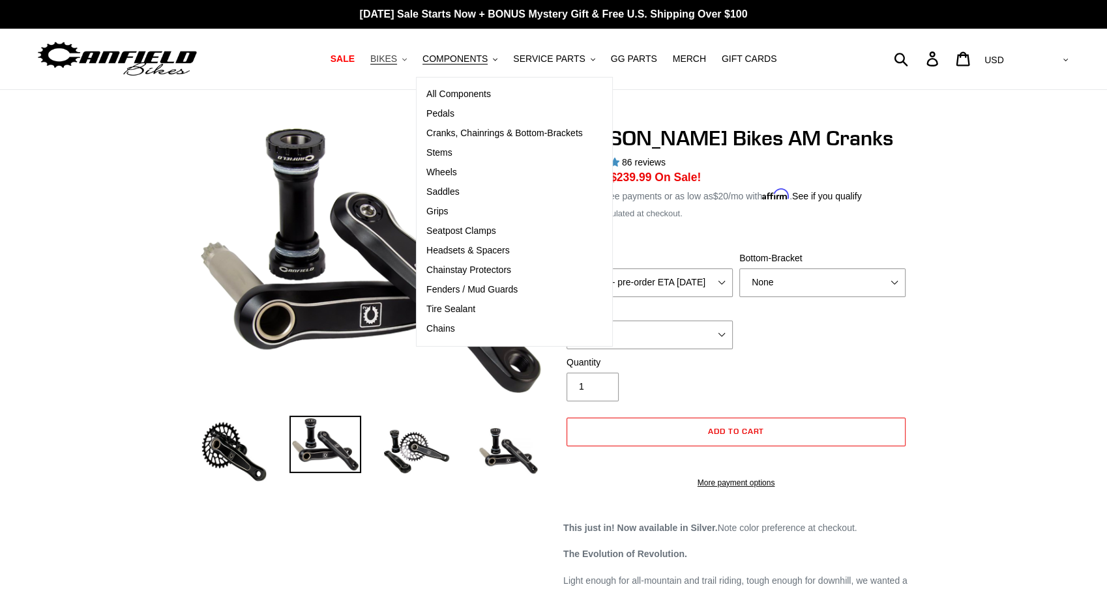
click at [393, 59] on span "BIKES" at bounding box center [383, 58] width 27 height 11
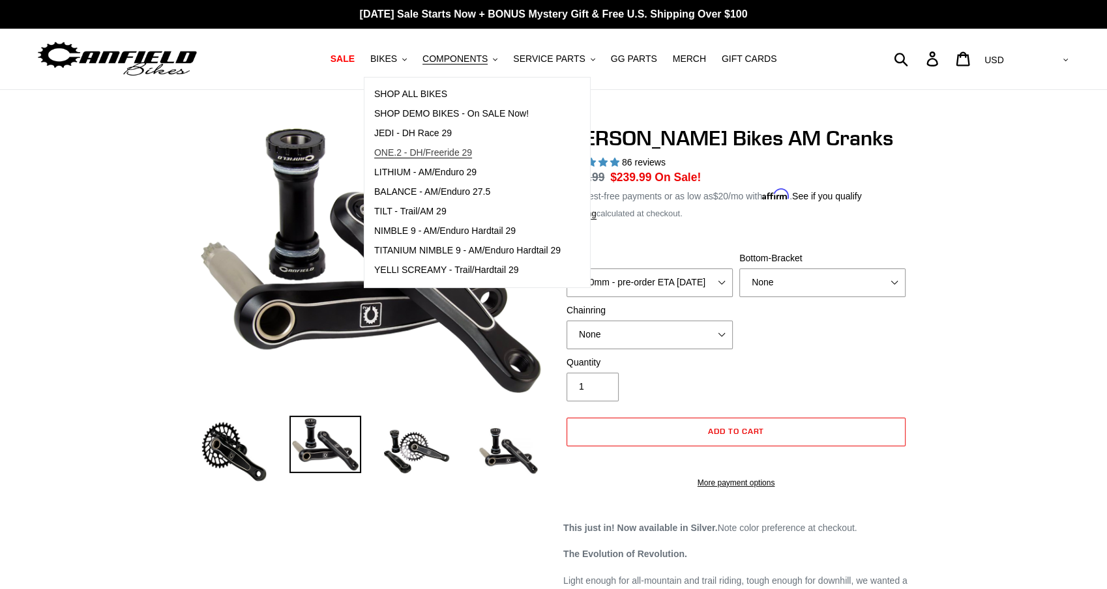
click at [436, 156] on span "ONE.2 - DH/Freeride 29" at bounding box center [423, 152] width 98 height 11
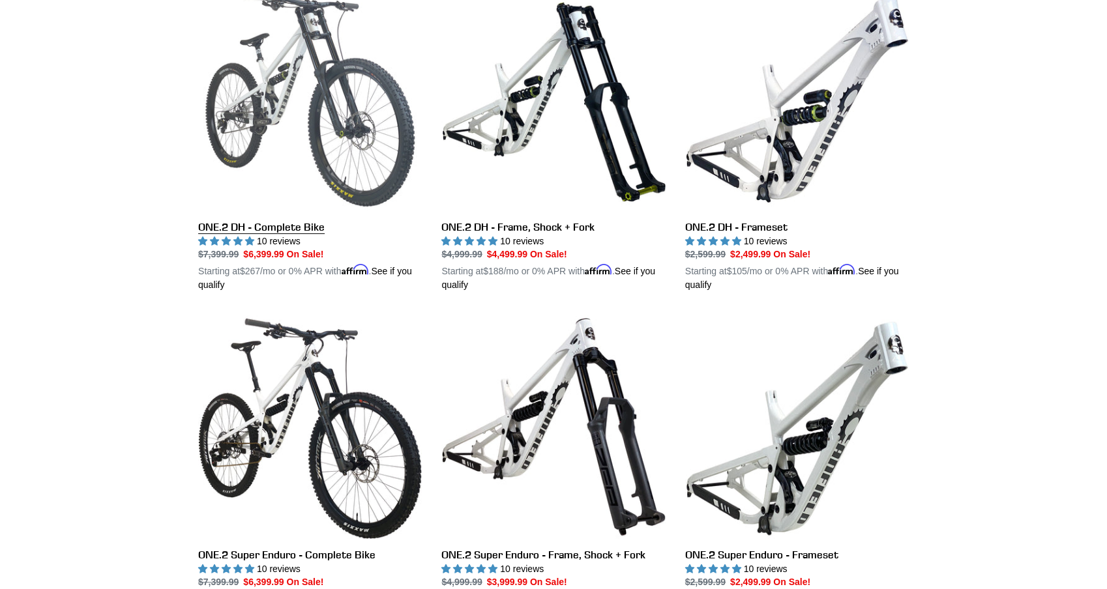
click at [340, 137] on link "ONE.2 DH - Complete Bike" at bounding box center [310, 140] width 224 height 305
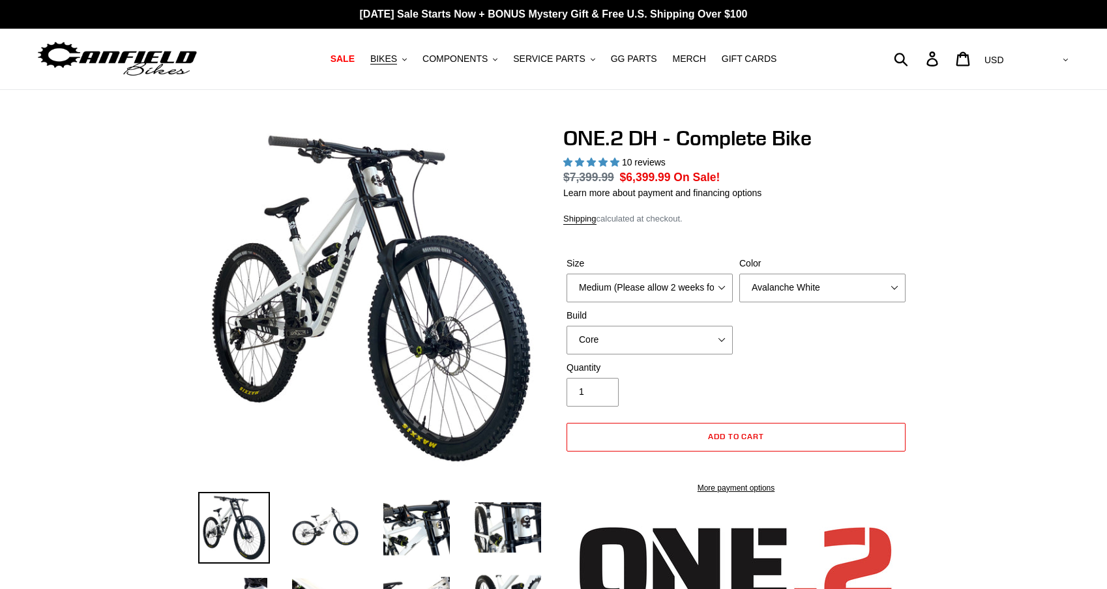
select select "highest-rating"
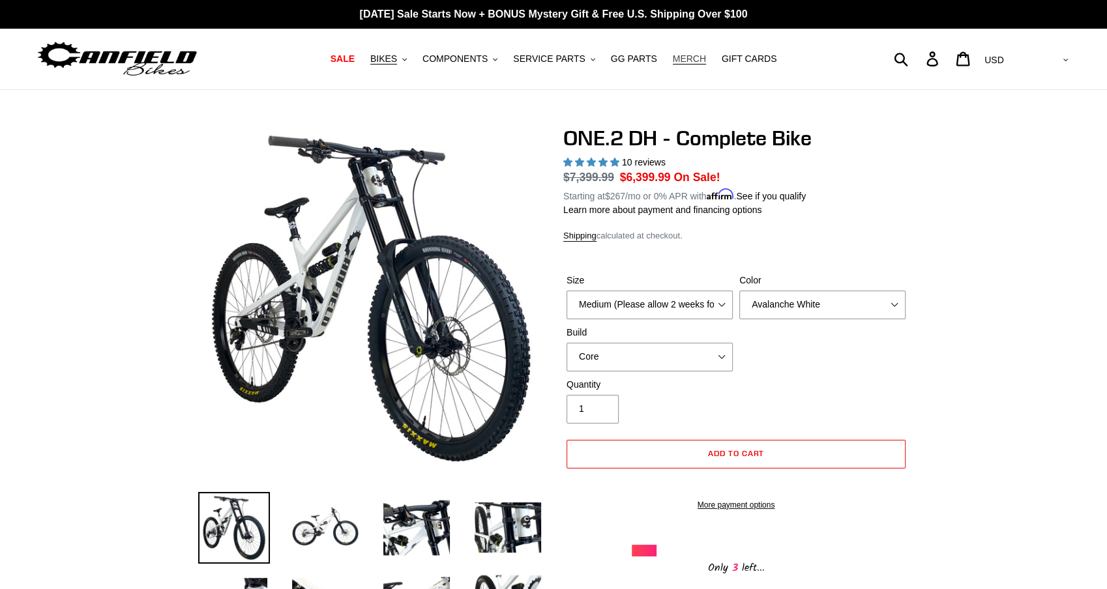
click at [685, 57] on span "MERCH" at bounding box center [689, 58] width 33 height 11
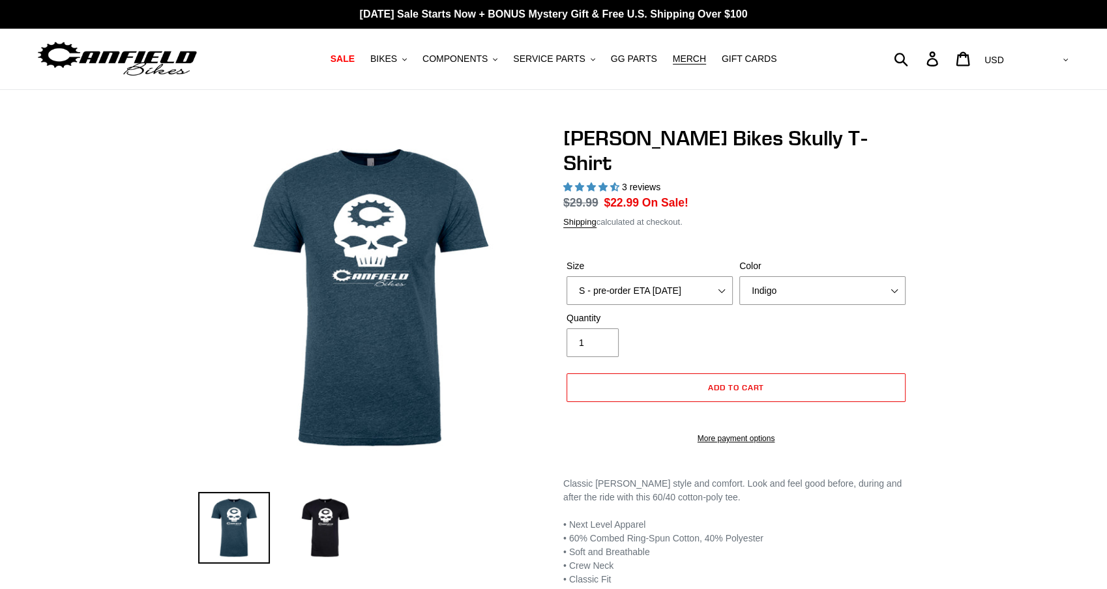
select select "highest-rating"
click at [685, 61] on span "MERCH" at bounding box center [689, 58] width 33 height 11
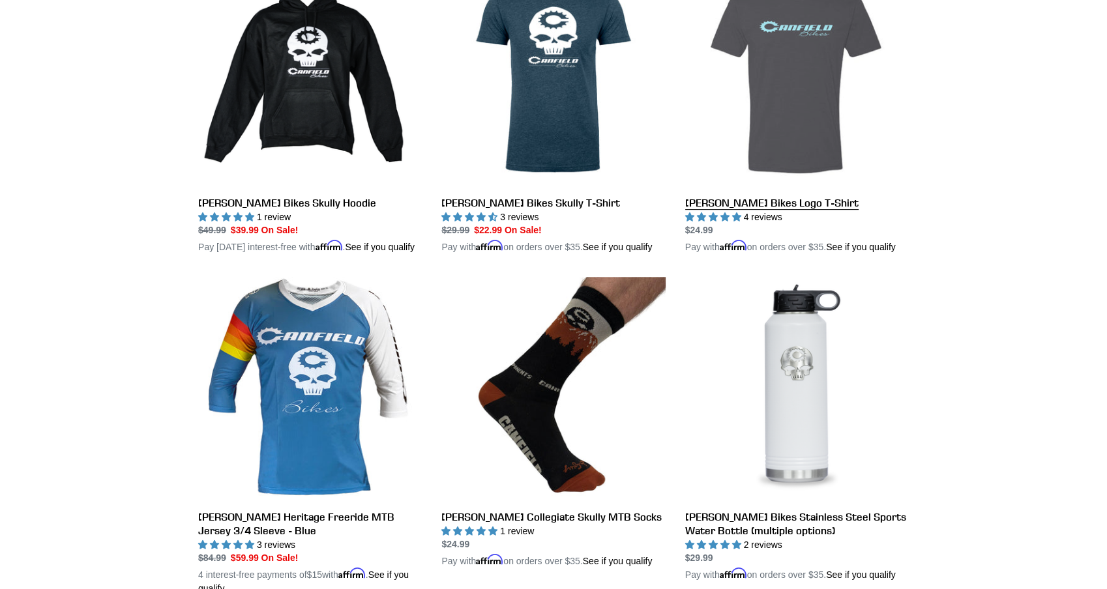
scroll to position [422, 0]
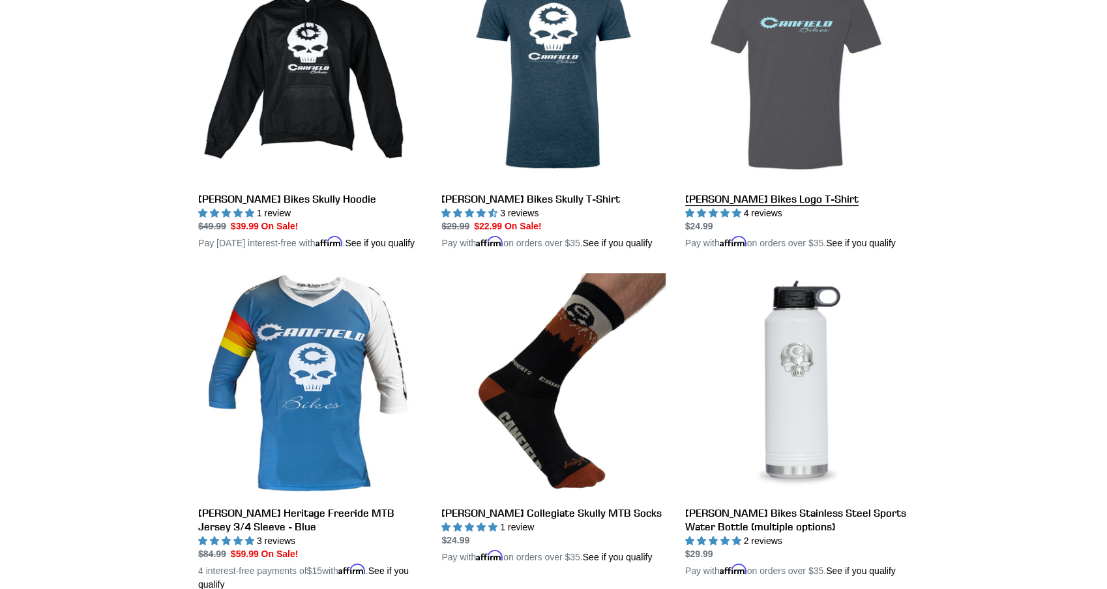
click at [785, 126] on link "[PERSON_NAME] Bikes Logo T-Shirt" at bounding box center [797, 105] width 224 height 291
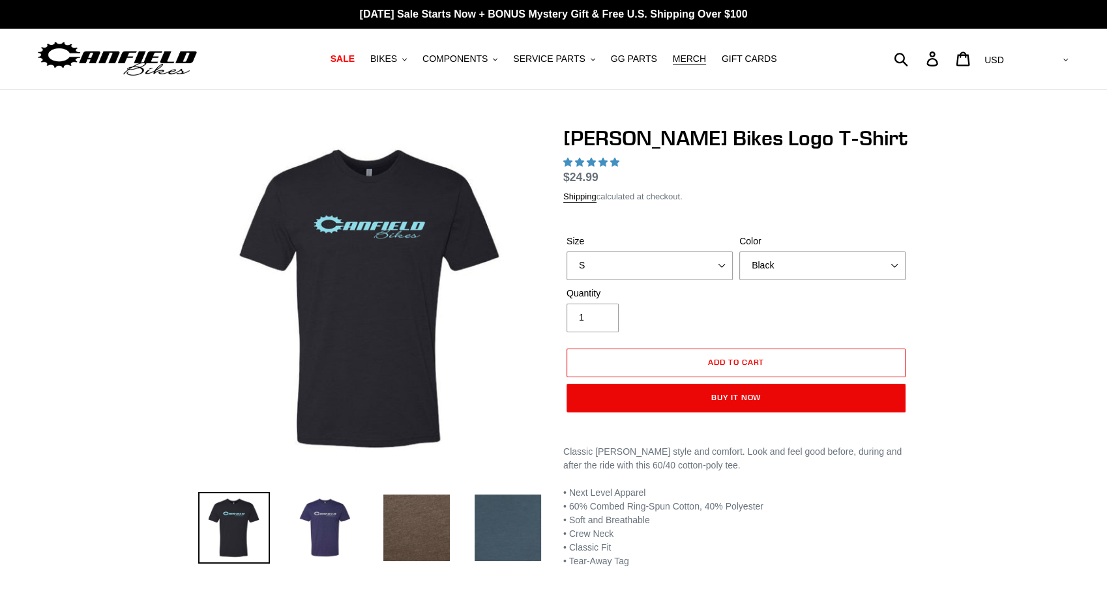
select select "highest-rating"
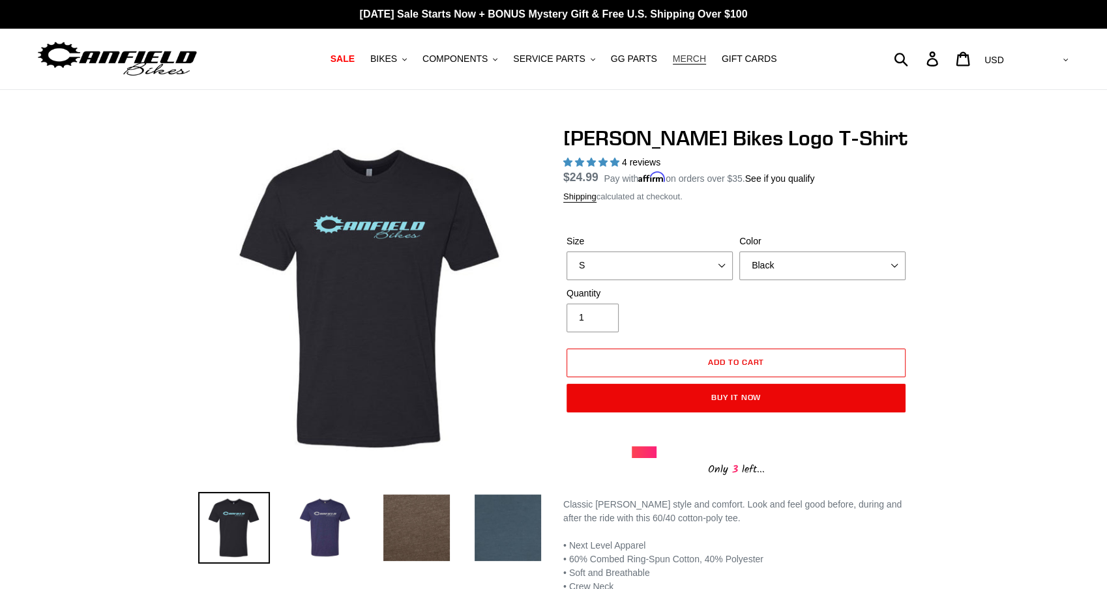
click at [698, 62] on span "MERCH" at bounding box center [689, 58] width 33 height 11
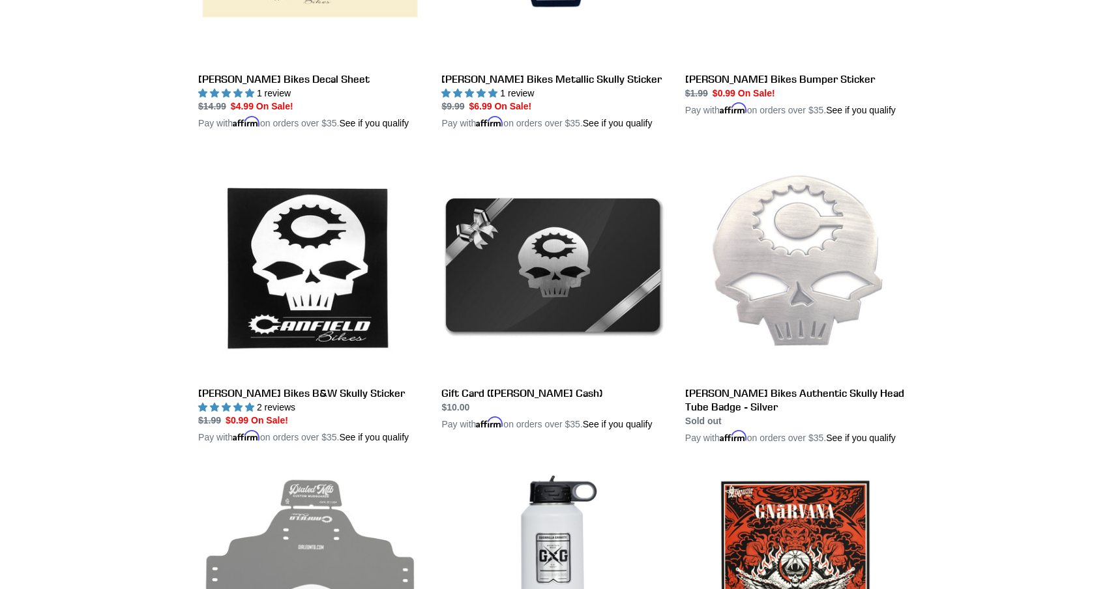
scroll to position [1513, 0]
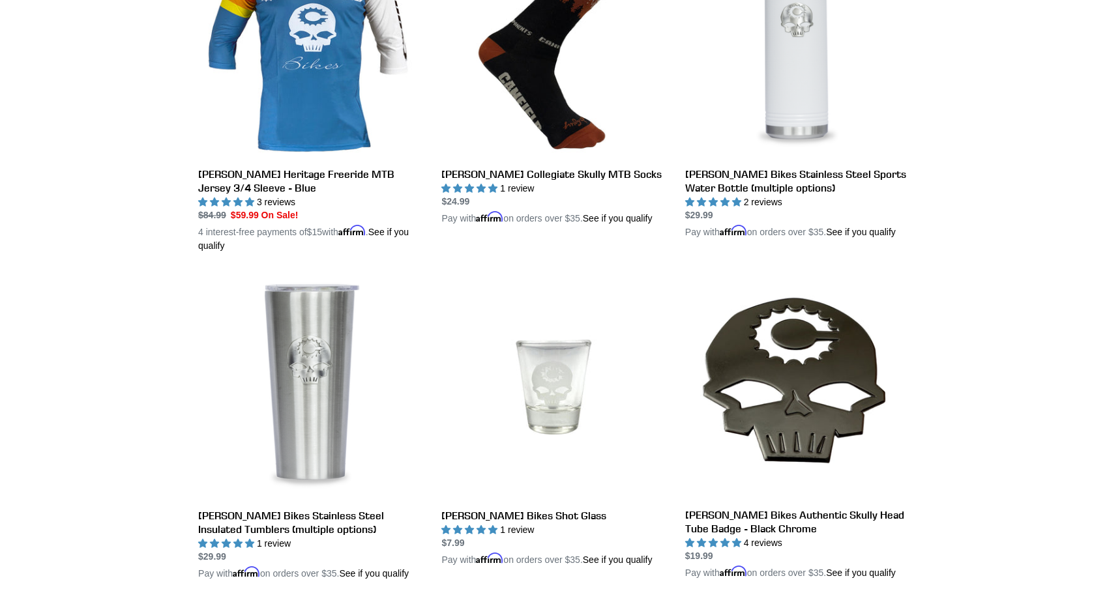
scroll to position [760, 0]
